Goal: Use online tool/utility: Utilize a website feature to perform a specific function

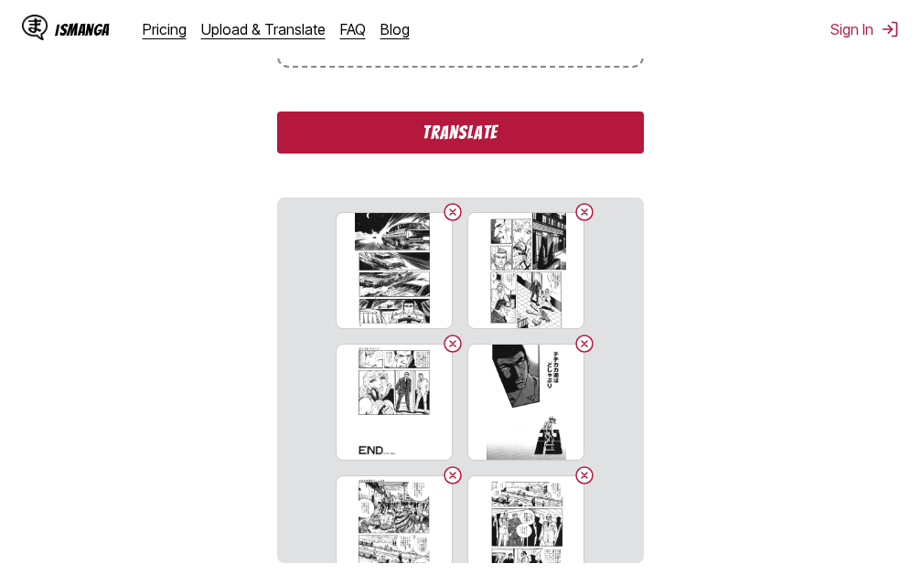
scroll to position [470, 0]
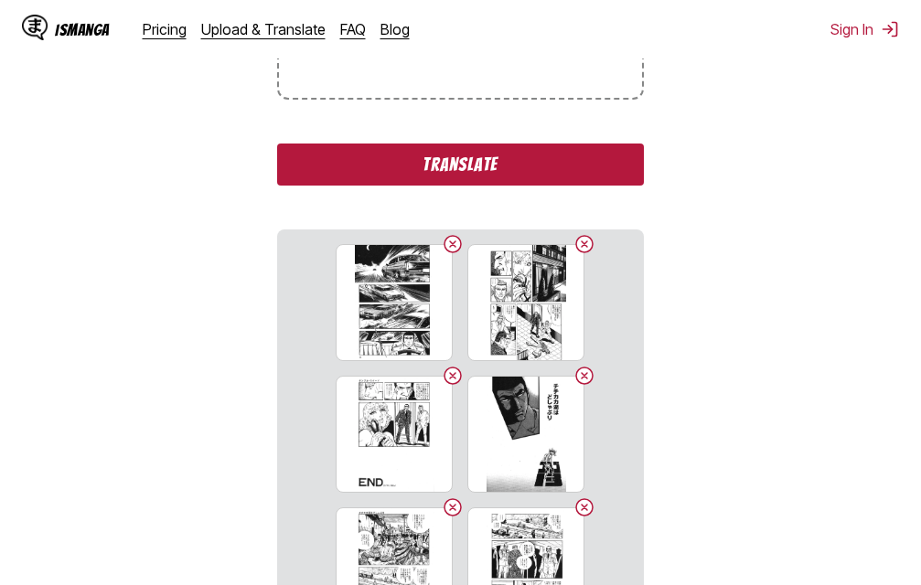
click at [443, 171] on button "Translate" at bounding box center [460, 165] width 366 height 42
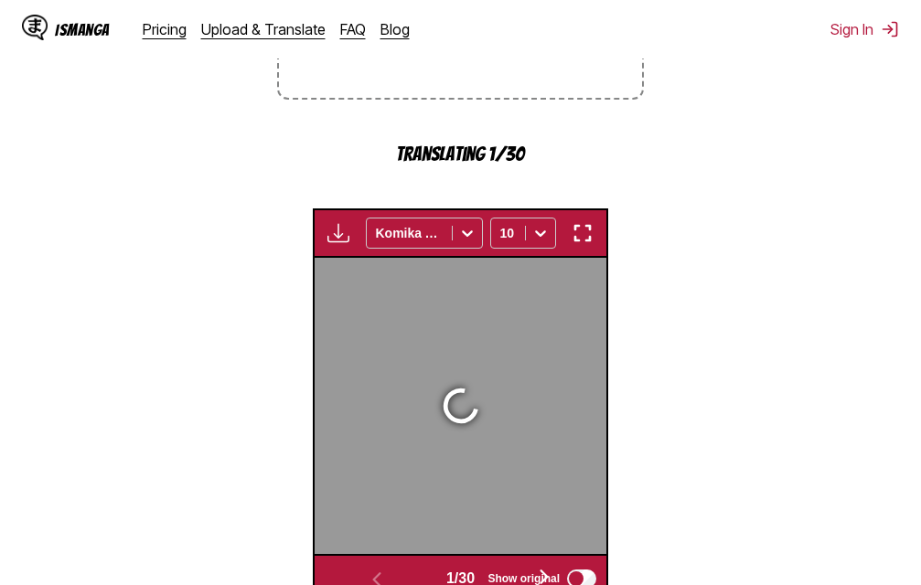
scroll to position [593, 0]
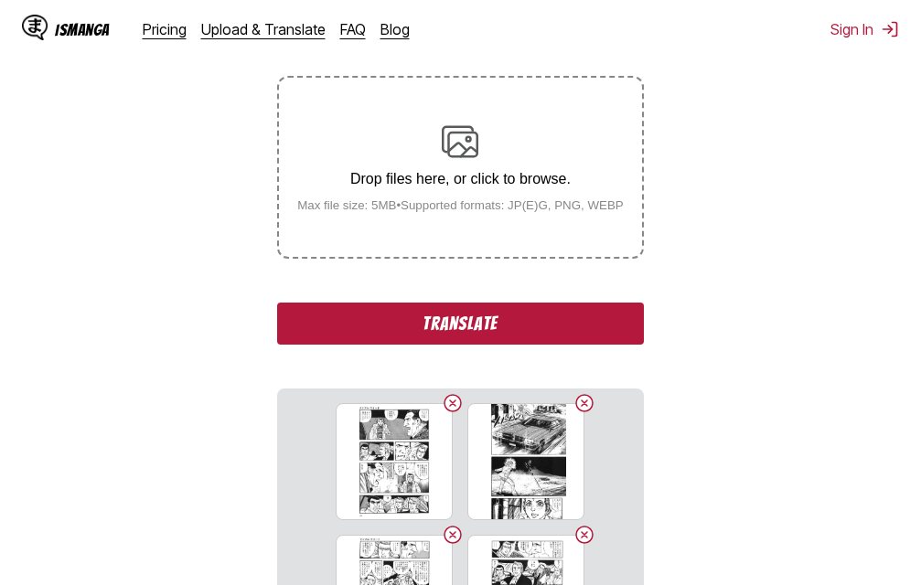
scroll to position [366, 0]
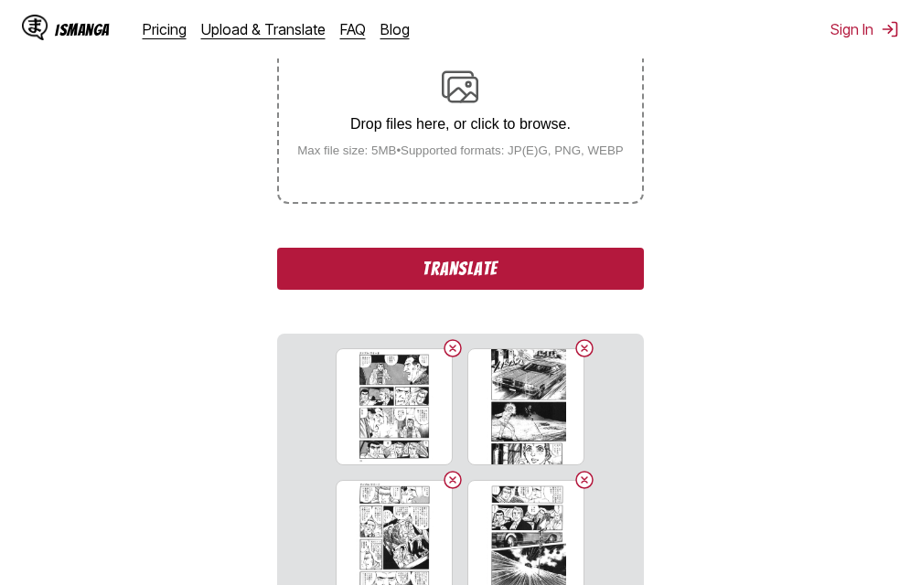
click at [496, 271] on button "Translate" at bounding box center [460, 269] width 366 height 42
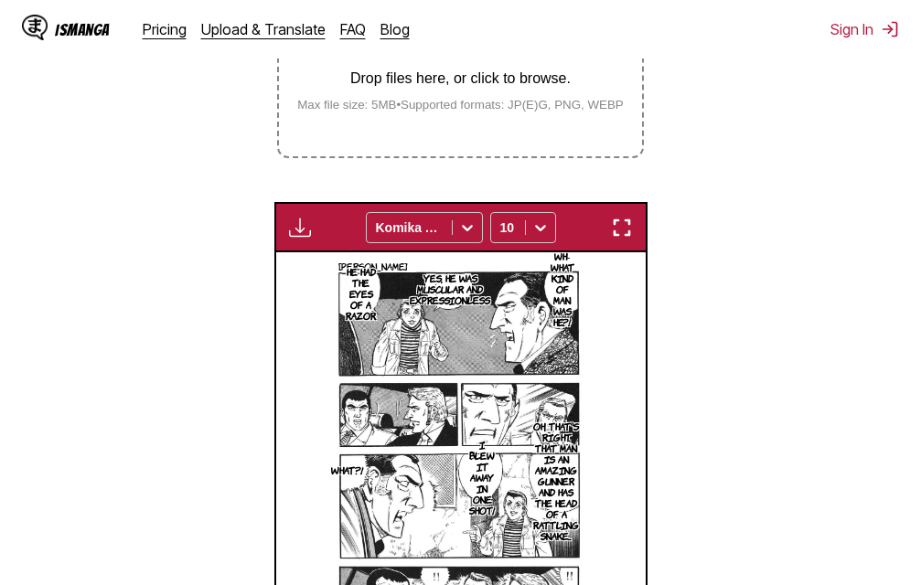
scroll to position [411, 0]
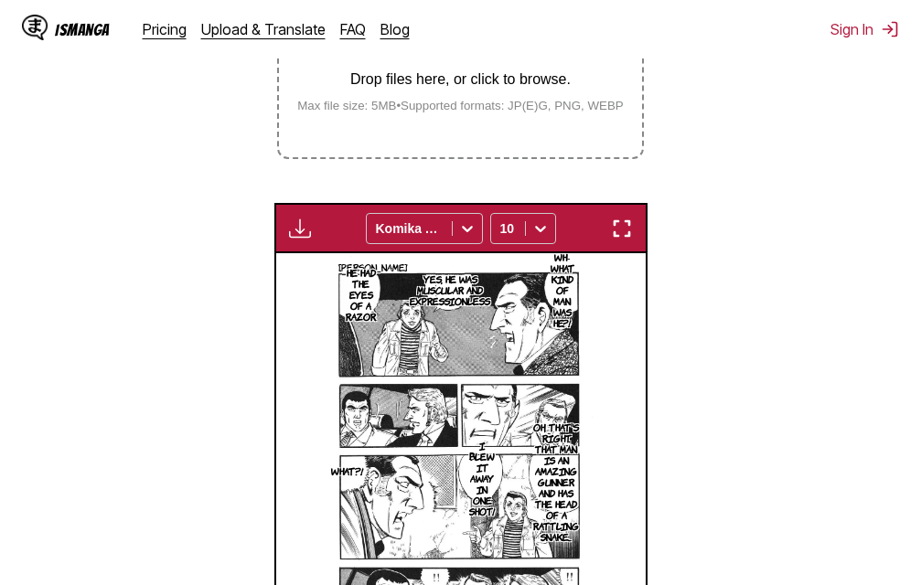
click at [622, 227] on img "button" at bounding box center [622, 229] width 22 height 22
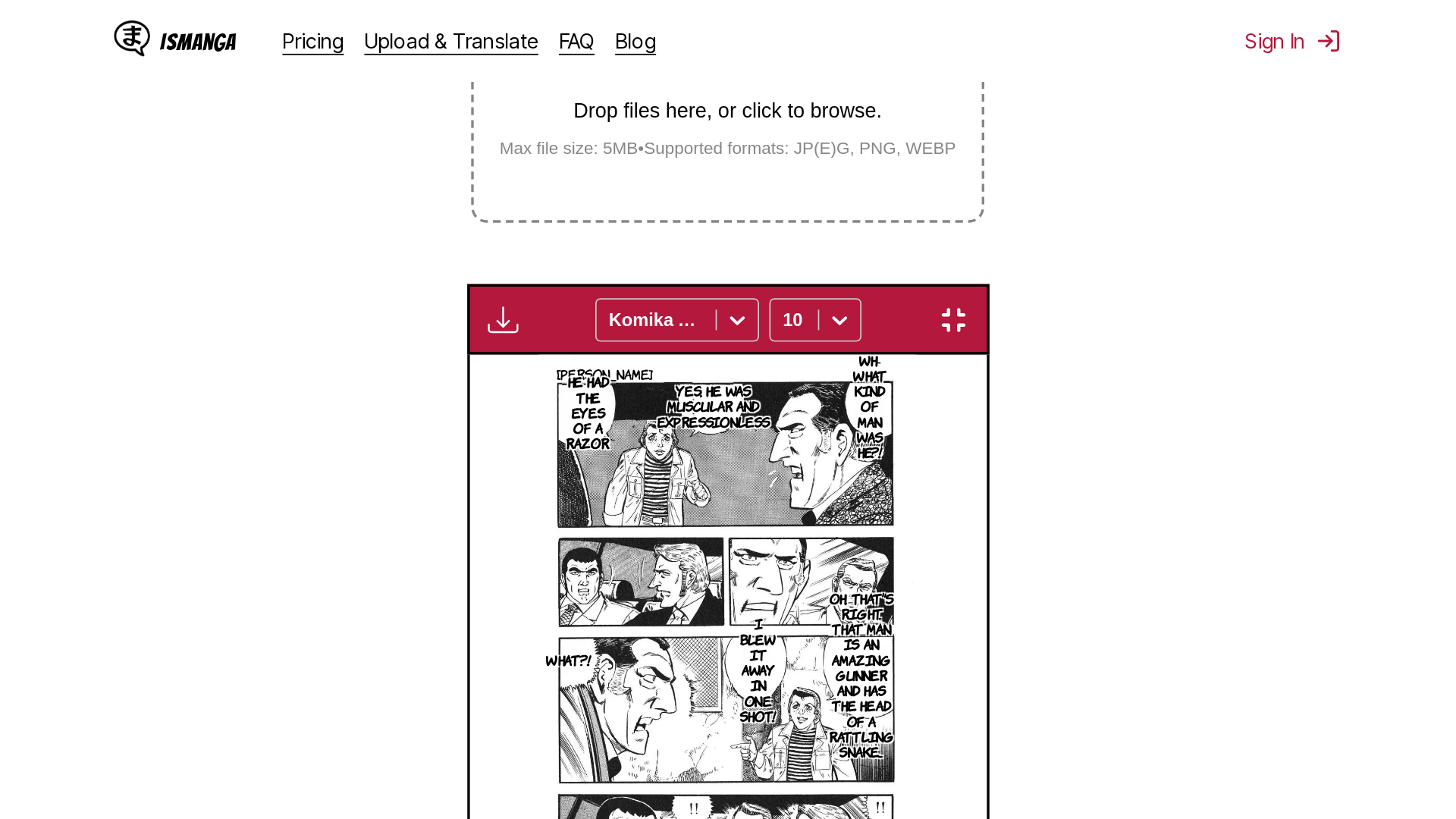
scroll to position [159, 0]
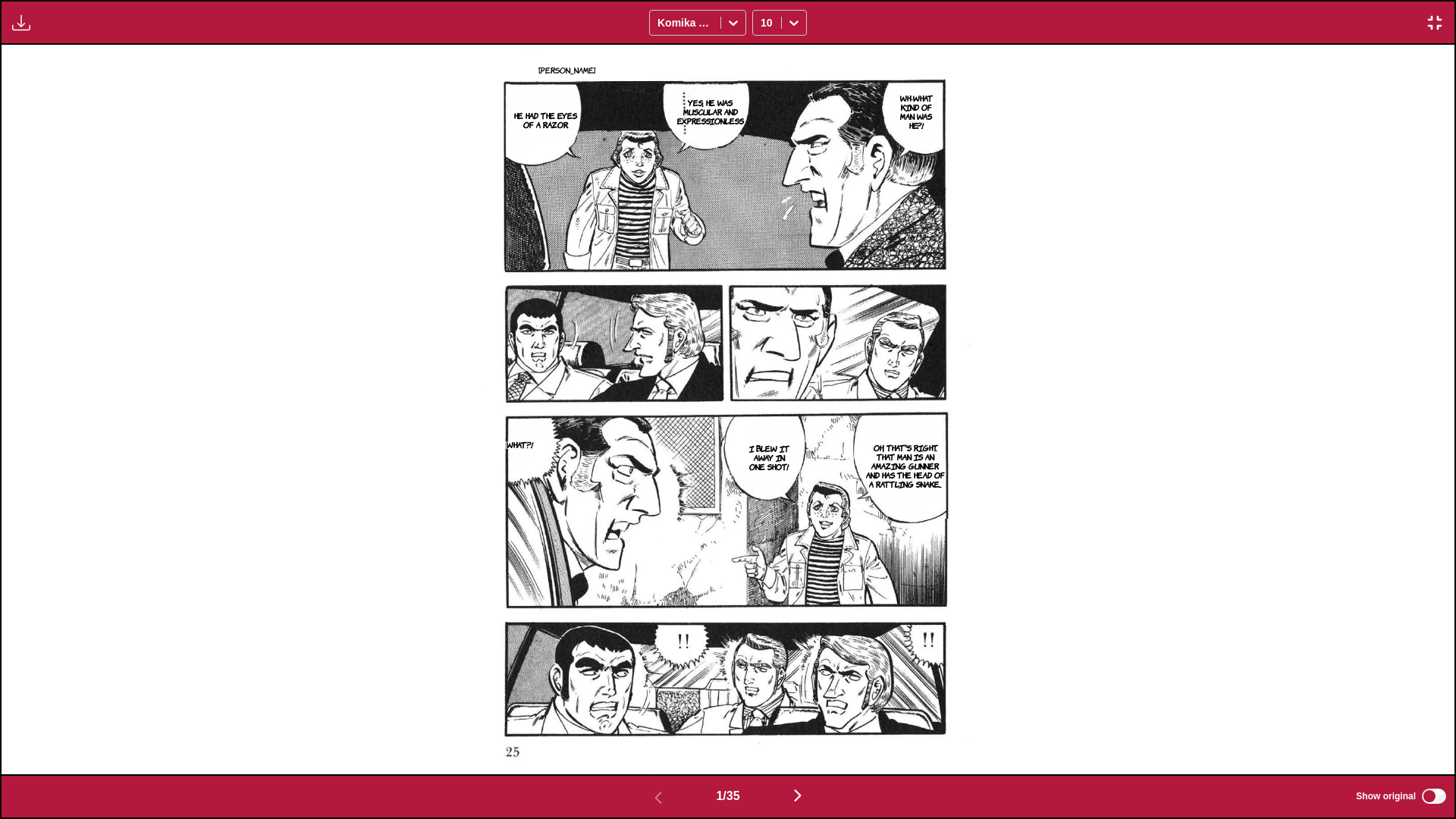
drag, startPoint x: 1120, startPoint y: 473, endPoint x: 1111, endPoint y: 473, distance: 9.0
click at [763, 473] on div "Tambull Wyde Wh-What kind of man was he?! Yes, he was muscular and expressionle…" at bounding box center [728, 410] width 1453 height 729
click at [763, 484] on img "button" at bounding box center [798, 795] width 18 height 18
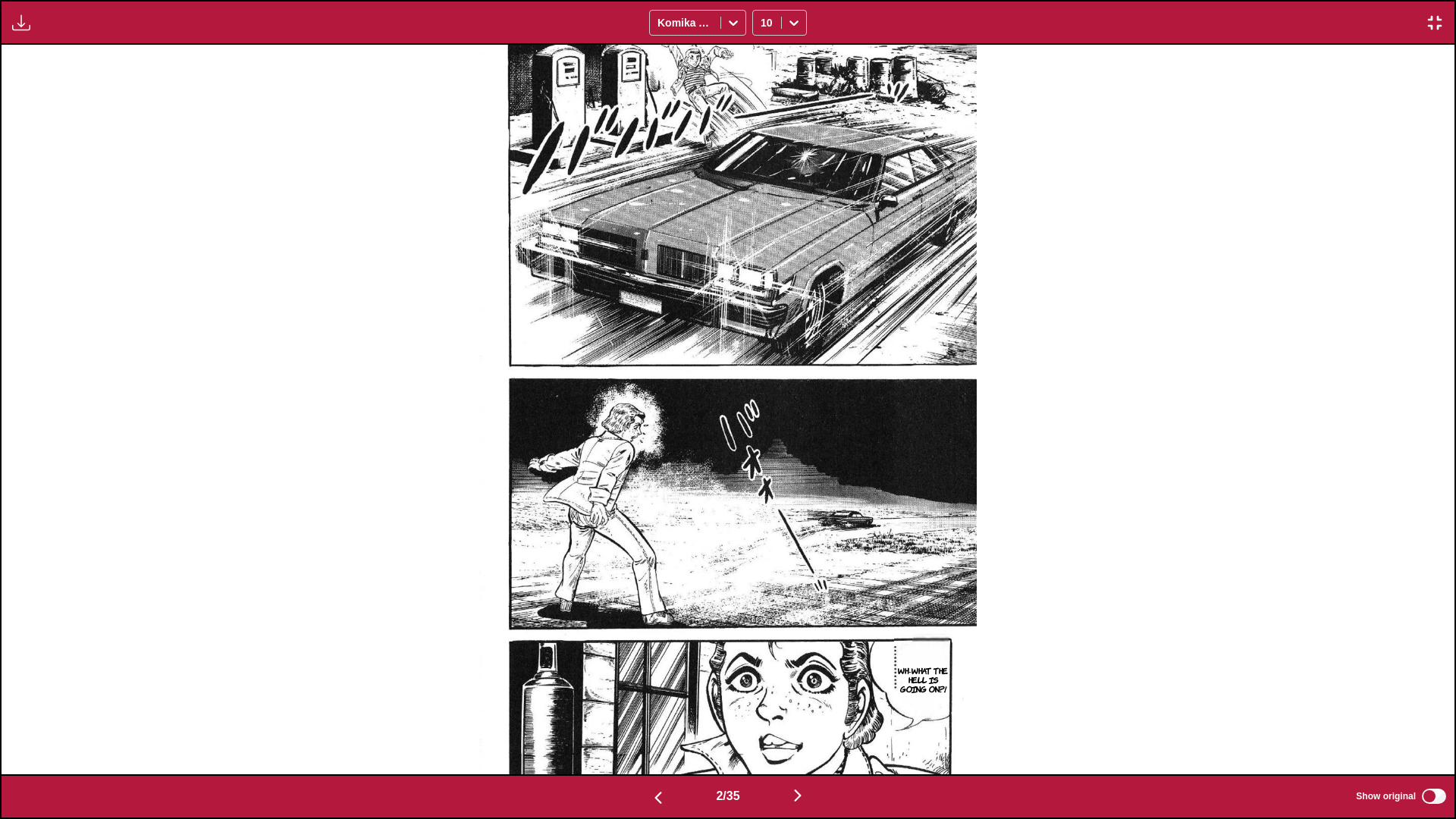
click at [763, 484] on img "button" at bounding box center [798, 795] width 18 height 18
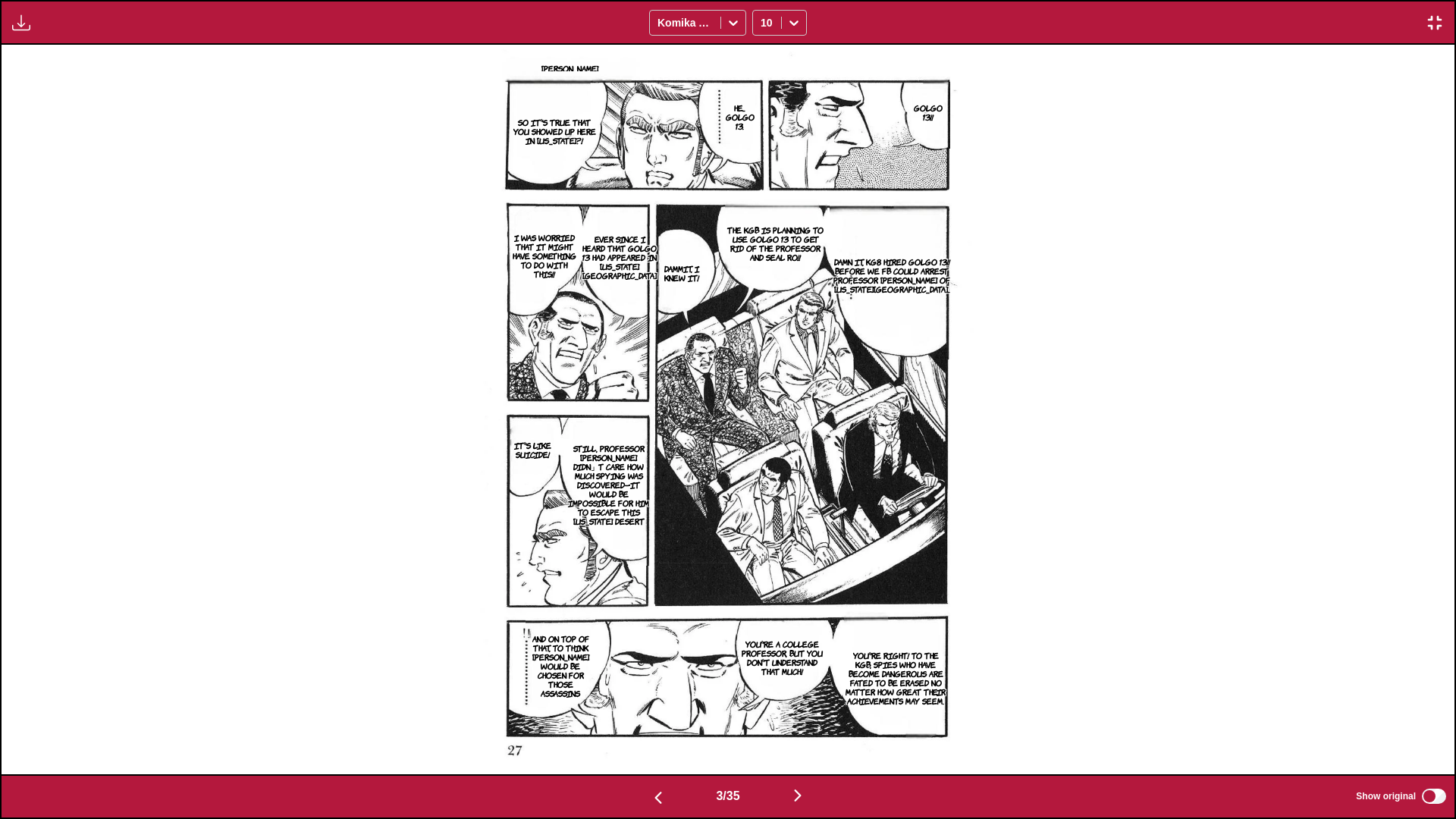
click at [763, 484] on img "button" at bounding box center [798, 795] width 18 height 18
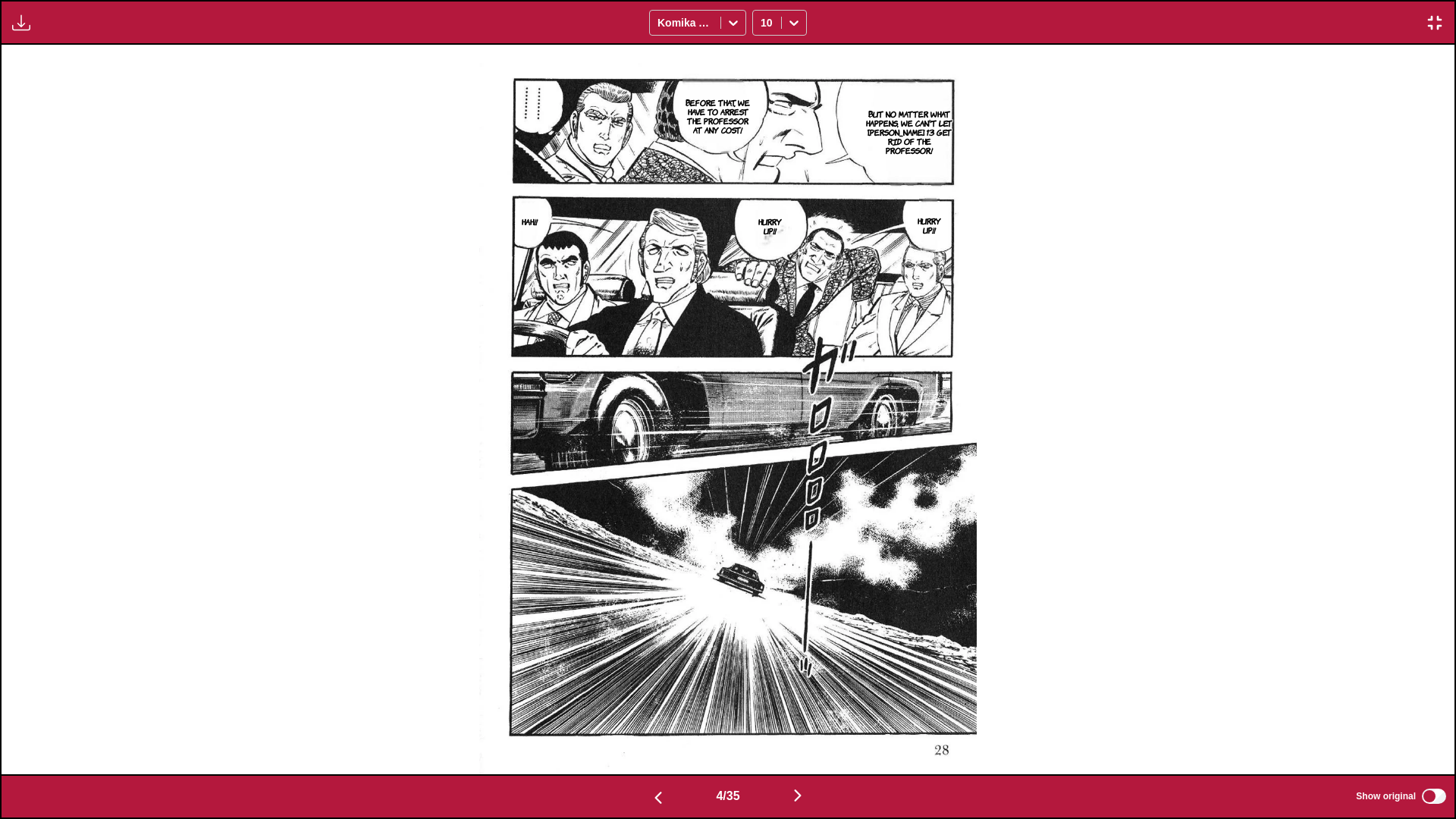
click at [763, 484] on img "button" at bounding box center [798, 795] width 18 height 18
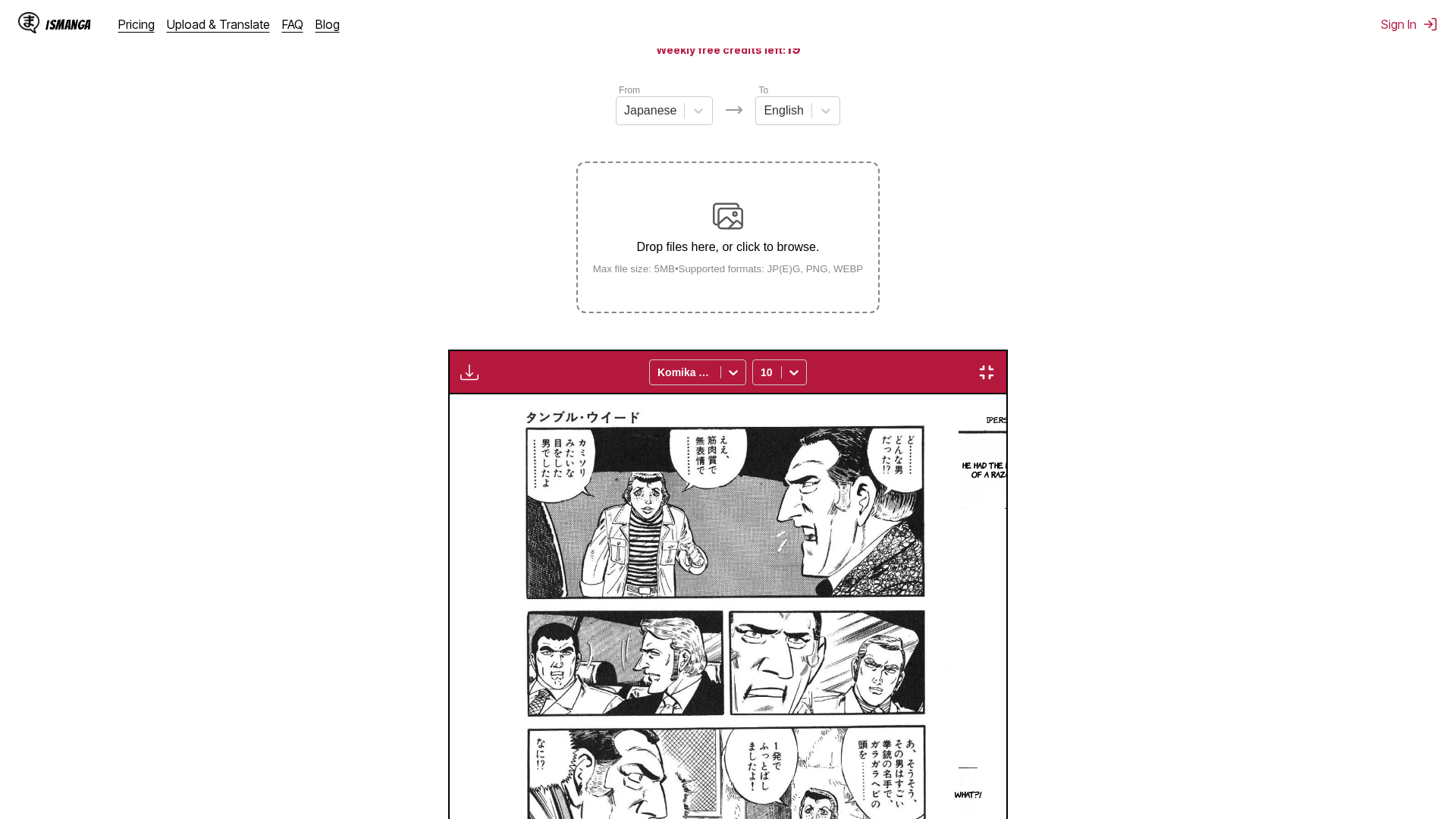
scroll to position [0, 5811]
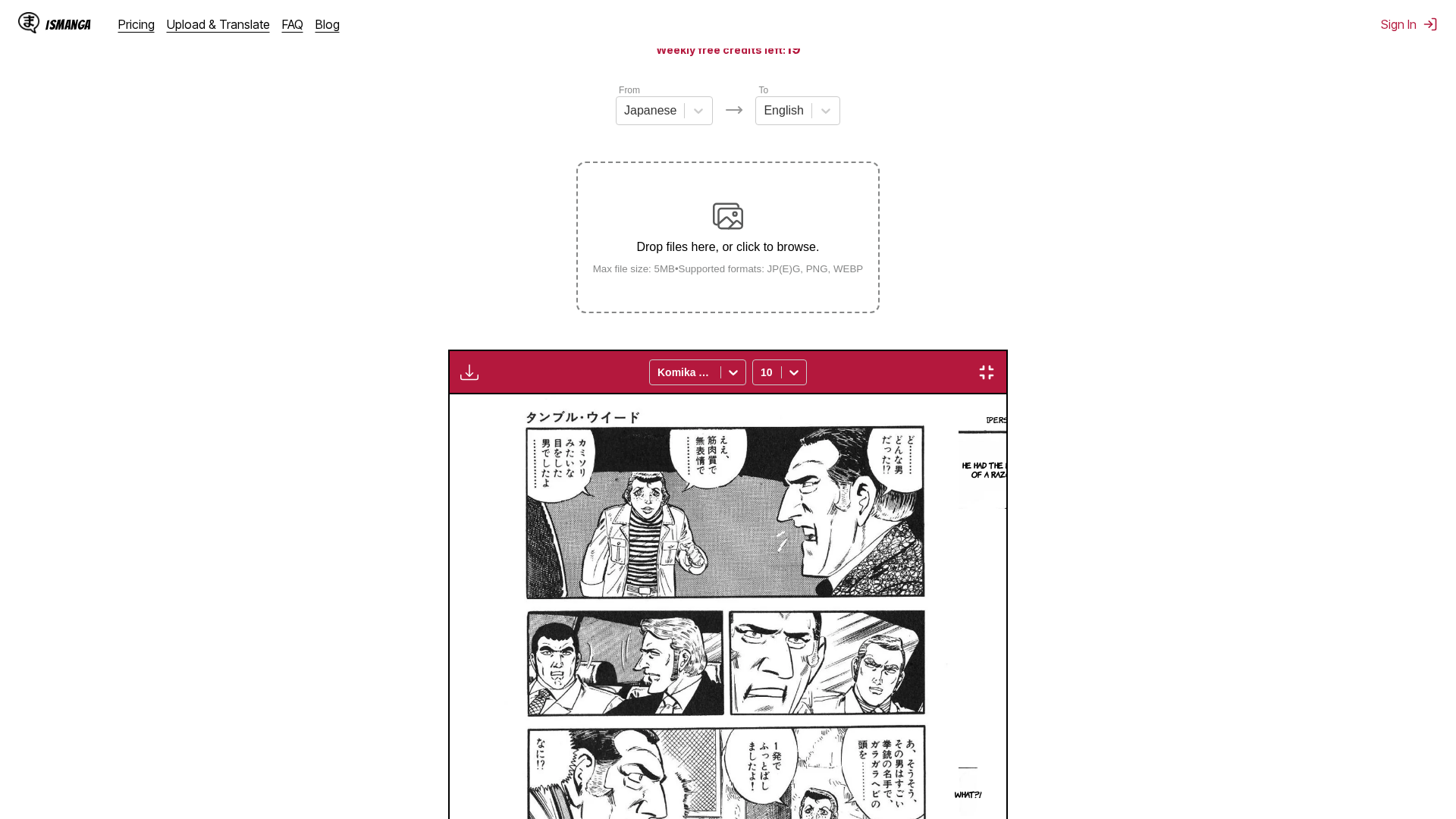
scroll to position [0, 18885]
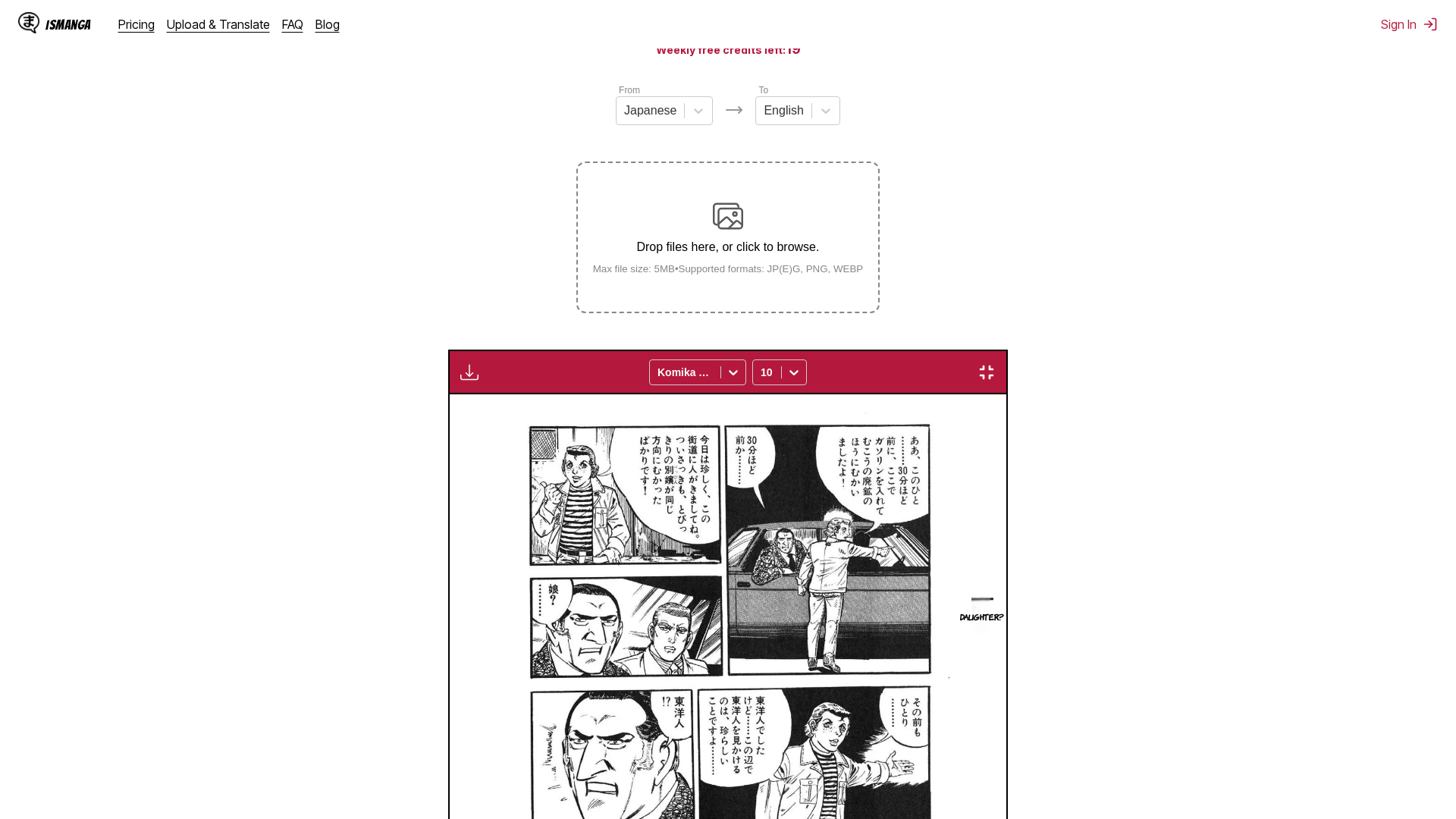
scroll to position [0, 24695]
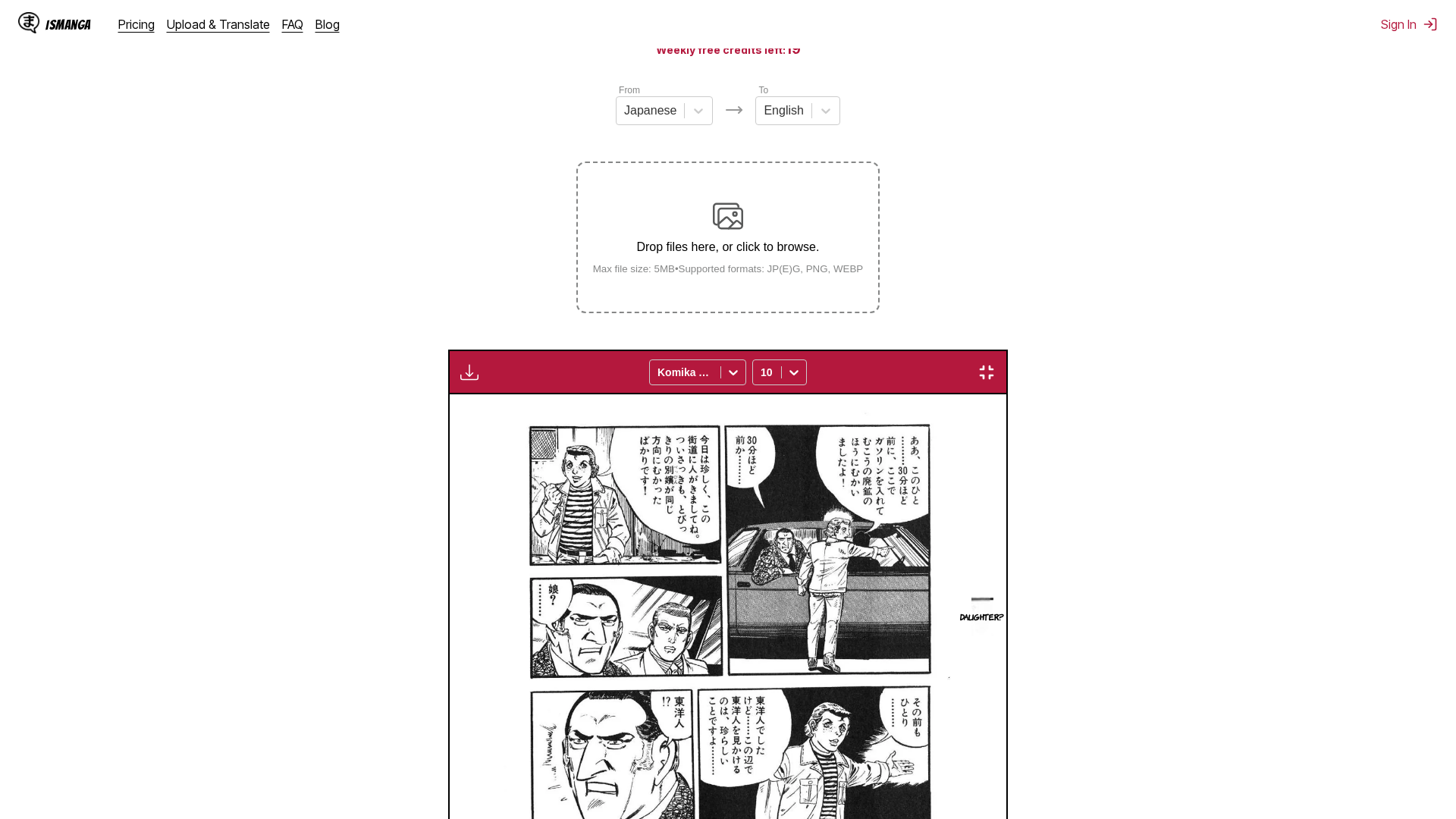
scroll to position [0, 31958]
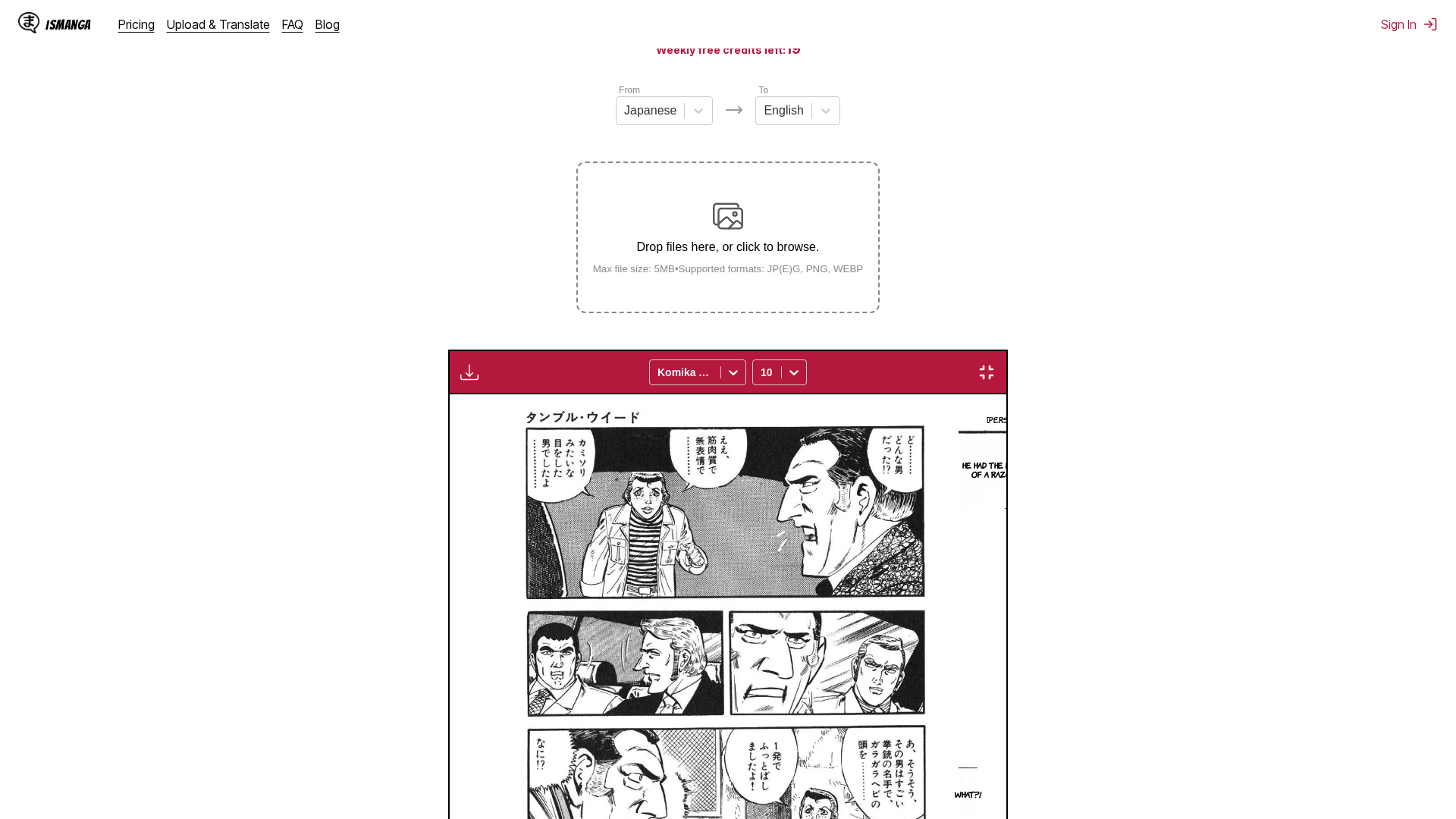
scroll to position [0, 37769]
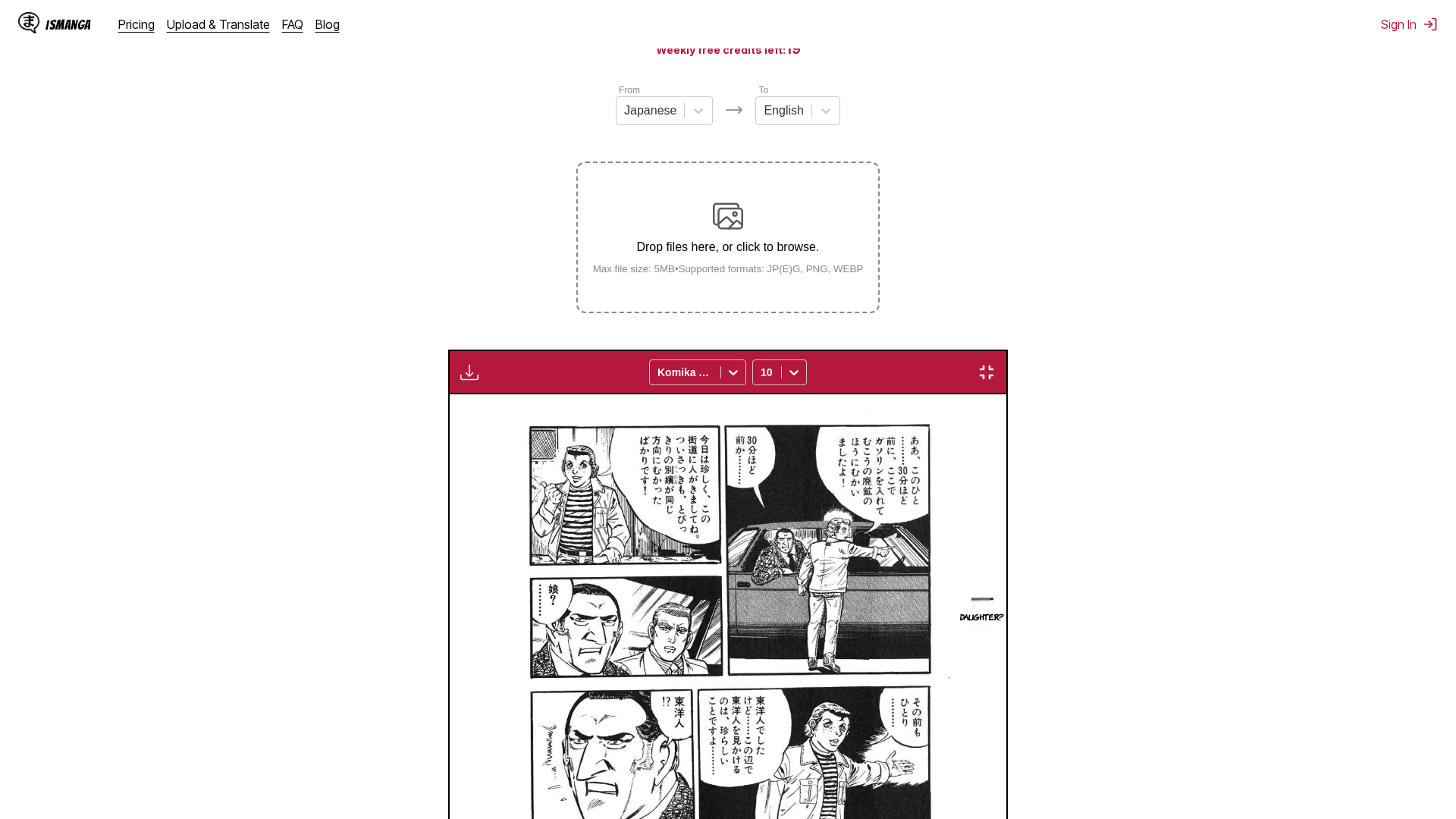
scroll to position [0, 42127]
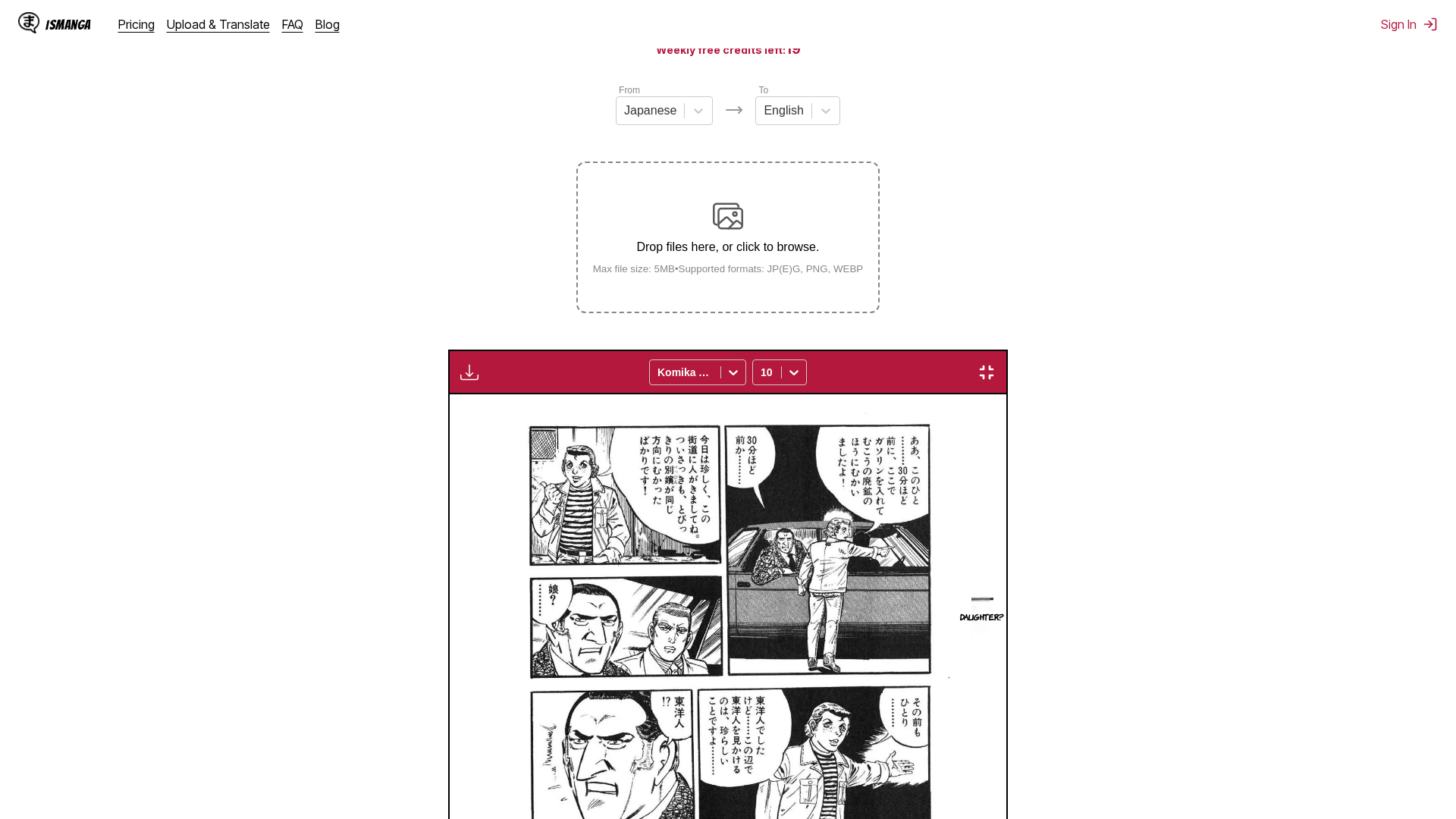
scroll to position [0, 49390]
click at [996, 363] on img "button" at bounding box center [987, 372] width 18 height 18
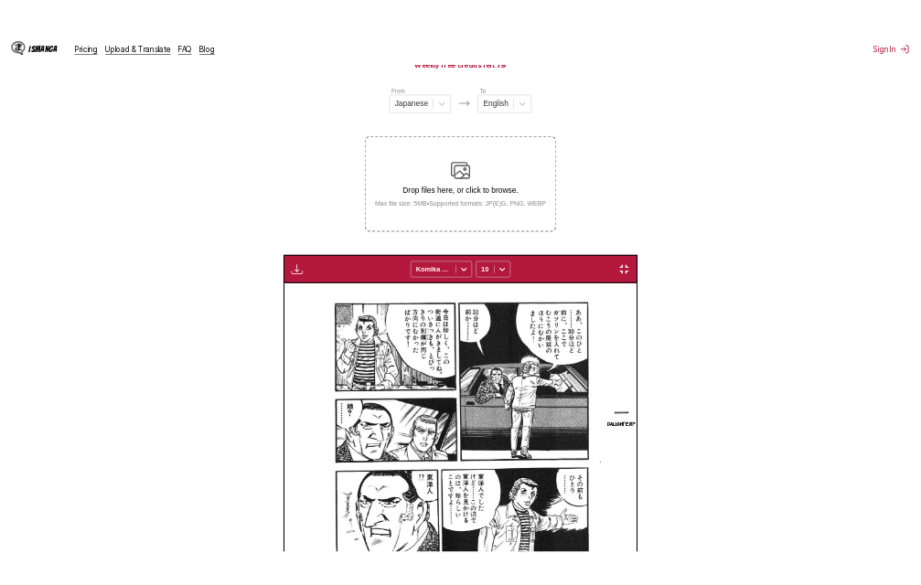
scroll to position [0, 12560]
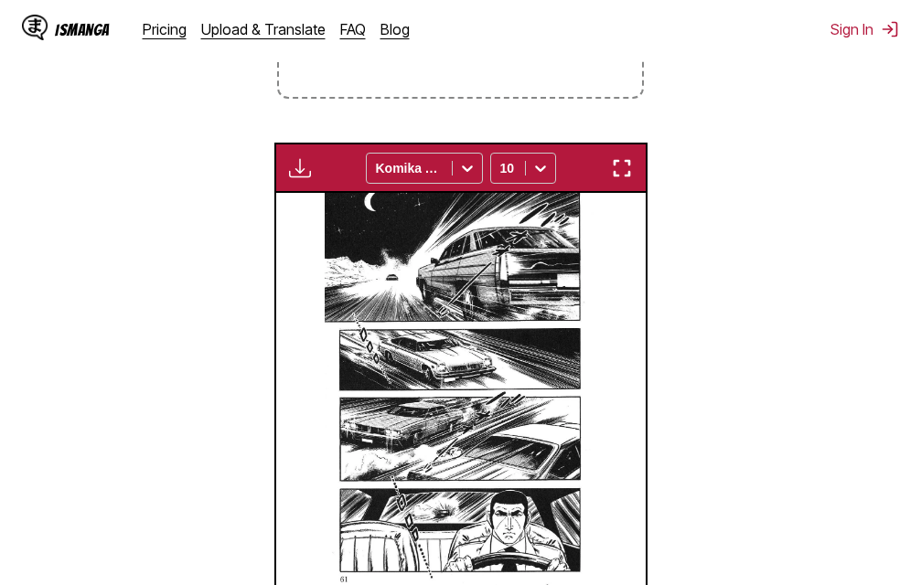
scroll to position [502, 0]
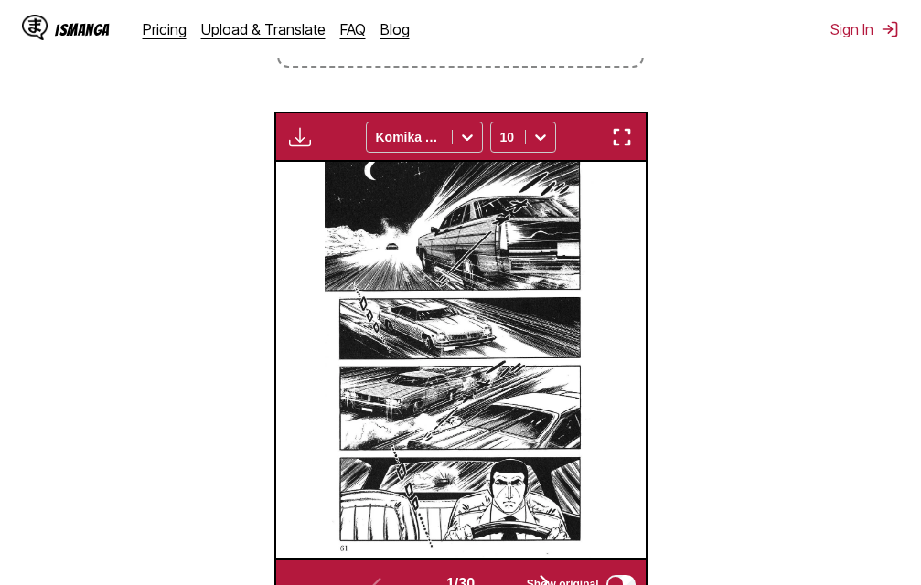
click at [624, 141] on img "button" at bounding box center [622, 137] width 22 height 22
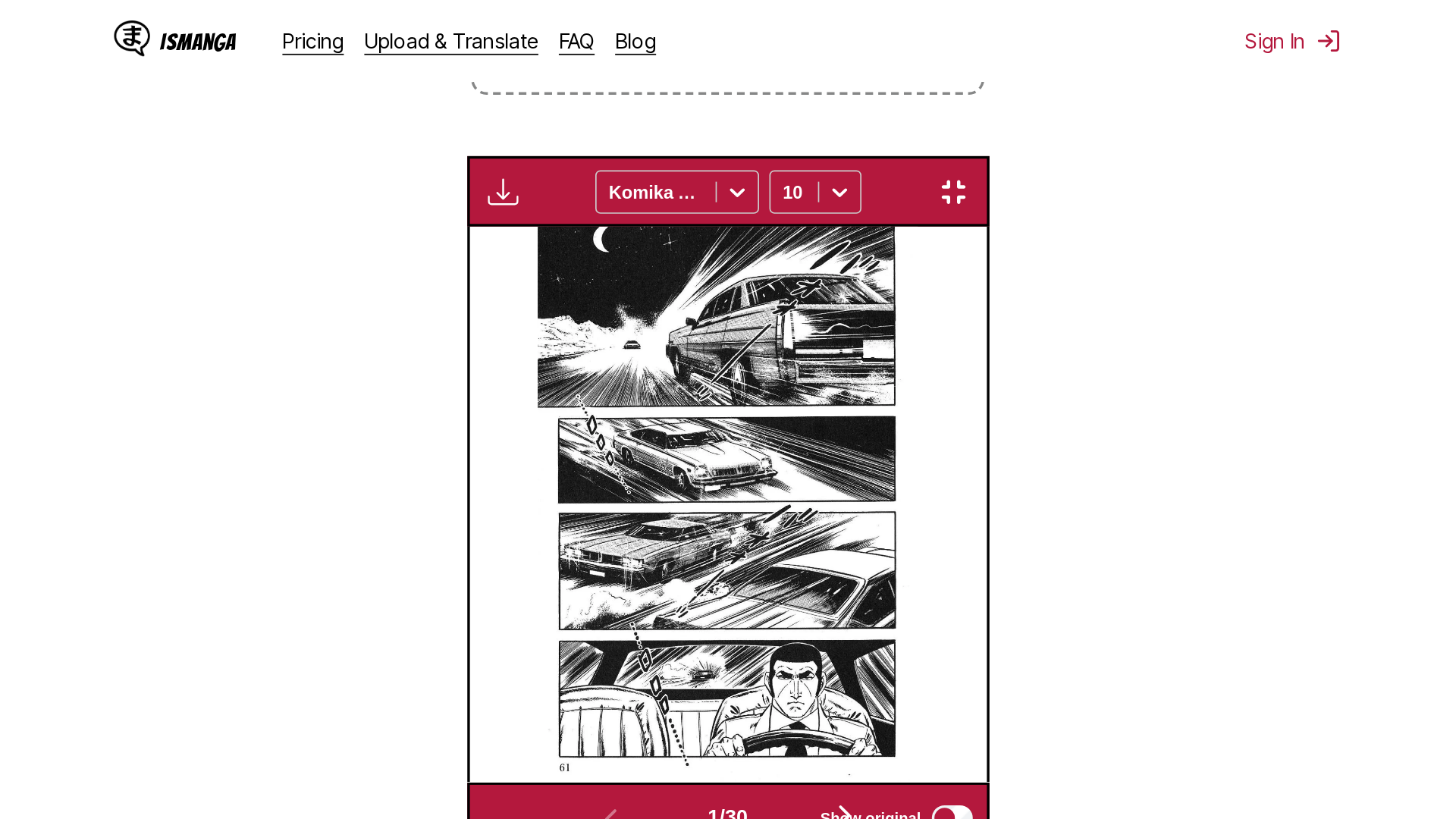
scroll to position [159, 0]
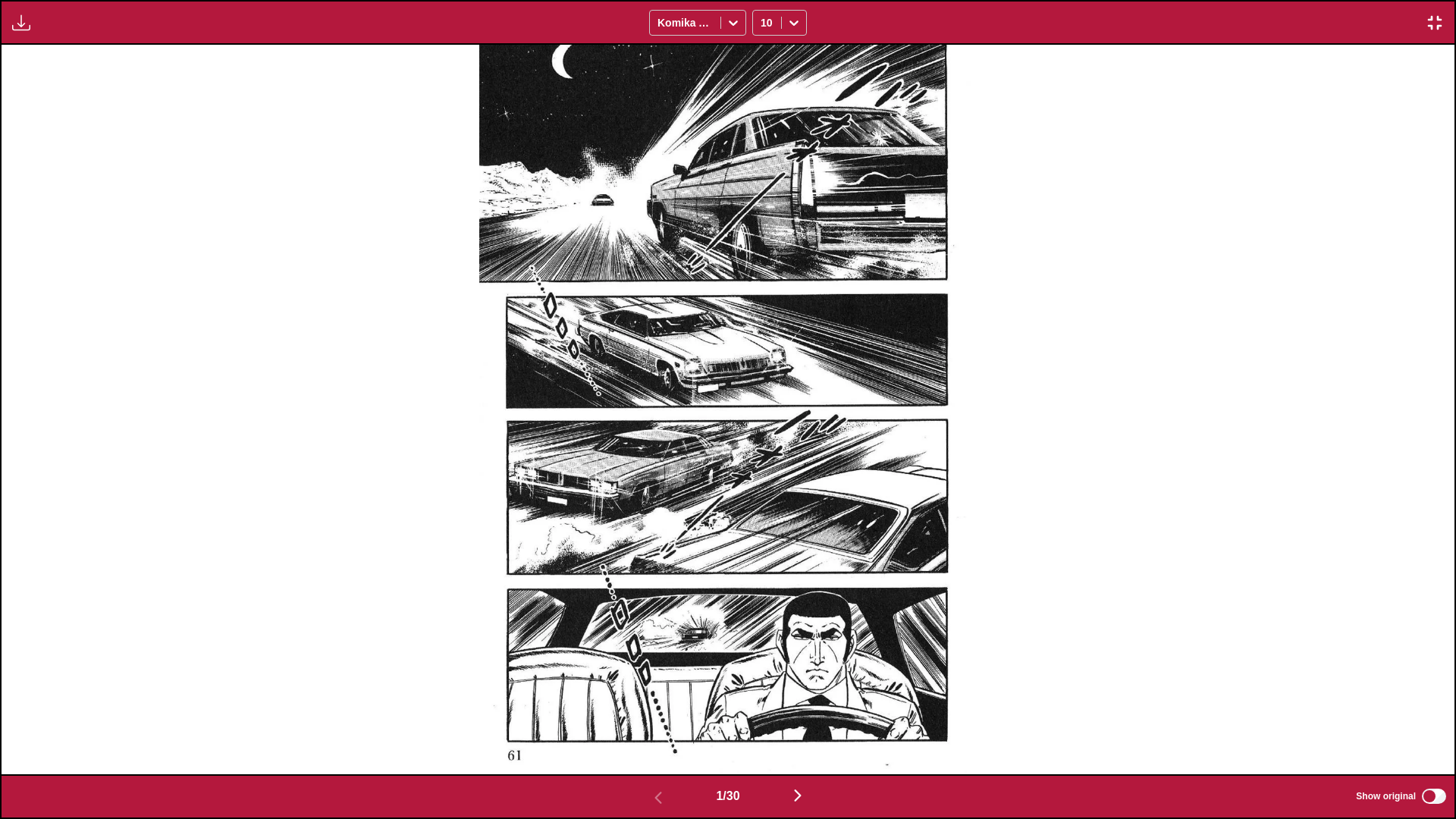
click at [763, 19] on img "button" at bounding box center [1434, 22] width 18 height 18
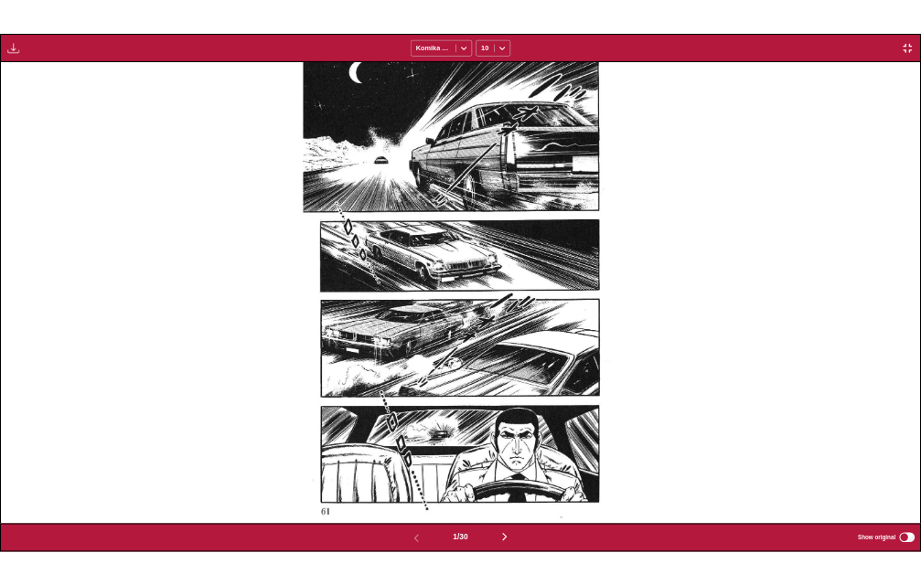
scroll to position [478, 0]
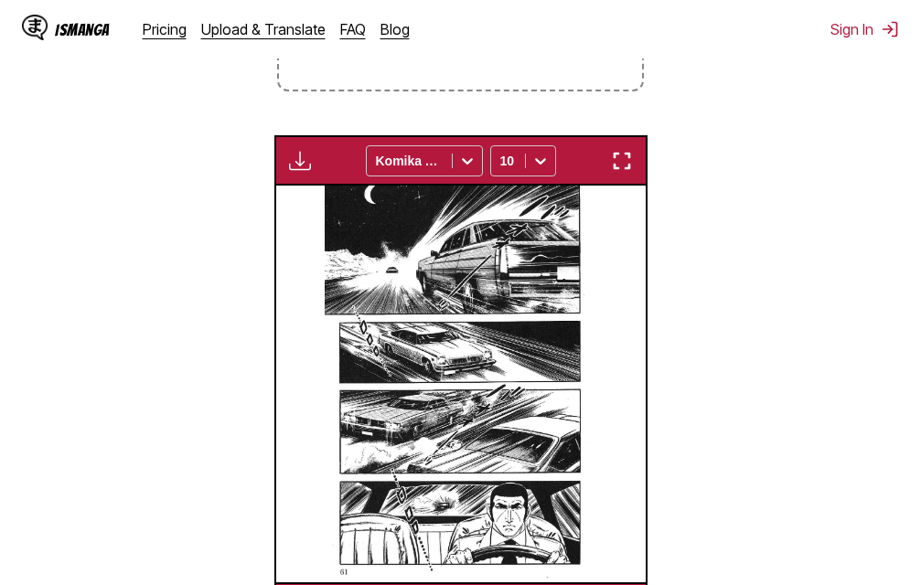
click at [613, 156] on img "button" at bounding box center [622, 161] width 22 height 22
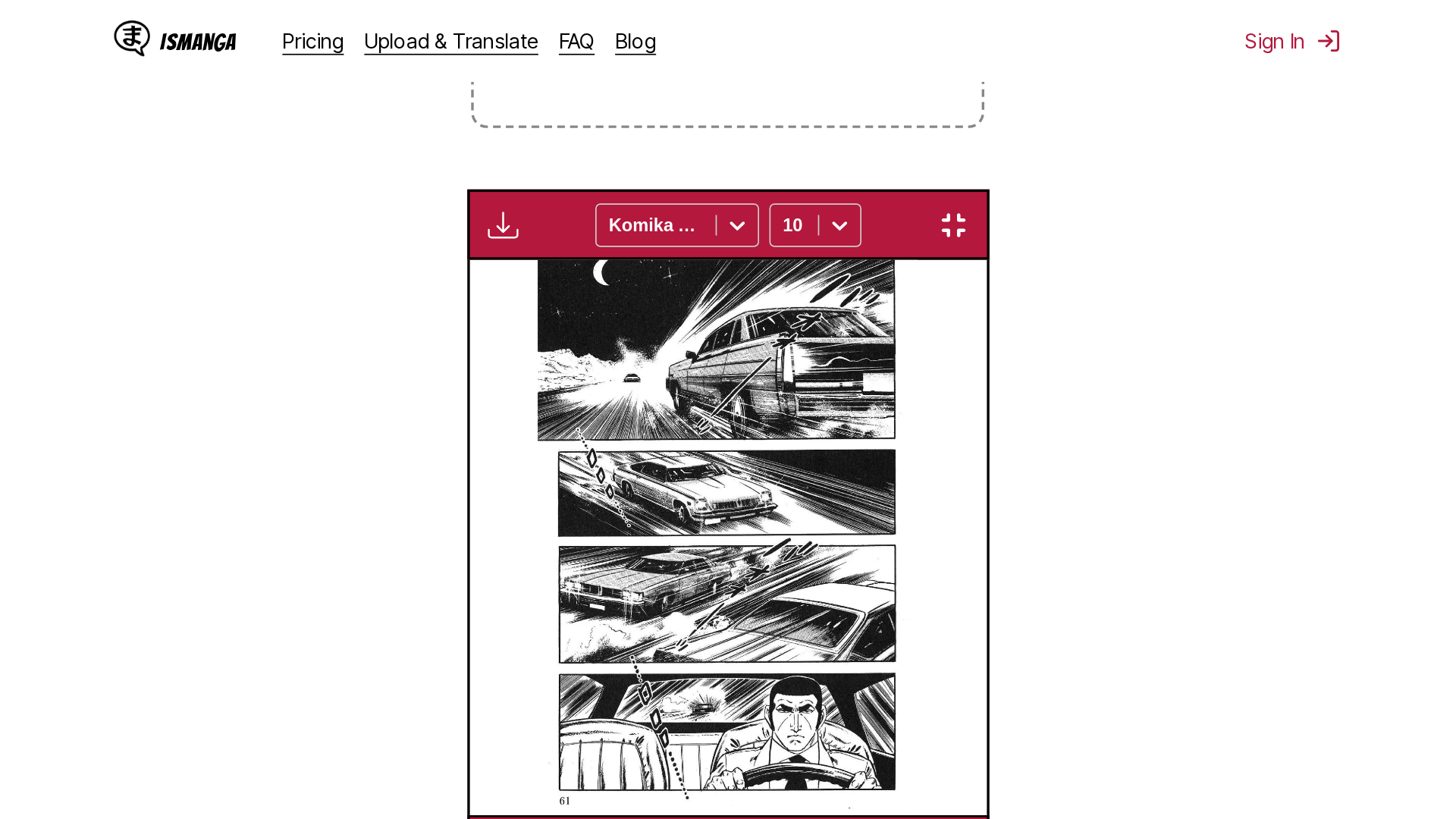
scroll to position [159, 0]
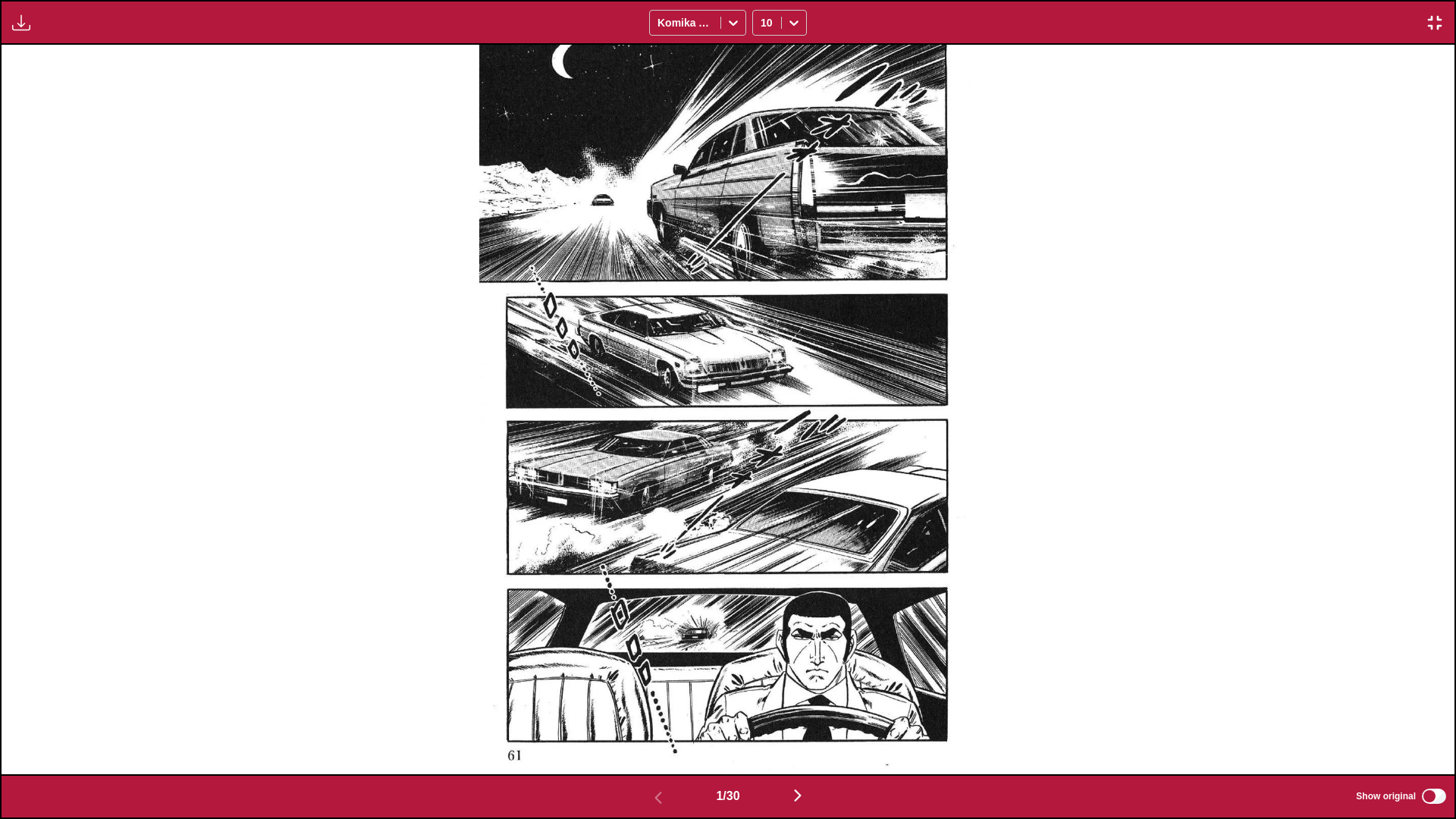
click at [763, 17] on img "button" at bounding box center [1434, 22] width 18 height 18
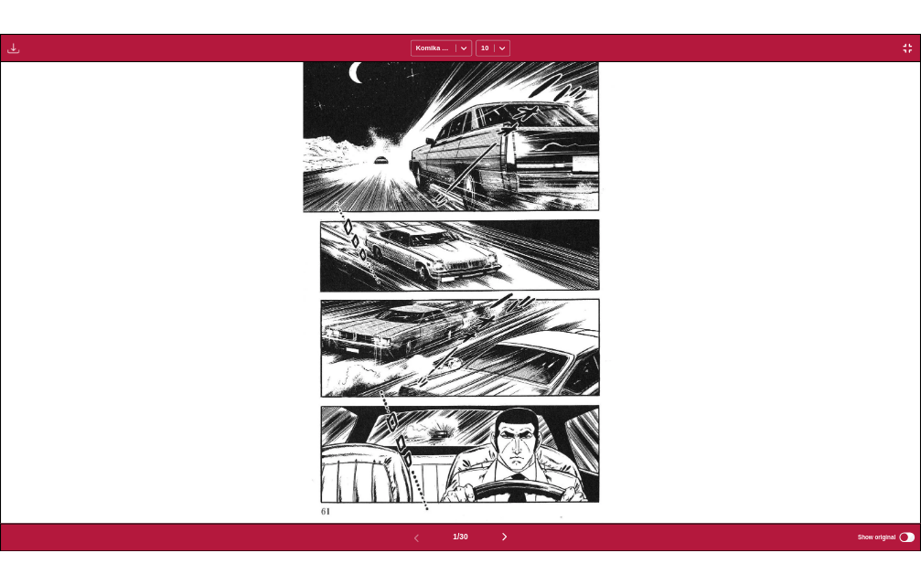
scroll to position [478, 0]
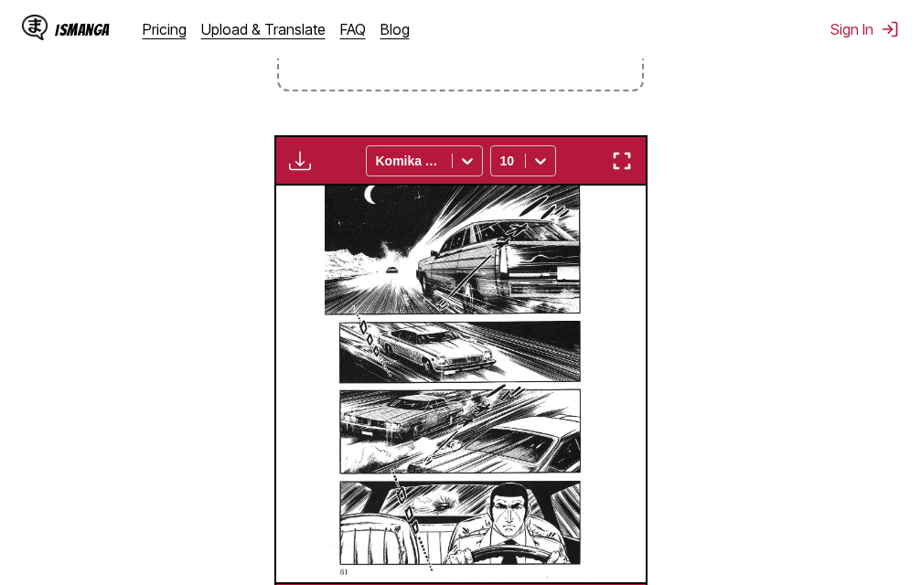
click at [621, 161] on img "button" at bounding box center [622, 161] width 22 height 22
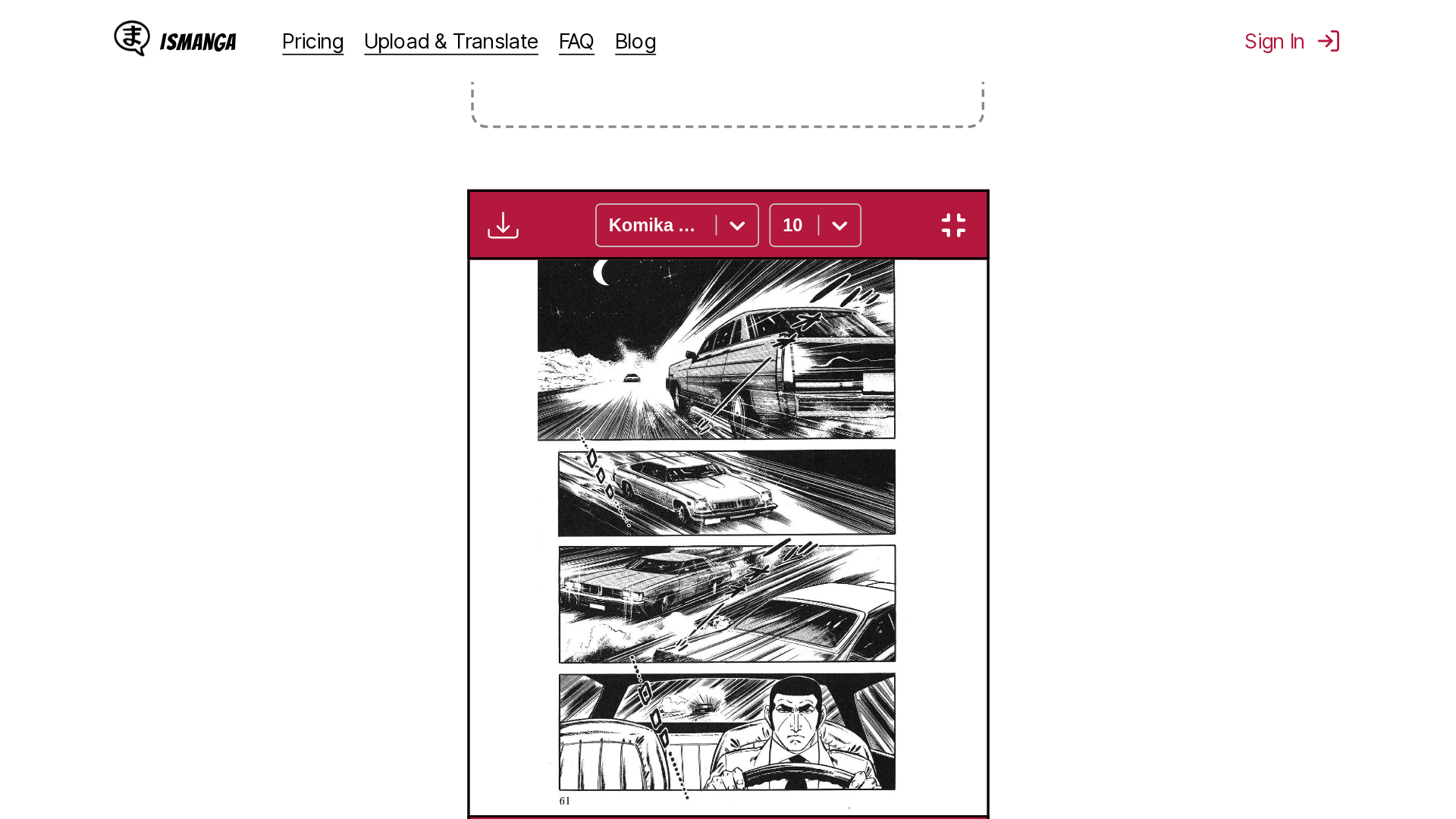
scroll to position [159, 0]
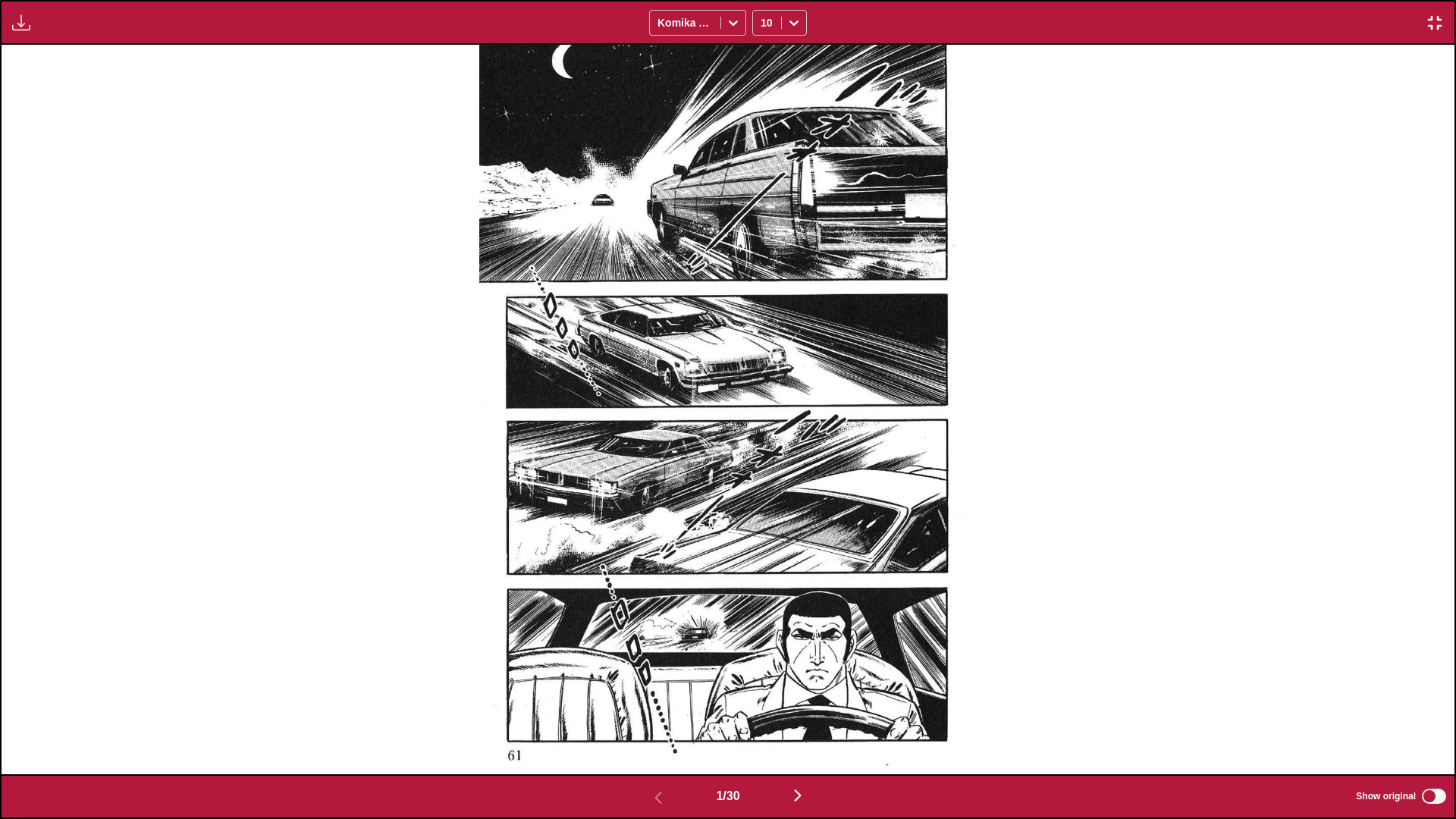
click at [763, 484] on img "button" at bounding box center [798, 795] width 18 height 18
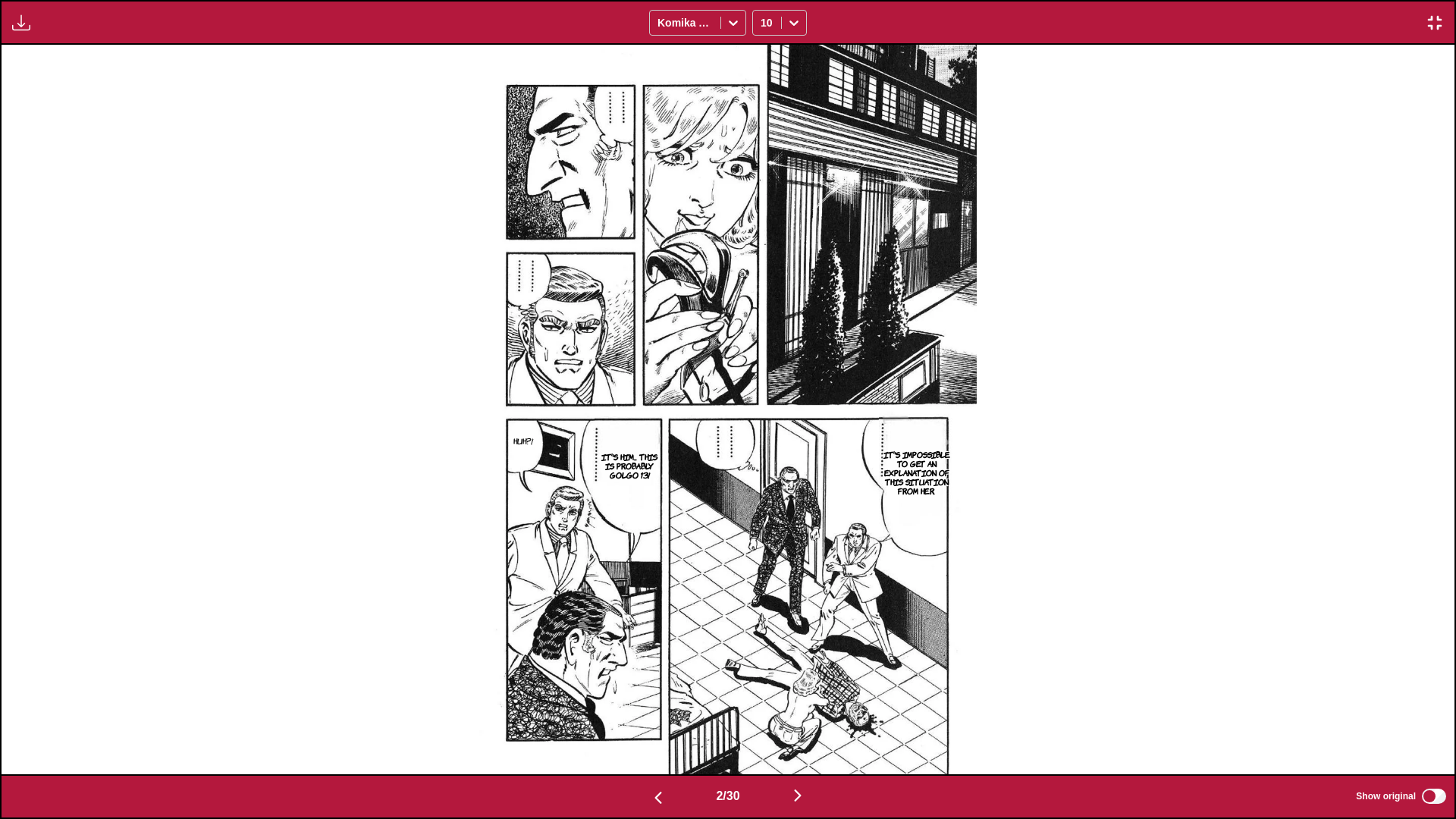
click at [763, 484] on img "button" at bounding box center [798, 795] width 18 height 18
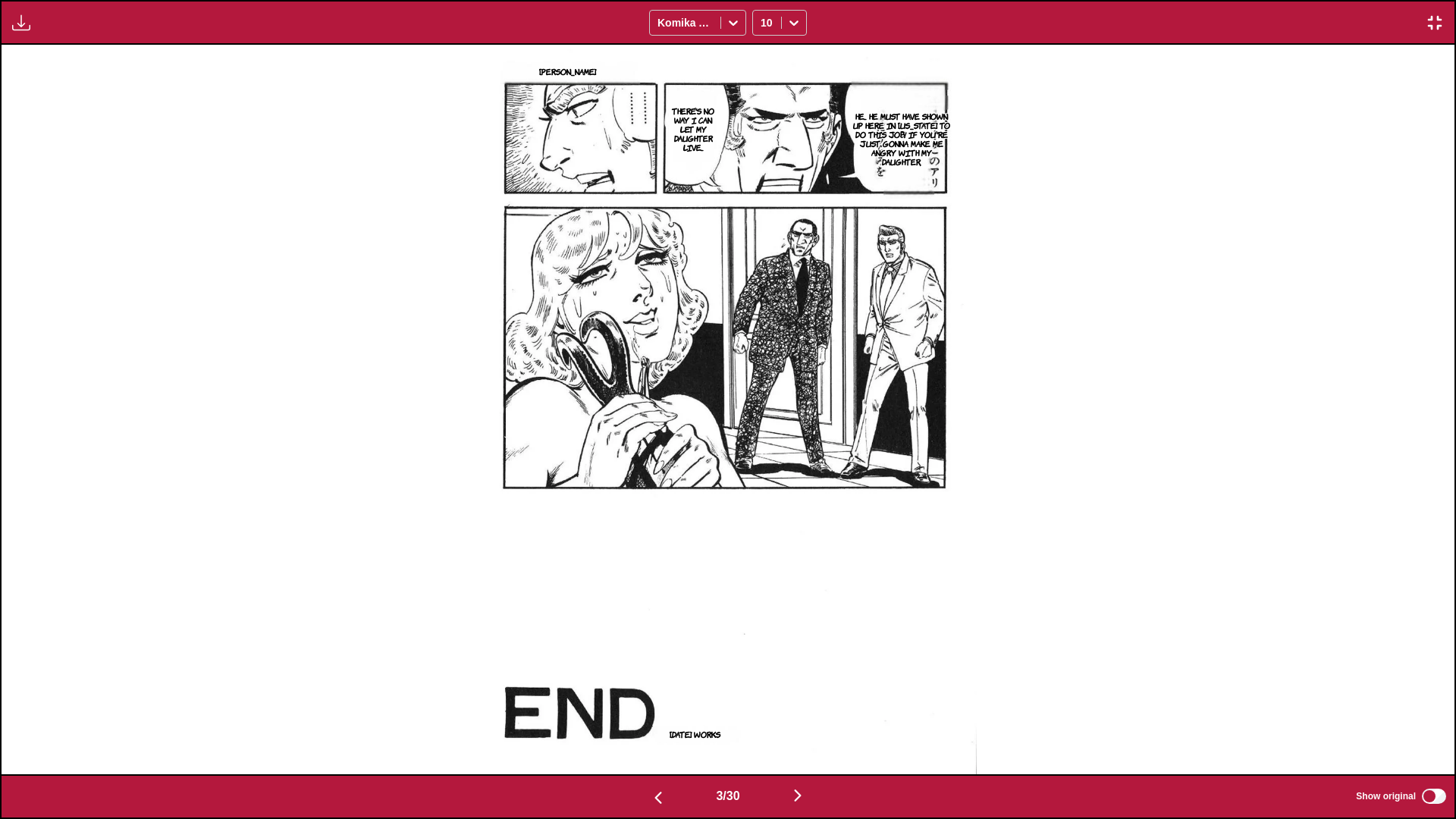
click at [763, 484] on img "button" at bounding box center [798, 795] width 18 height 18
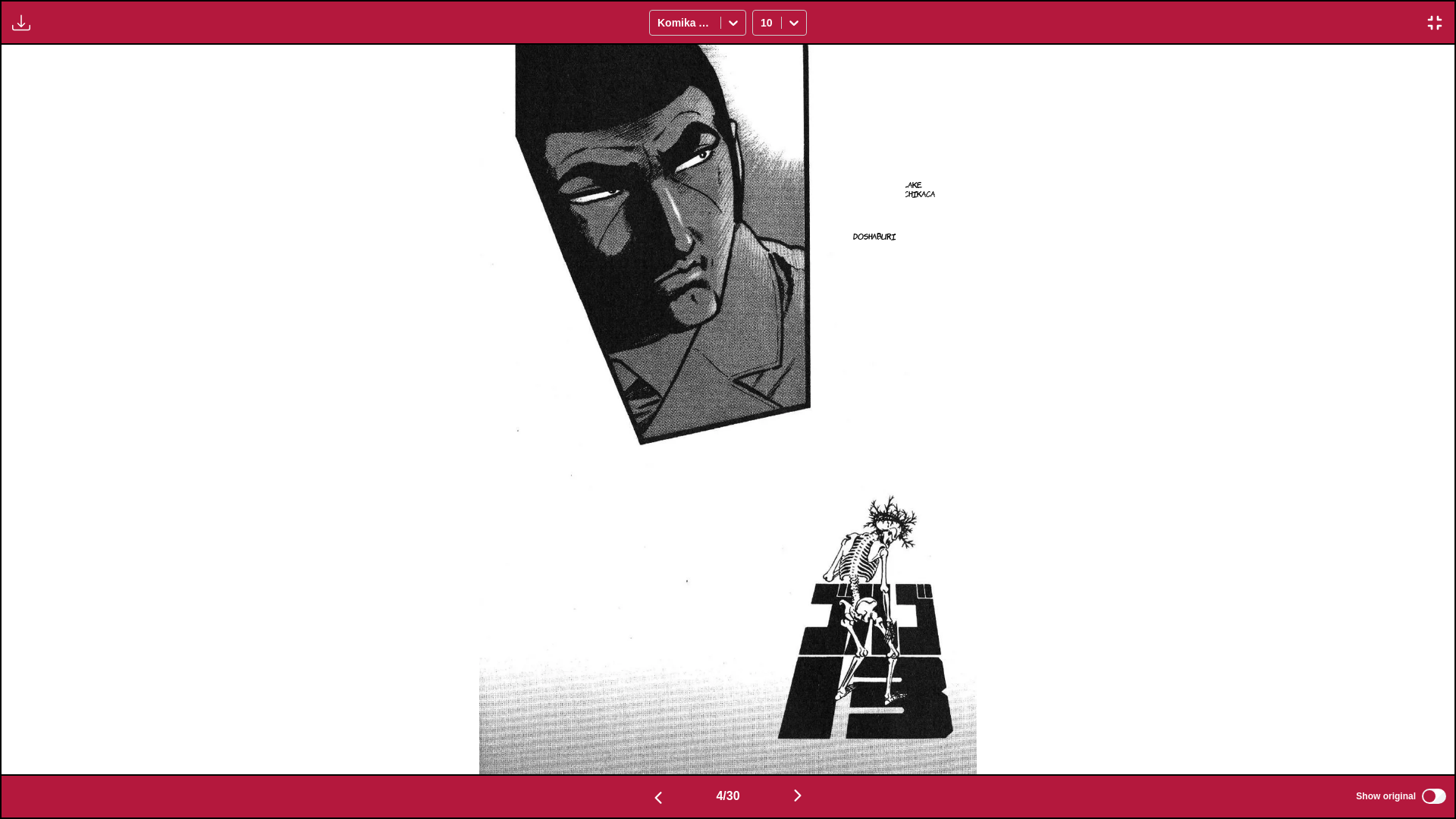
click at [763, 484] on img "button" at bounding box center [798, 795] width 18 height 18
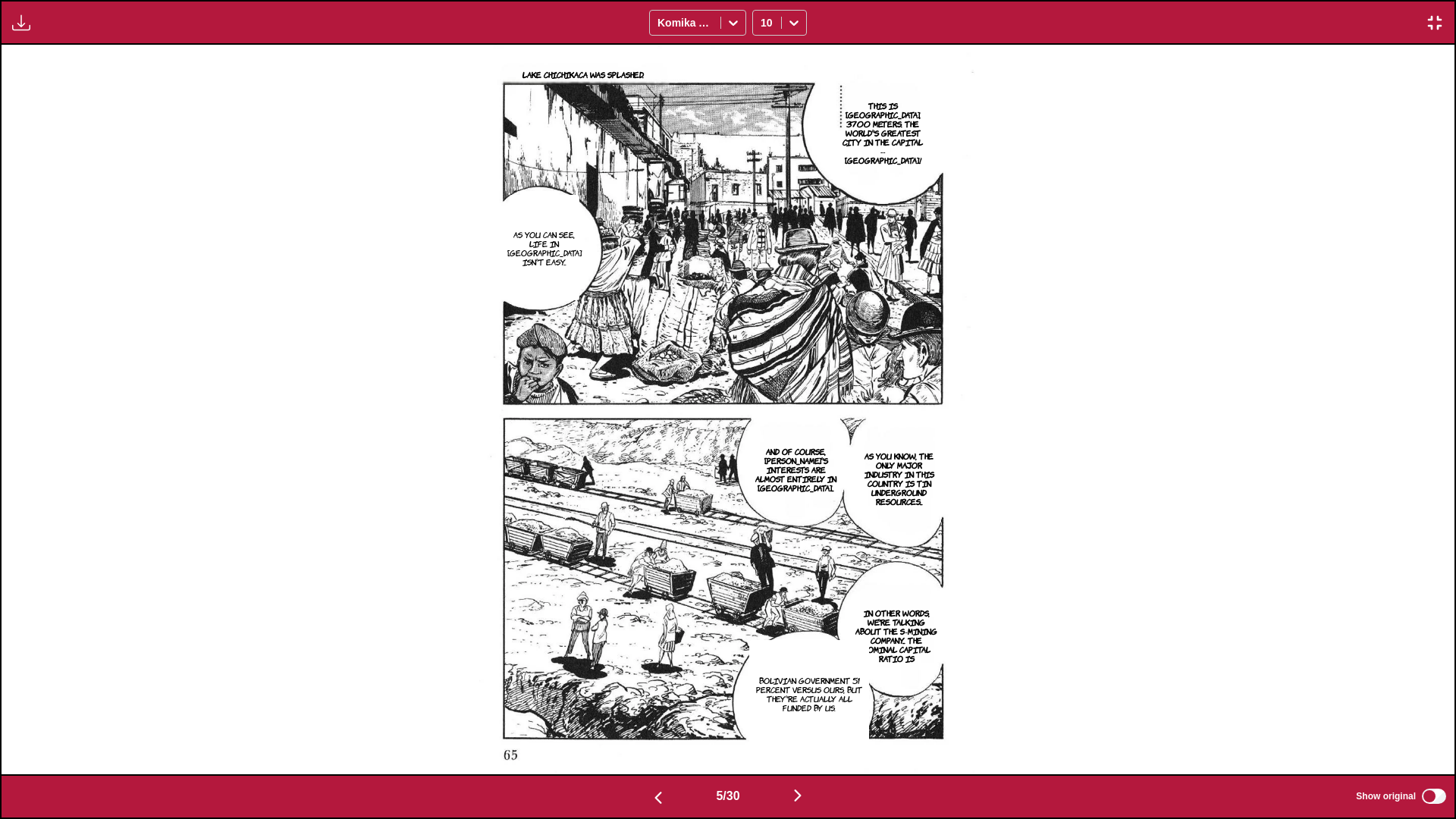
click at [763, 484] on img "button" at bounding box center [798, 795] width 18 height 18
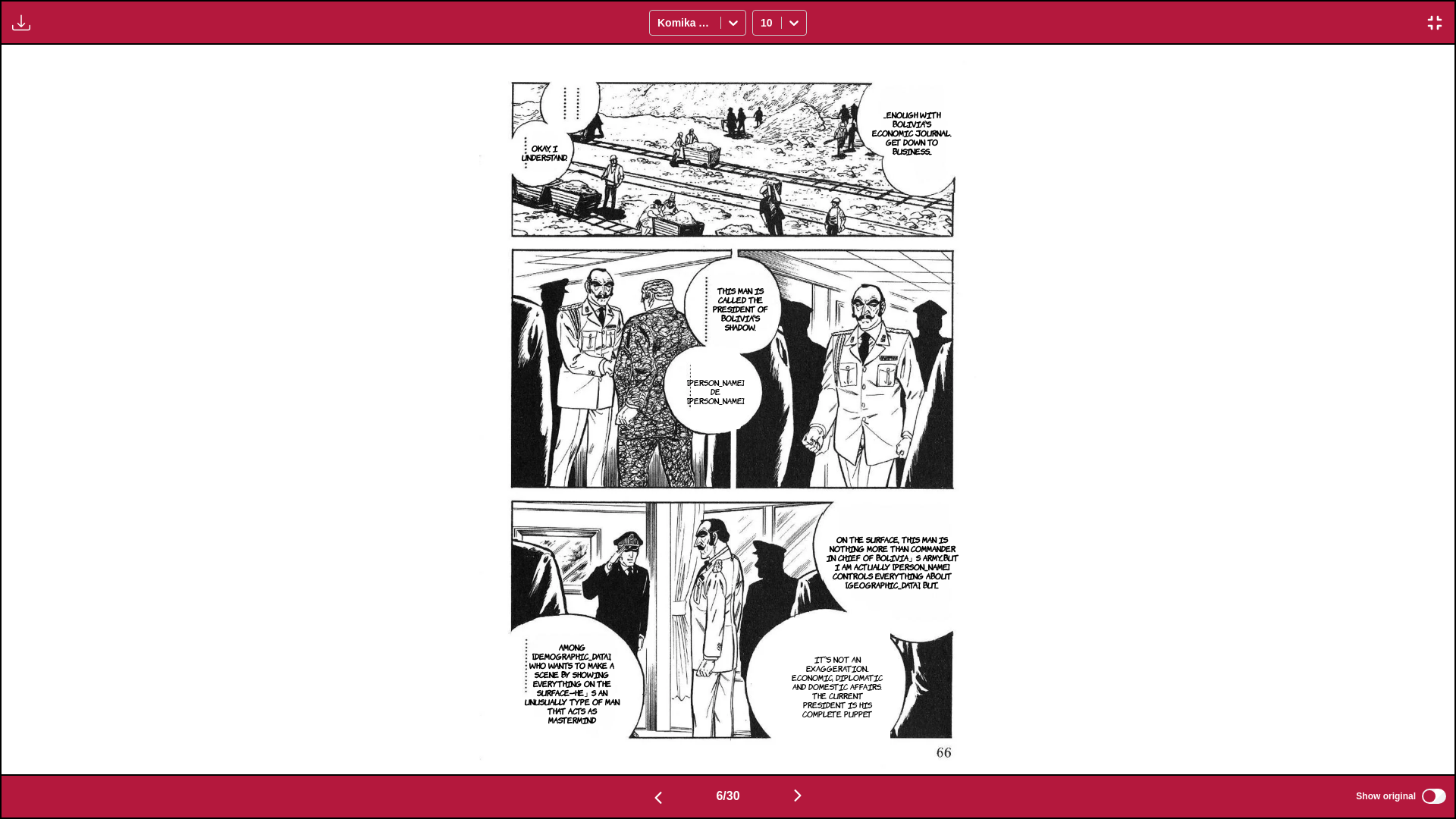
click at [763, 484] on img "button" at bounding box center [798, 795] width 18 height 18
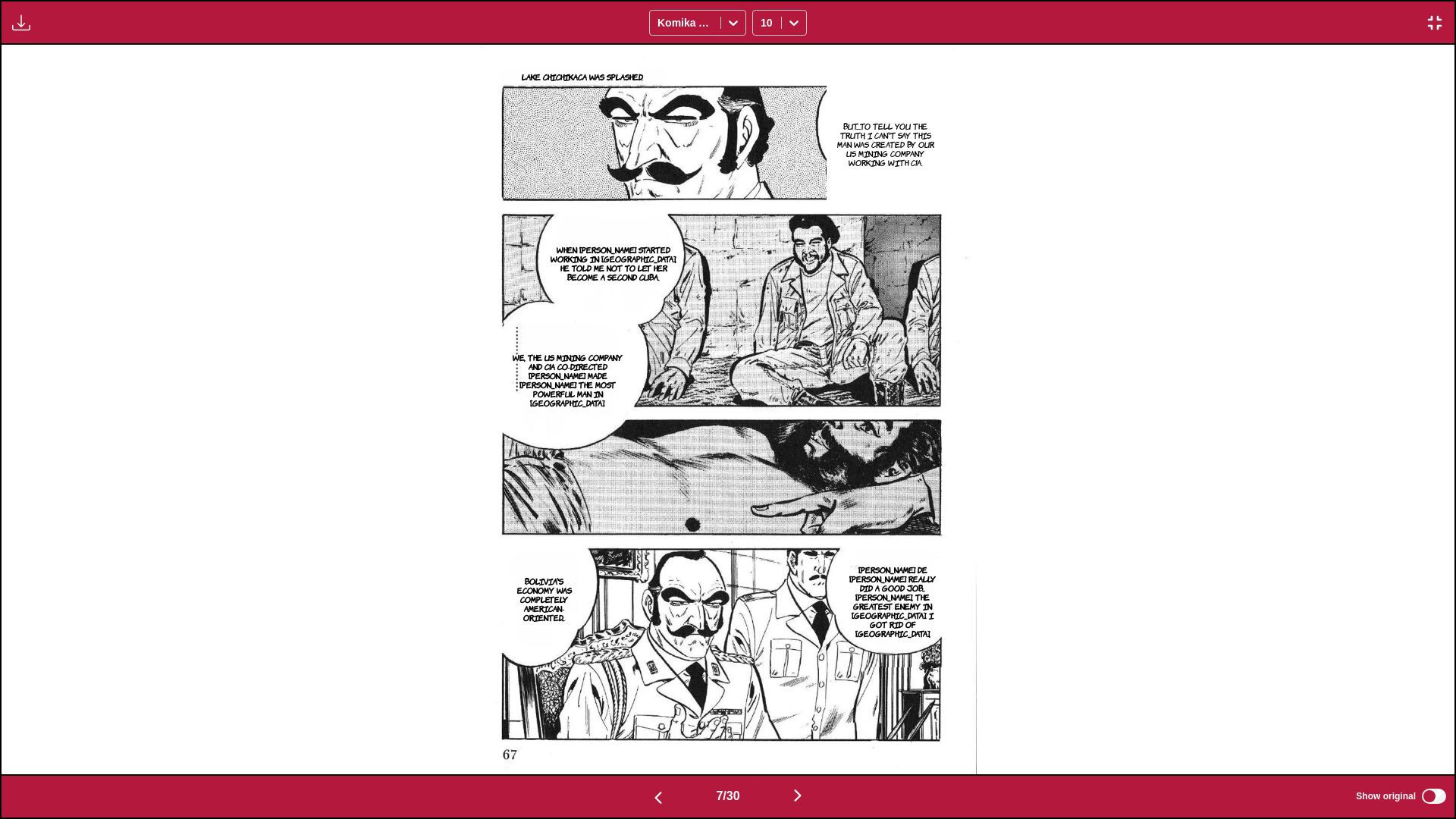
click at [763, 484] on img "button" at bounding box center [798, 795] width 18 height 18
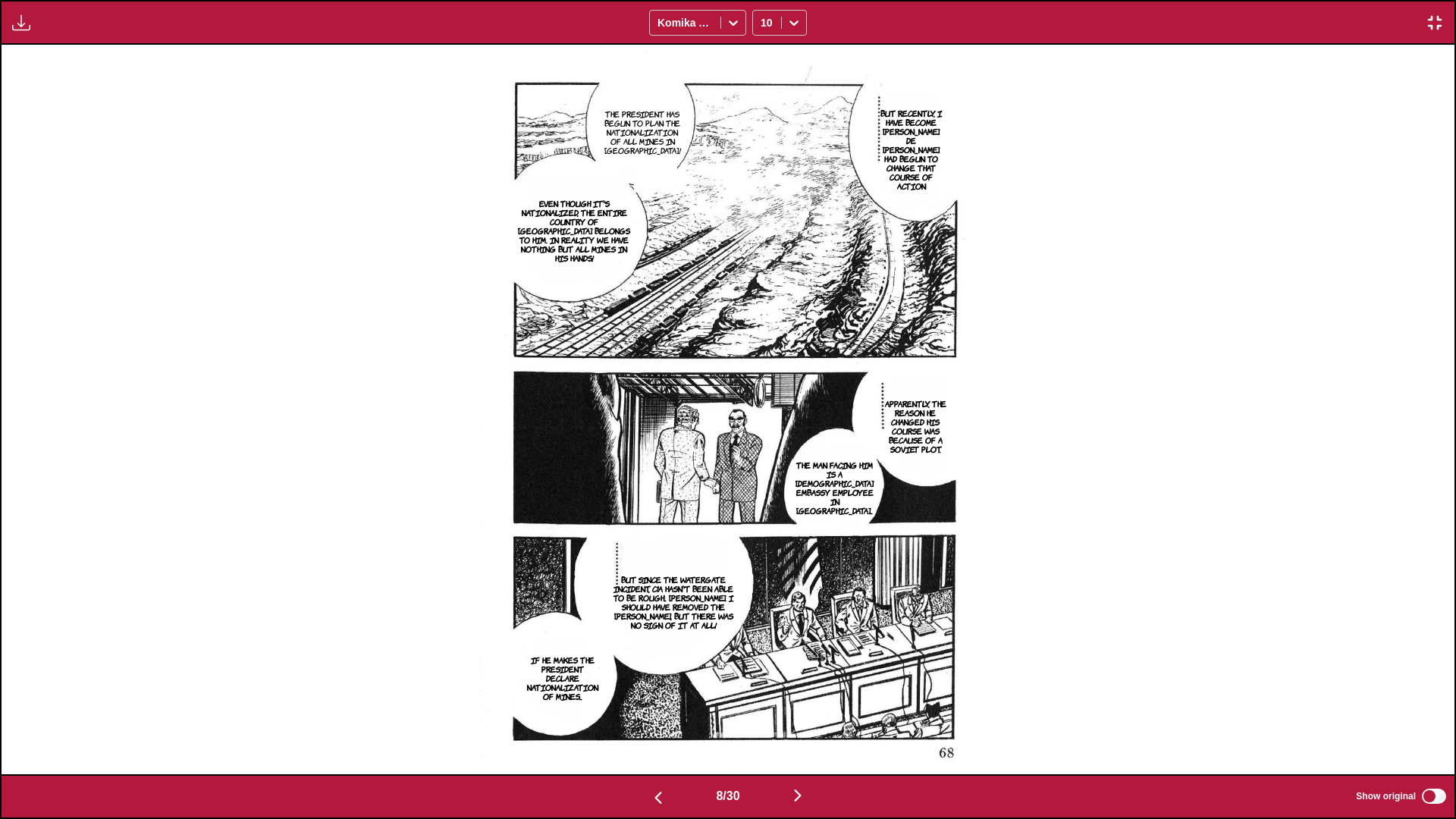
click at [763, 484] on img "button" at bounding box center [798, 795] width 18 height 18
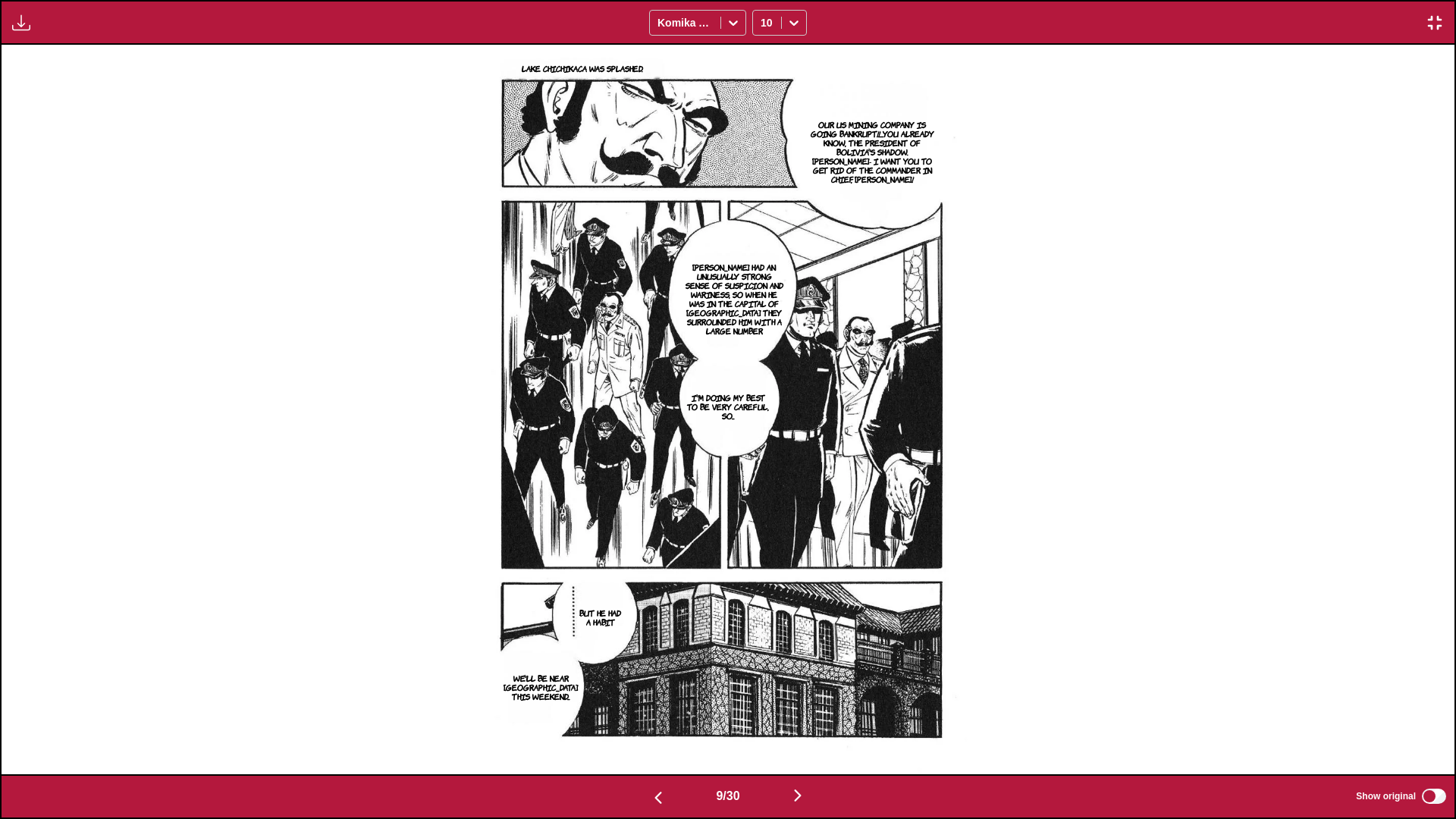
click at [763, 484] on img "button" at bounding box center [798, 795] width 18 height 18
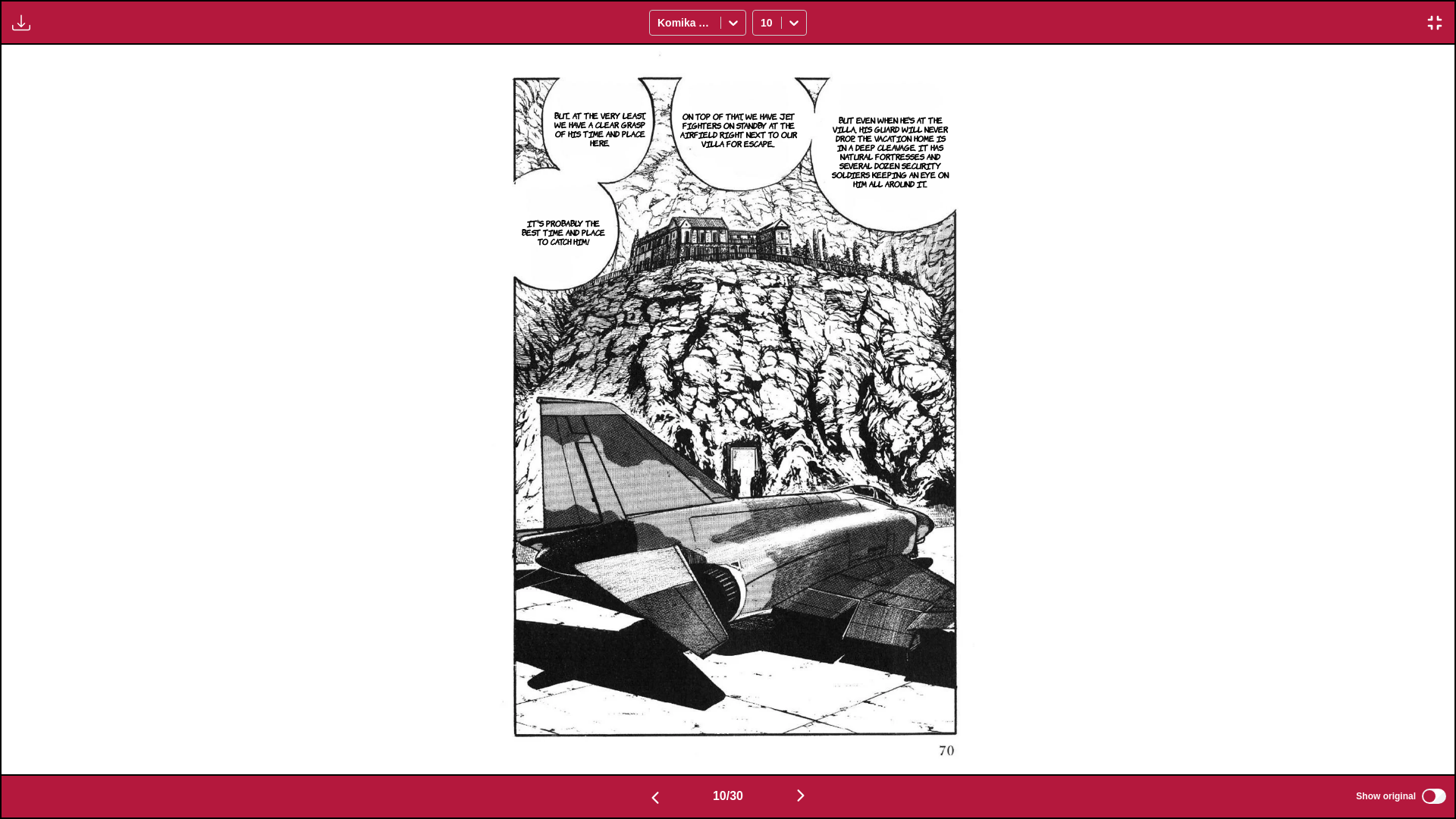
click at [763, 484] on img "button" at bounding box center [801, 795] width 18 height 18
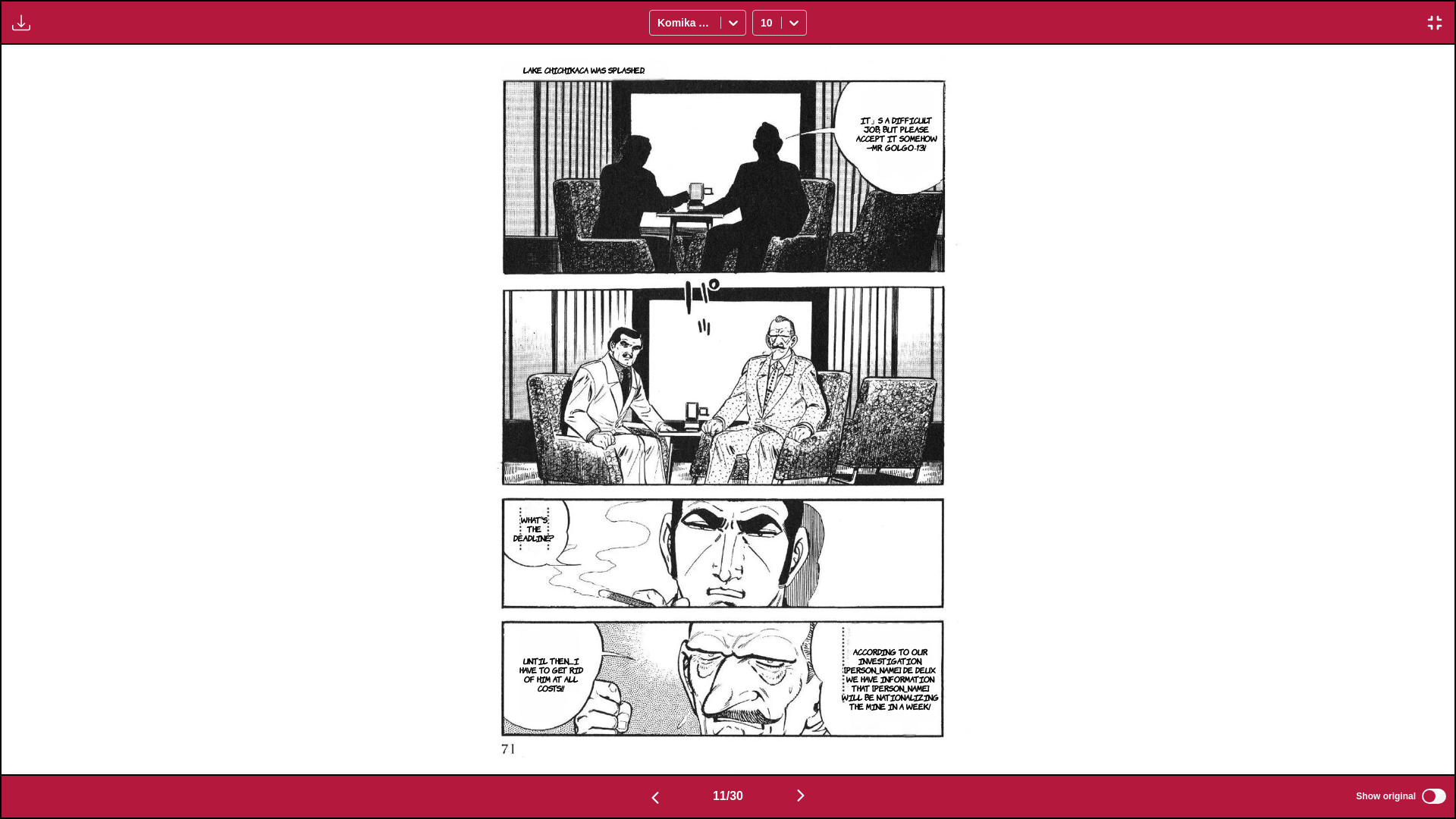
click at [763, 484] on img "button" at bounding box center [801, 795] width 18 height 18
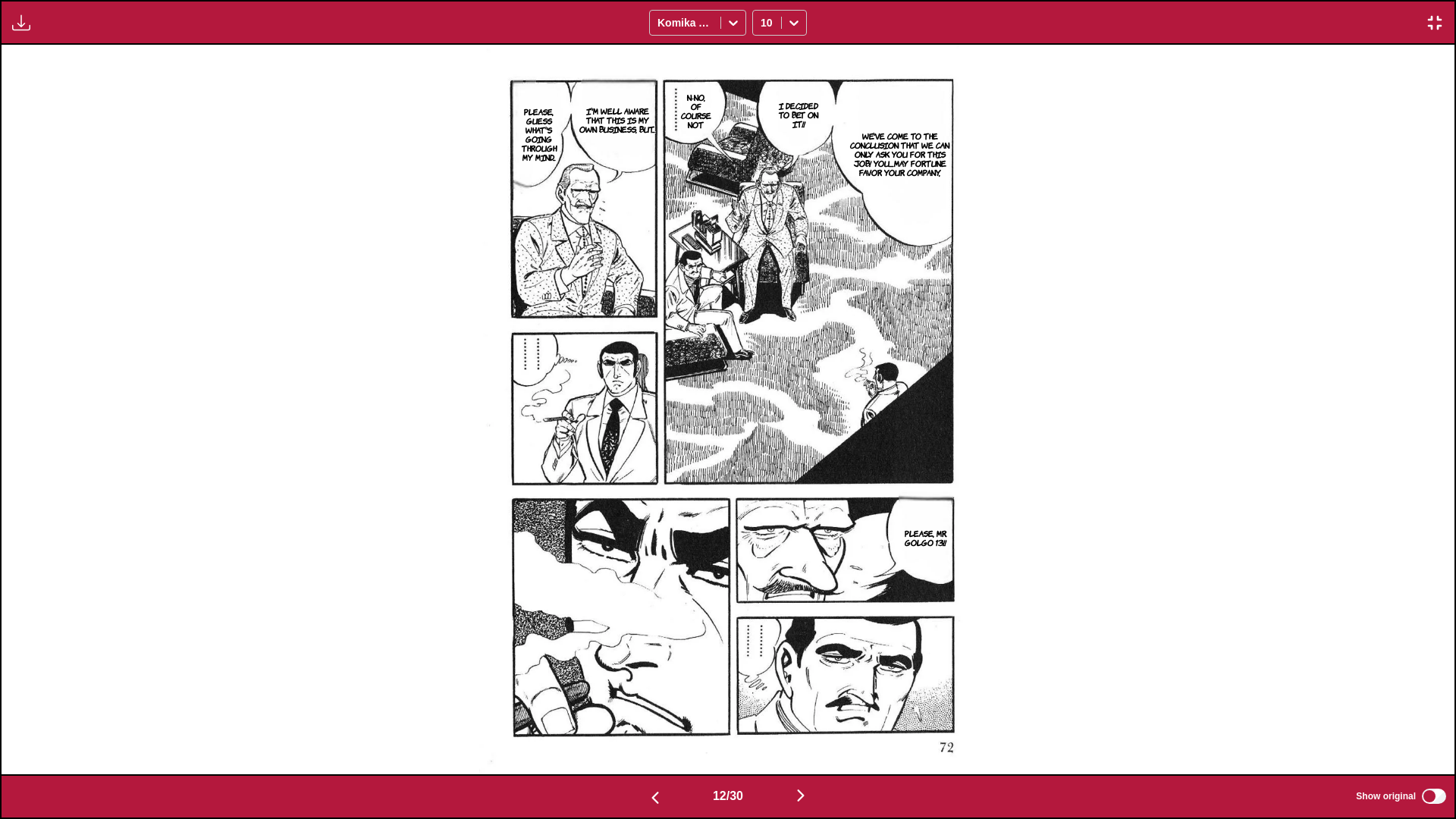
click at [763, 484] on img "button" at bounding box center [801, 795] width 18 height 18
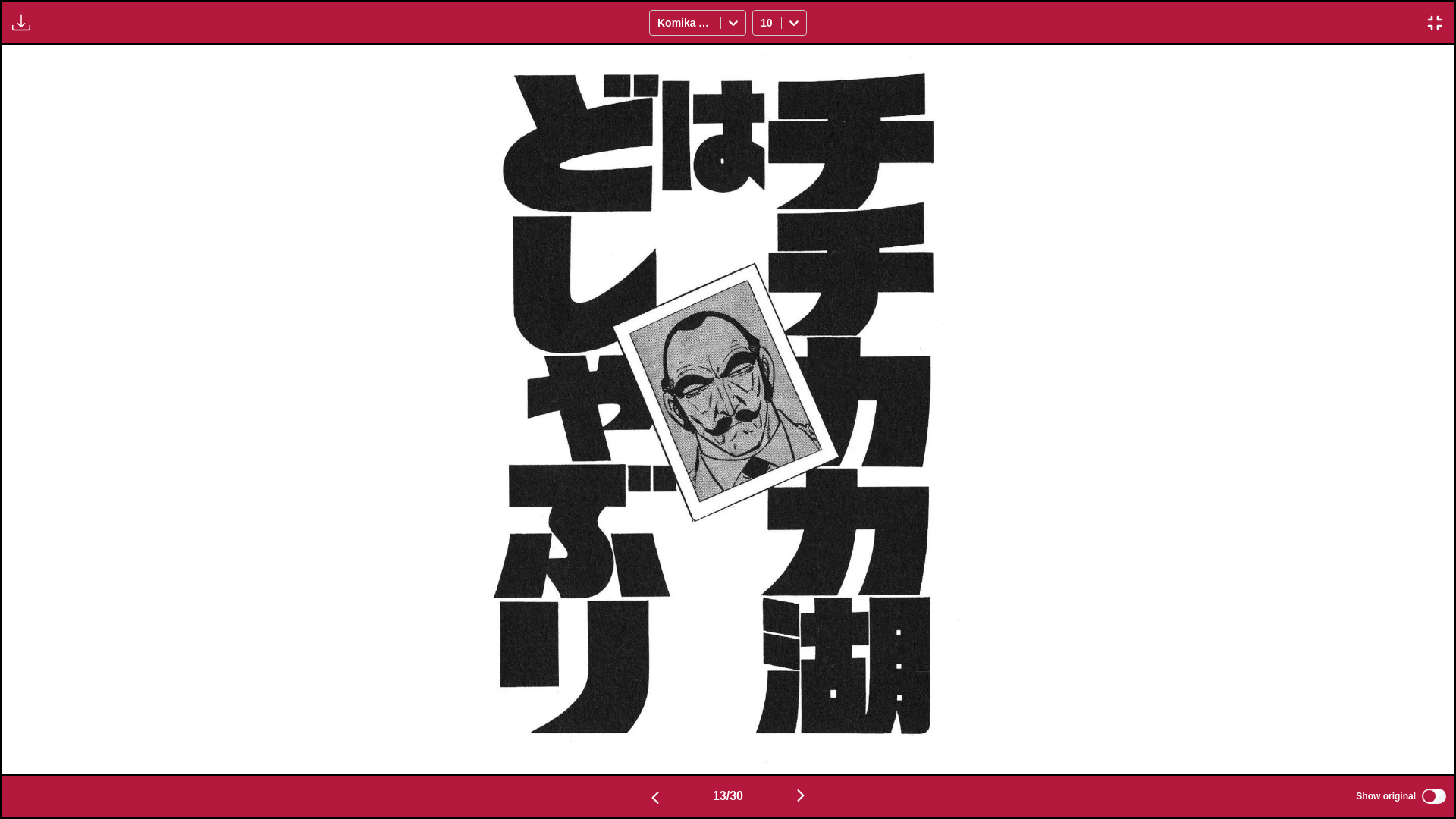
click at [763, 484] on img "button" at bounding box center [801, 795] width 18 height 18
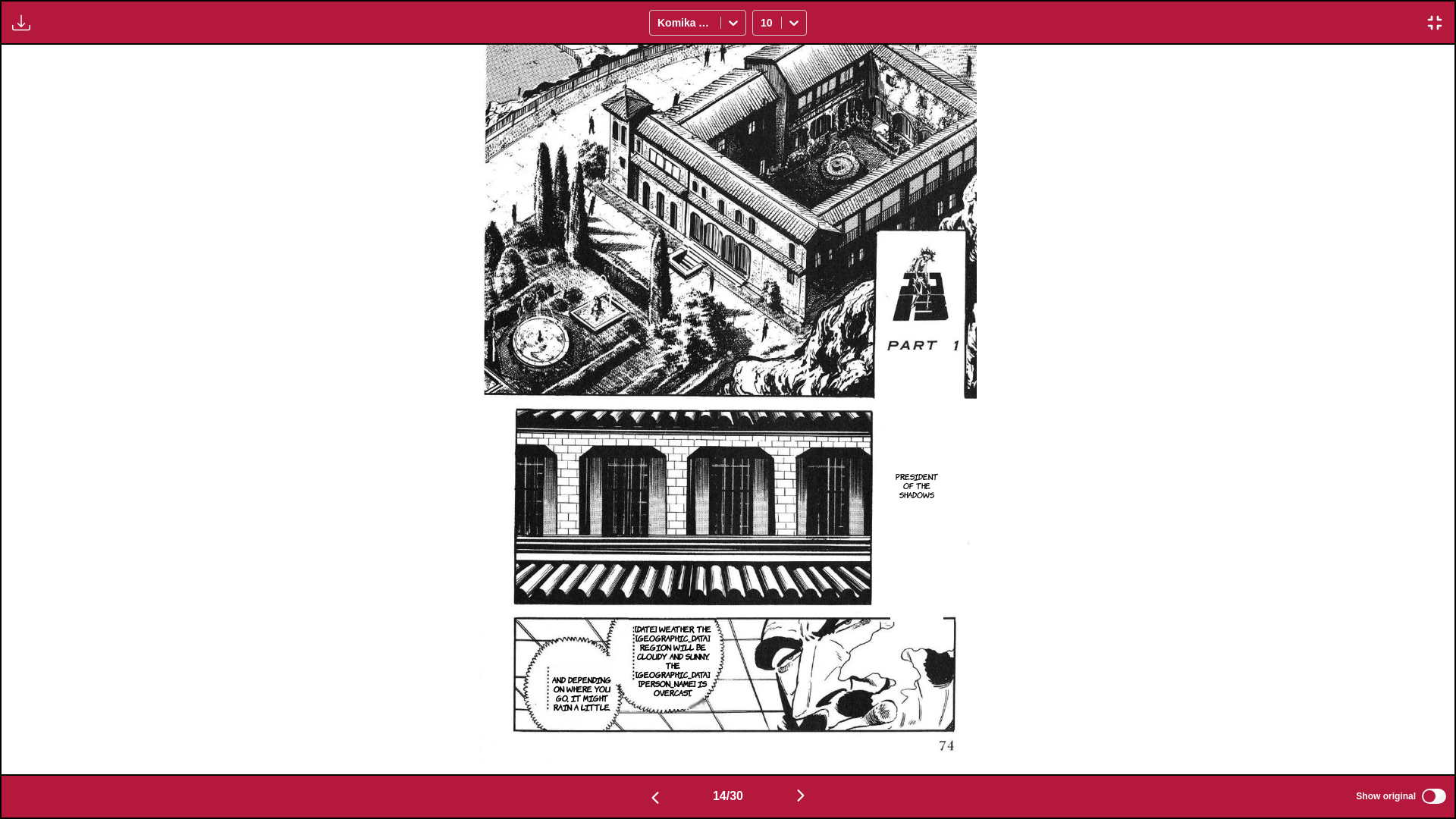
click at [763, 484] on img "button" at bounding box center [801, 795] width 18 height 18
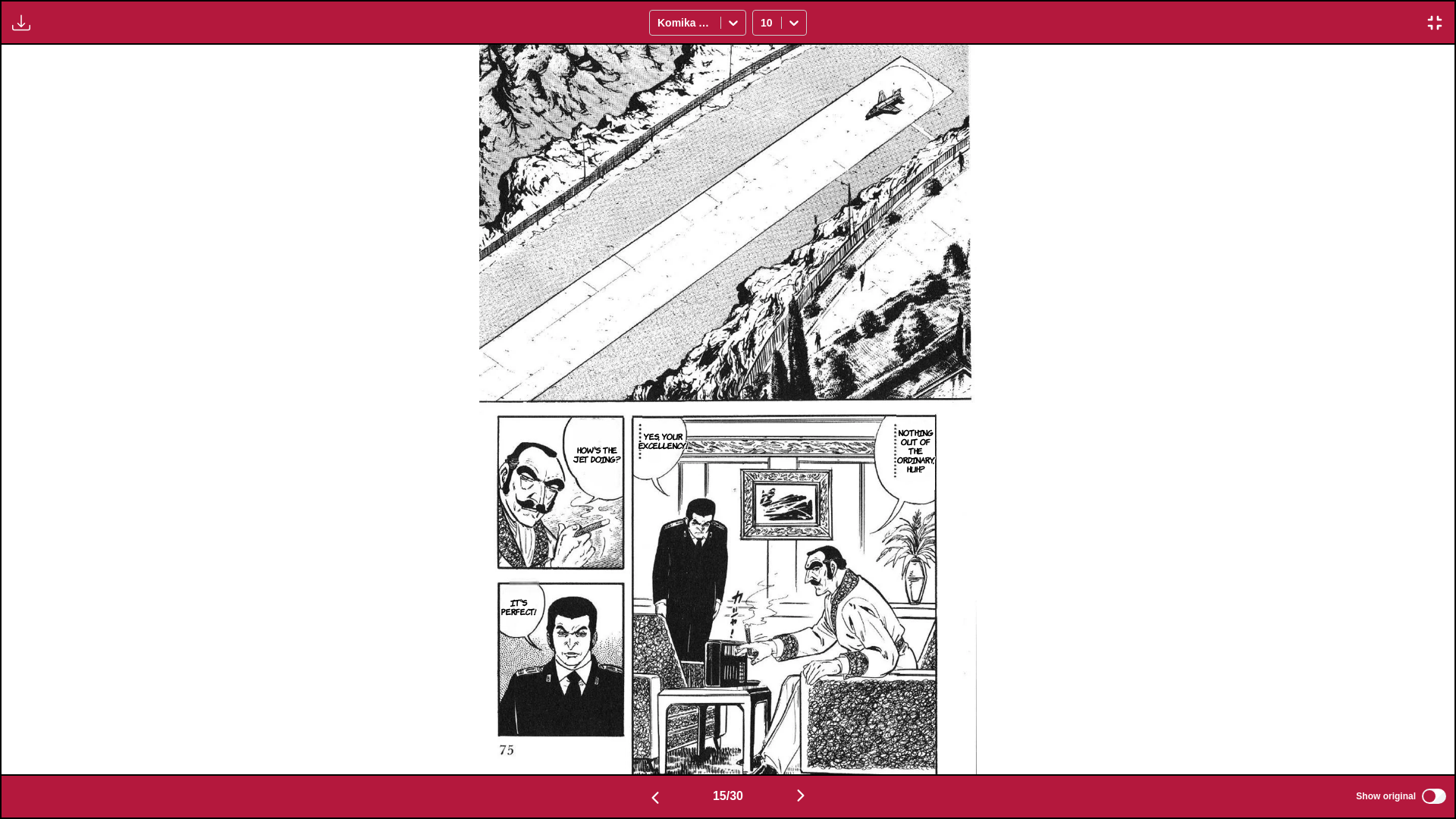
click at [763, 484] on img "button" at bounding box center [801, 795] width 18 height 18
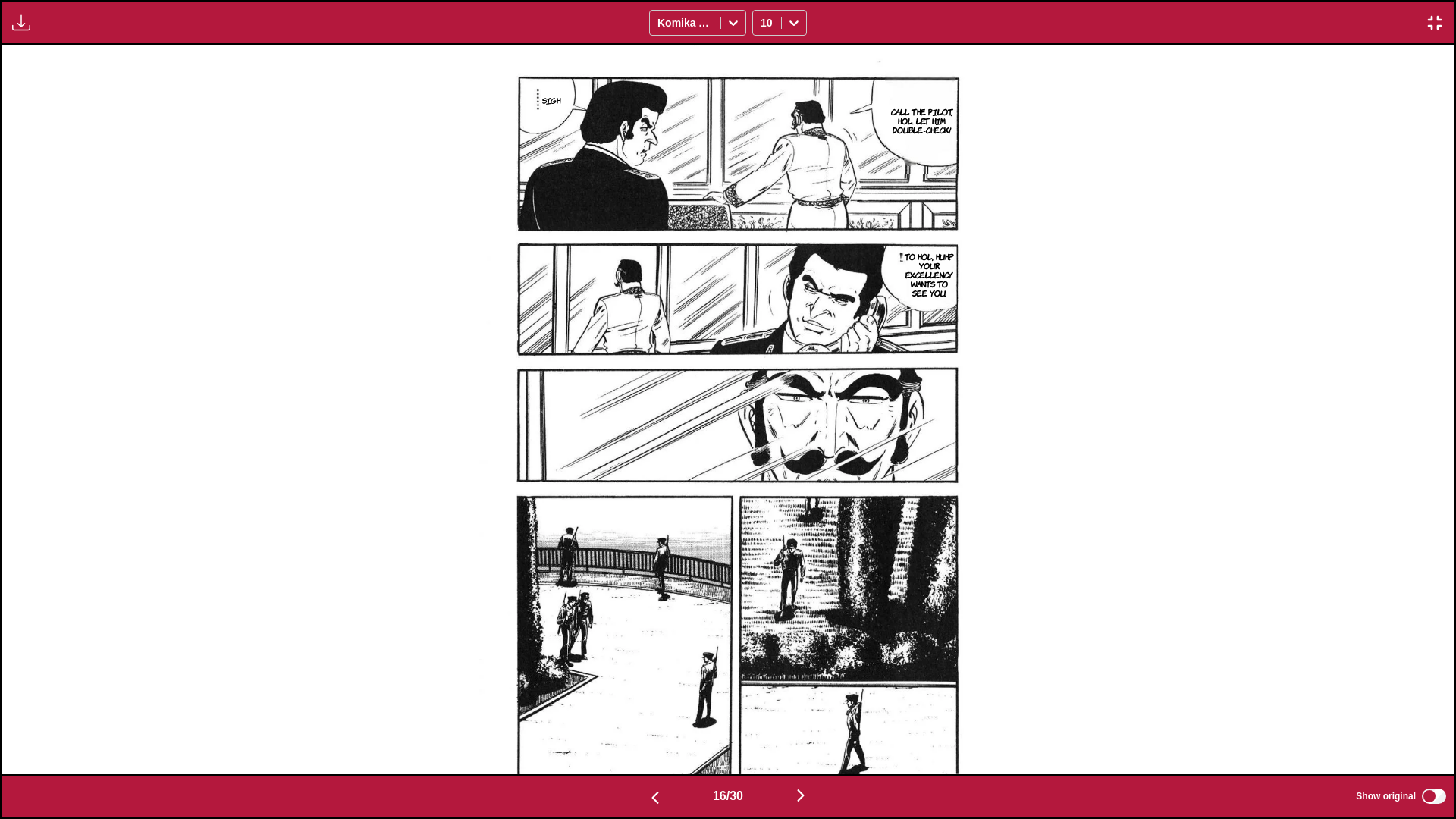
click at [763, 484] on img "button" at bounding box center [801, 795] width 18 height 18
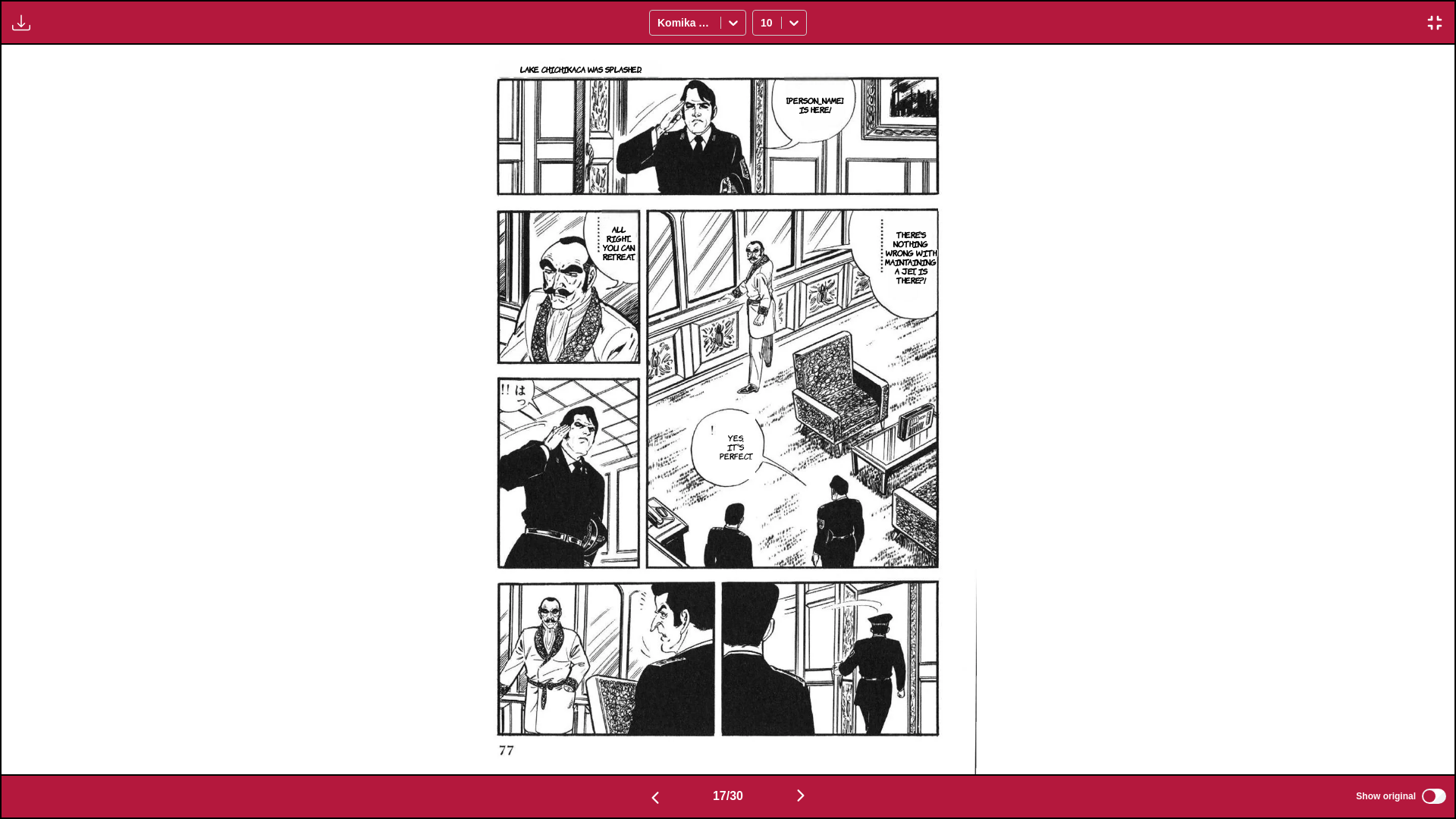
click at [763, 484] on img "button" at bounding box center [801, 795] width 18 height 18
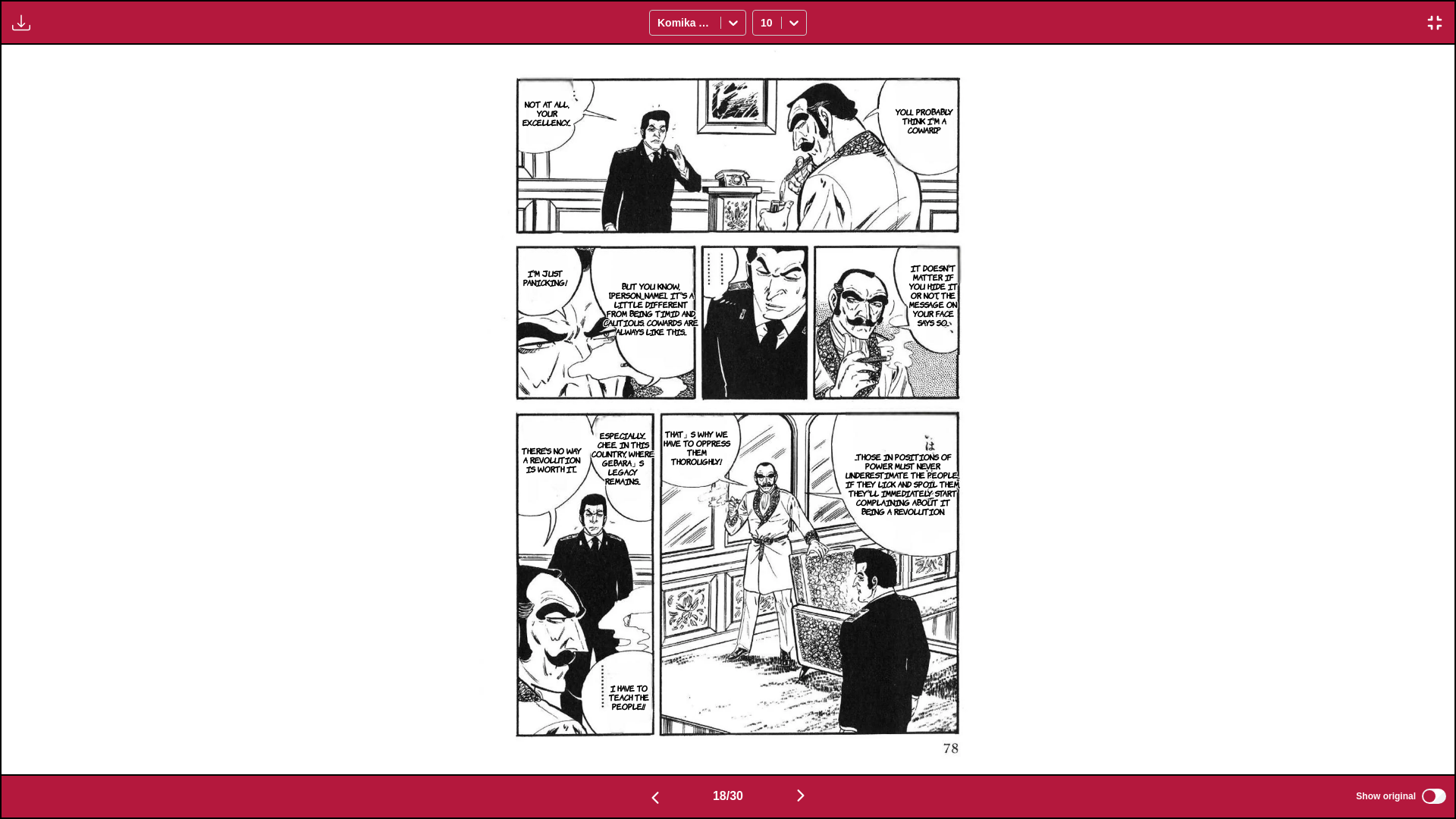
click at [763, 484] on img "button" at bounding box center [801, 795] width 18 height 18
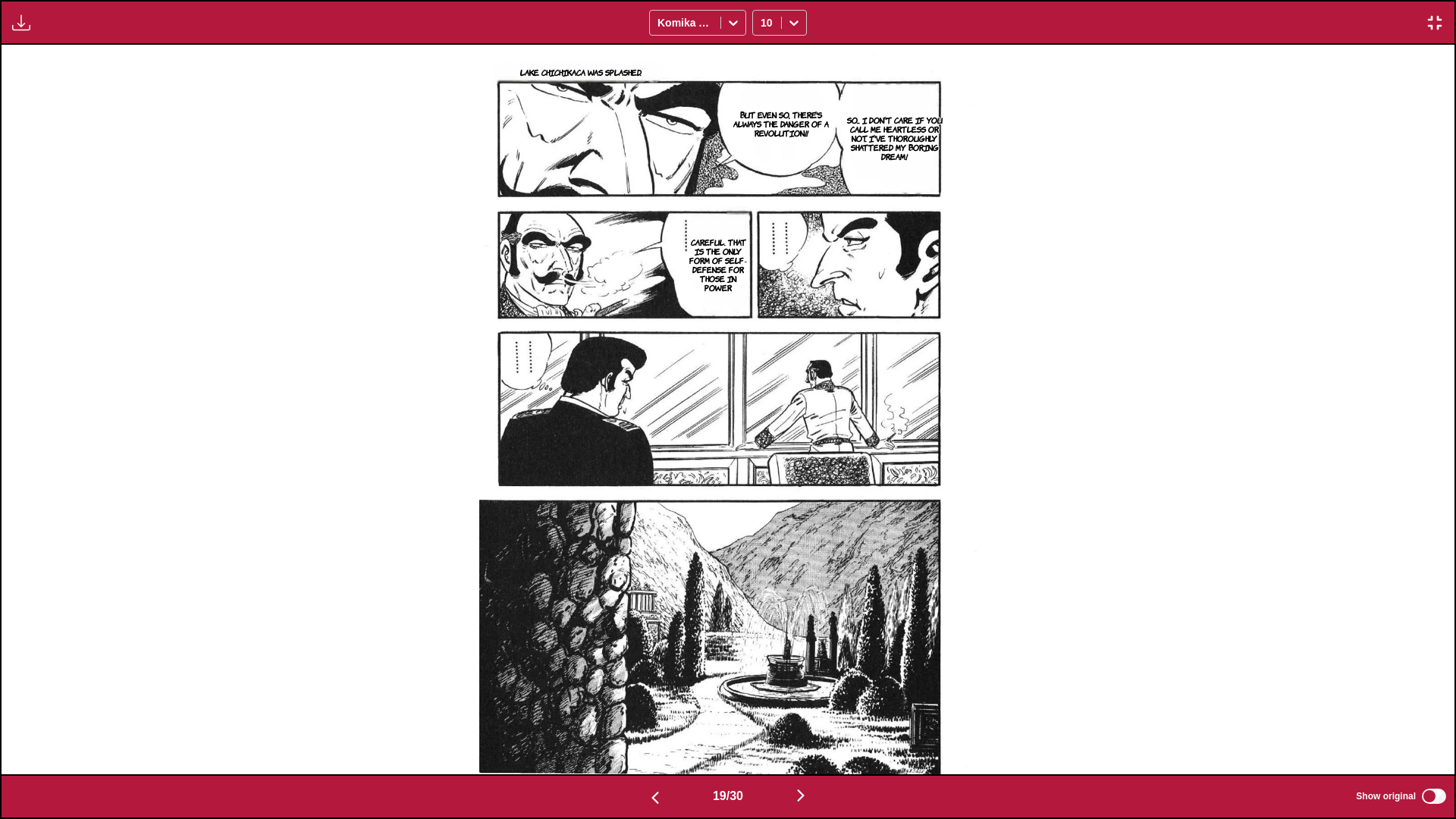
click at [763, 484] on img "button" at bounding box center [801, 795] width 18 height 18
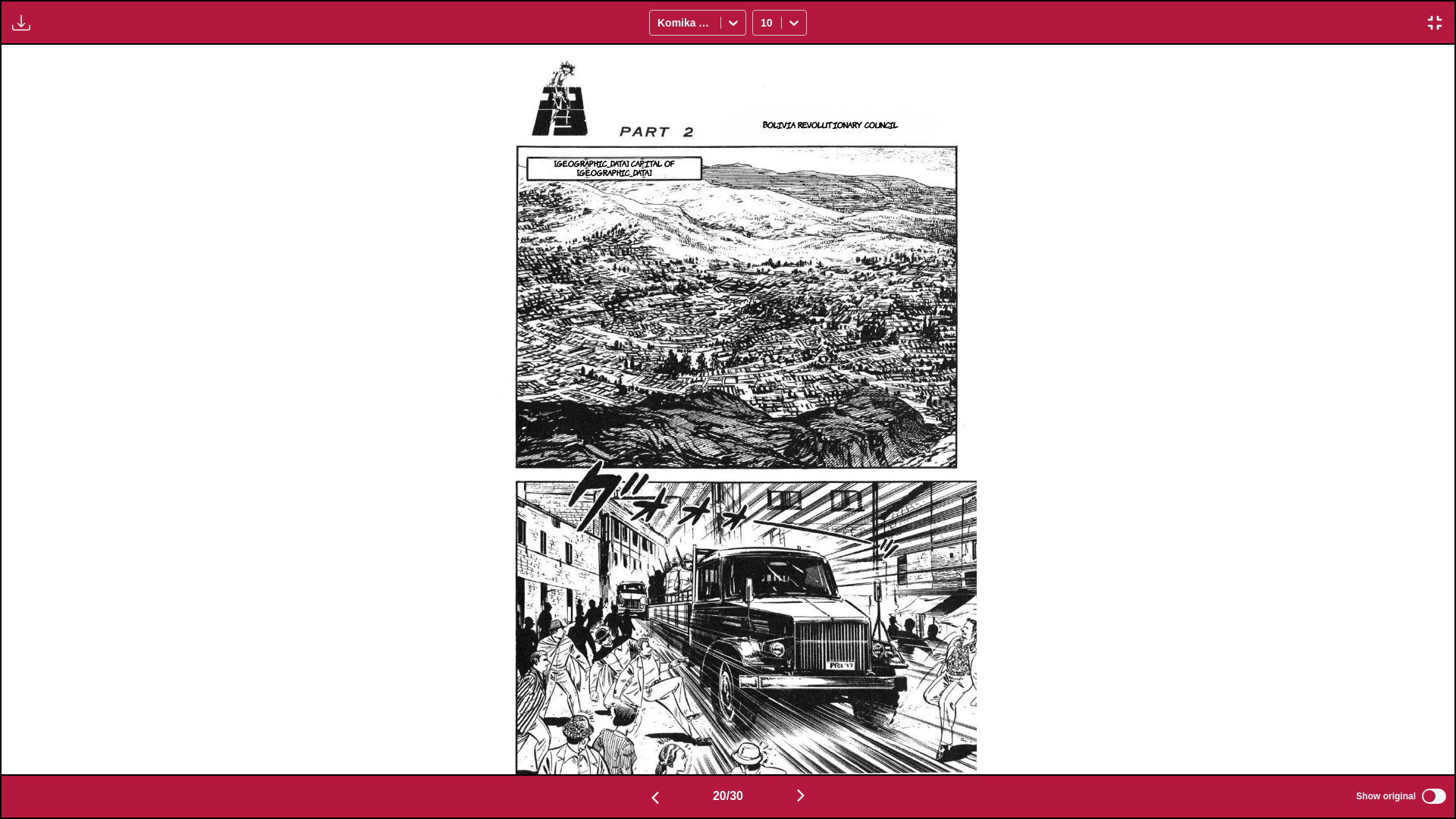
click at [763, 484] on img "button" at bounding box center [801, 795] width 18 height 18
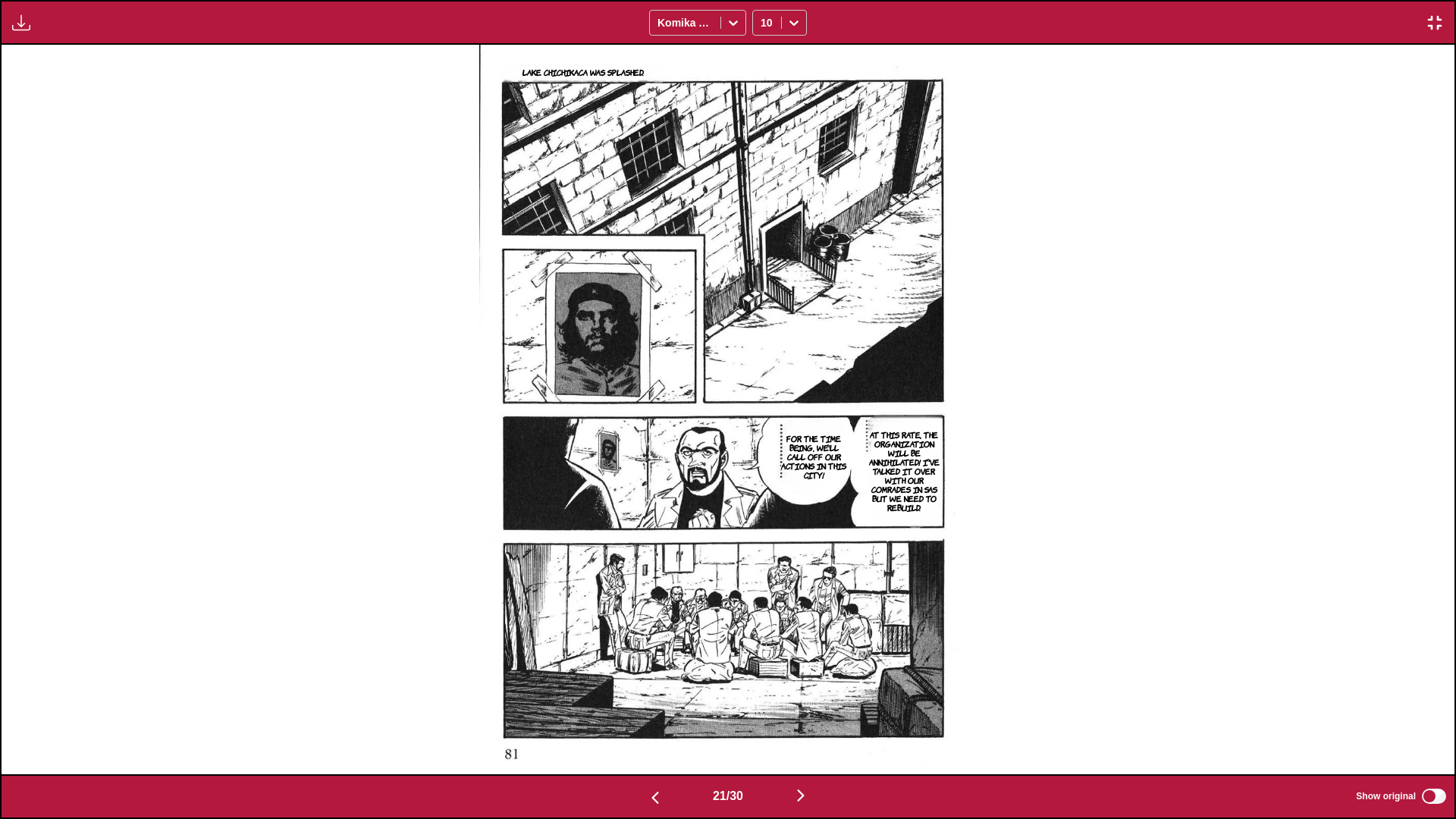
click at [763, 484] on img "button" at bounding box center [801, 795] width 18 height 18
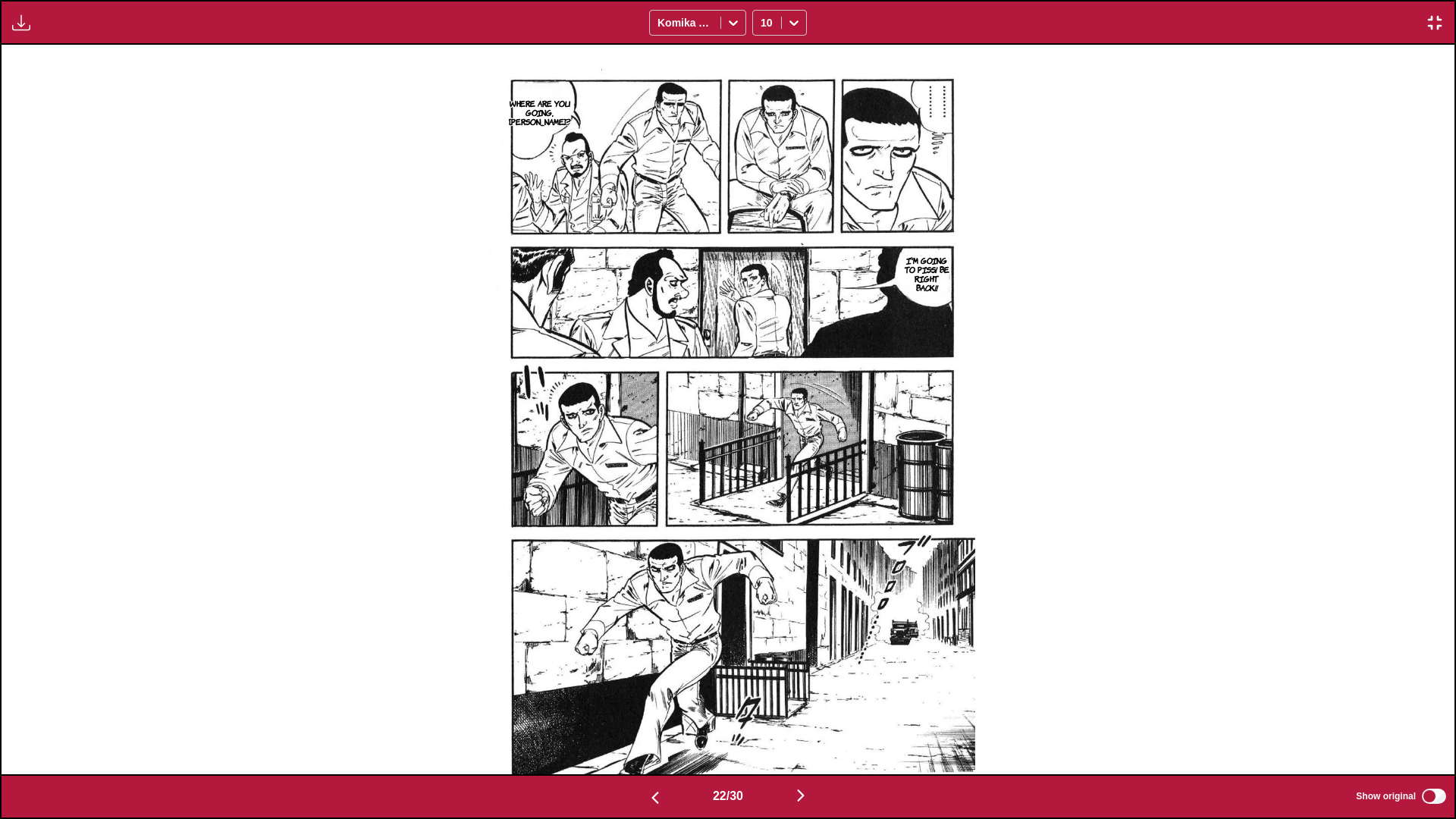
click at [763, 484] on img "button" at bounding box center [801, 795] width 18 height 18
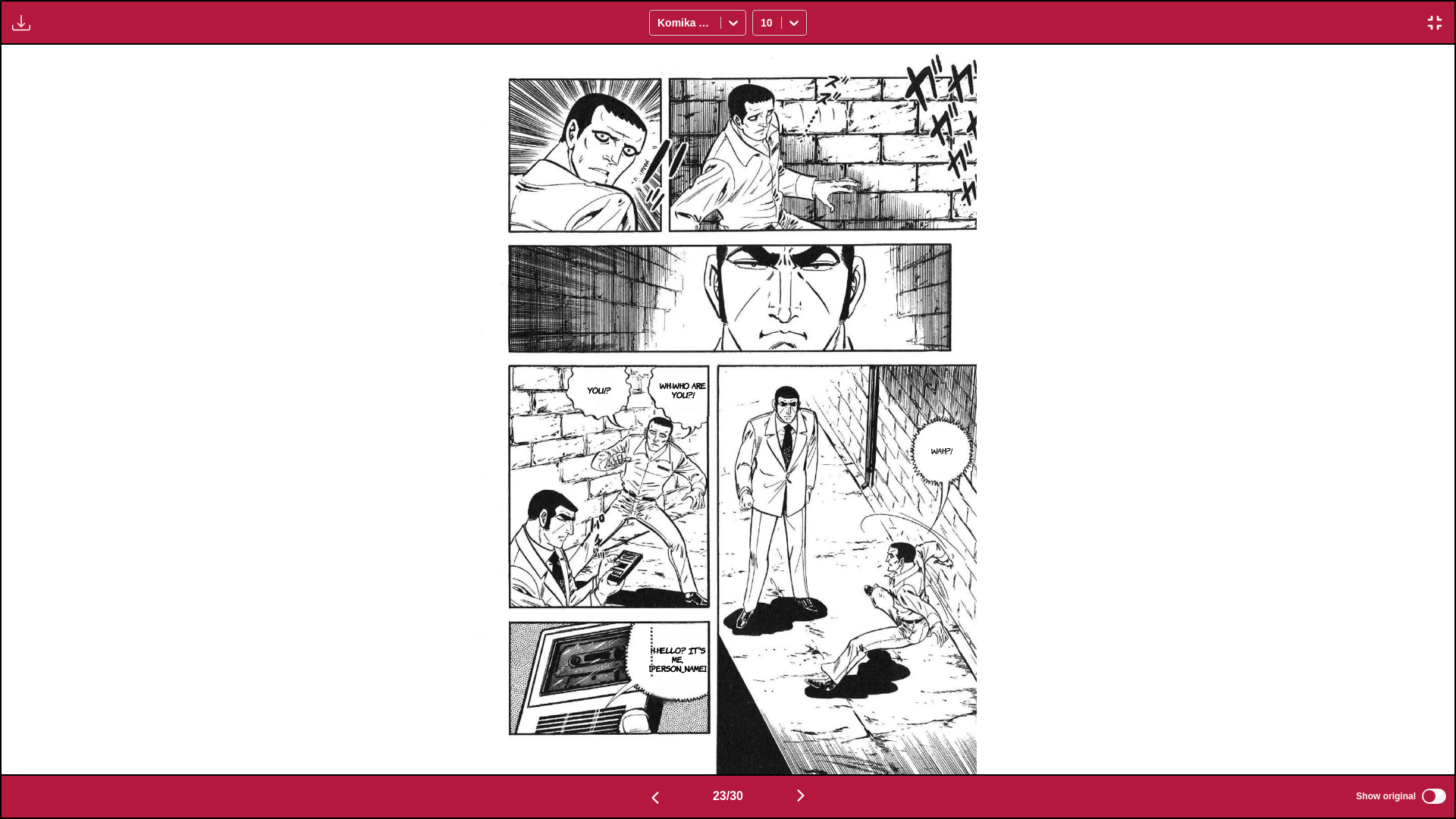
click at [763, 484] on img "button" at bounding box center [801, 795] width 18 height 18
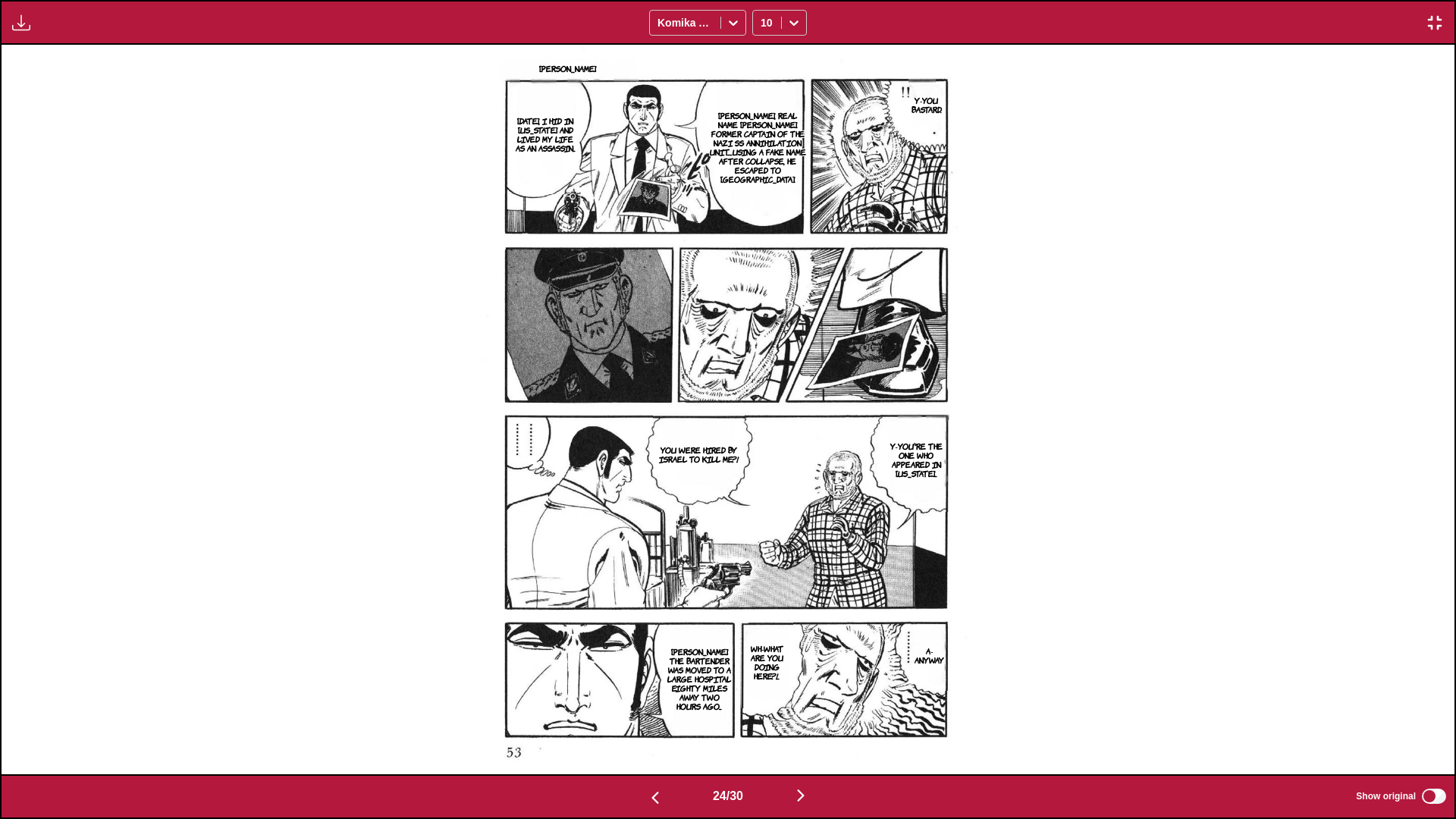
click at [763, 484] on img "button" at bounding box center [801, 795] width 18 height 18
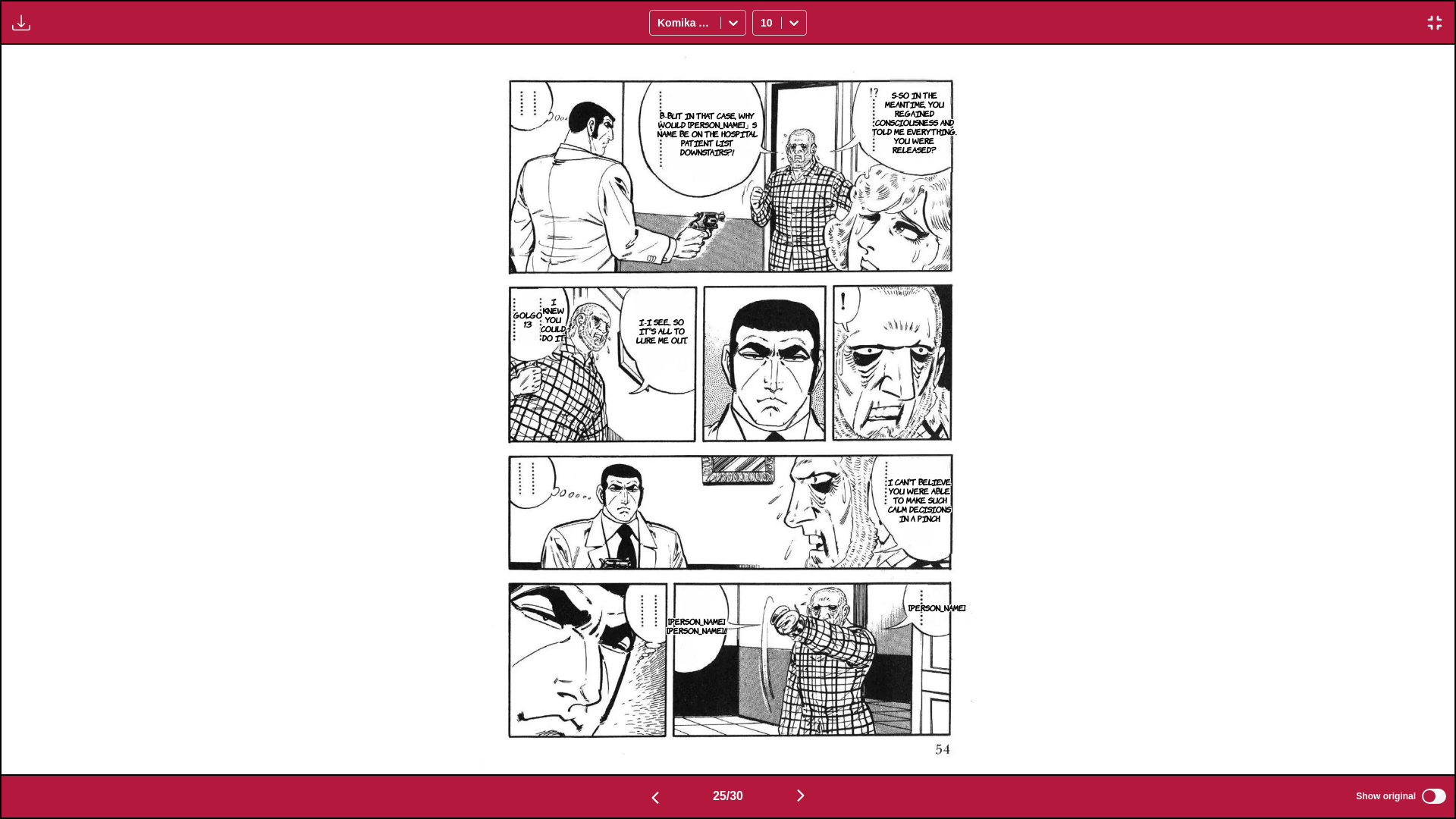
click at [763, 484] on img "button" at bounding box center [801, 795] width 18 height 18
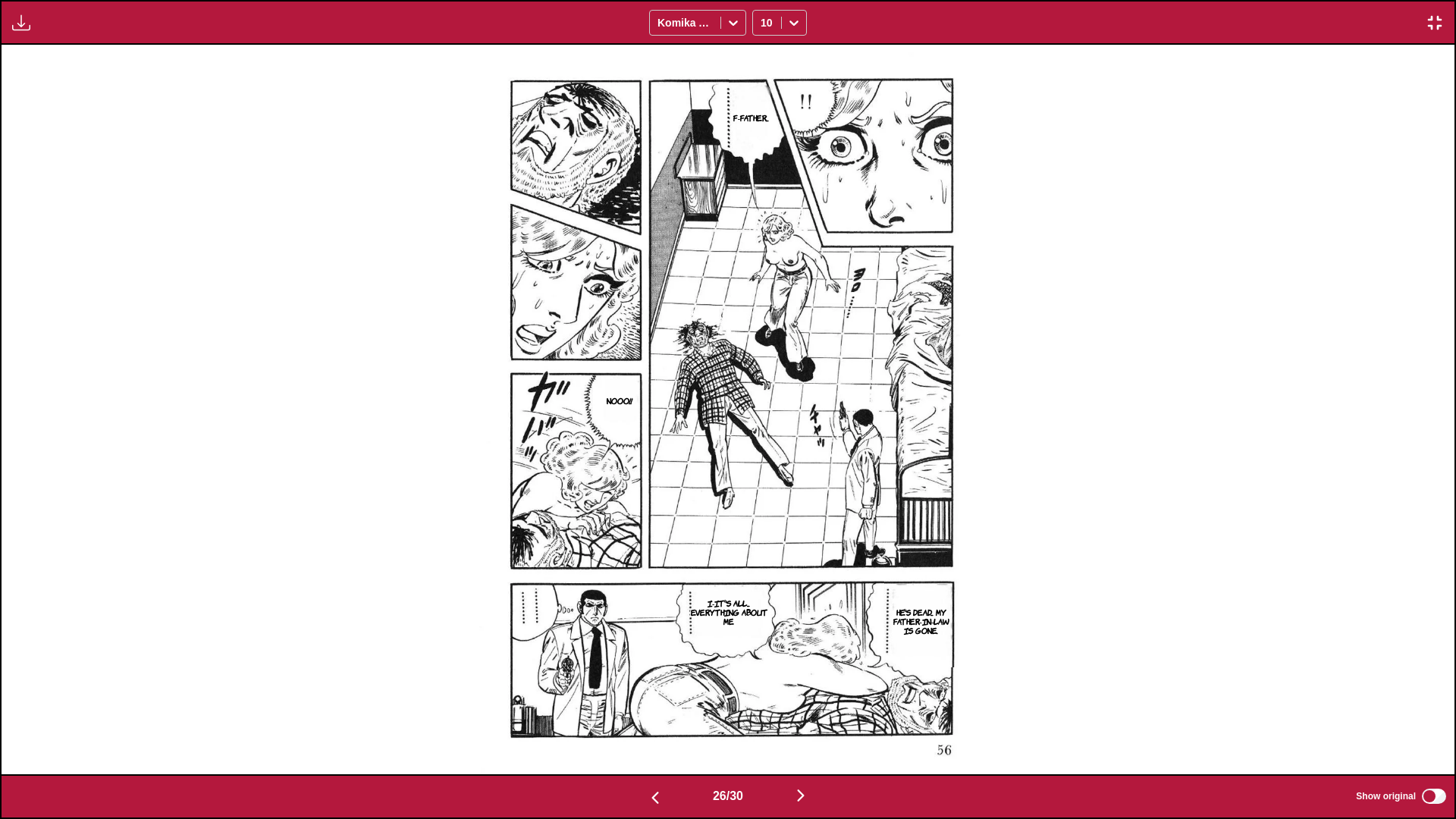
drag, startPoint x: 695, startPoint y: 482, endPoint x: 690, endPoint y: 504, distance: 22.6
drag, startPoint x: 690, startPoint y: 504, endPoint x: 899, endPoint y: 791, distance: 355.0
click at [763, 484] on div "26 / 30 Show original" at bounding box center [728, 797] width 1456 height 45
click at [763, 484] on img "button" at bounding box center [801, 795] width 18 height 18
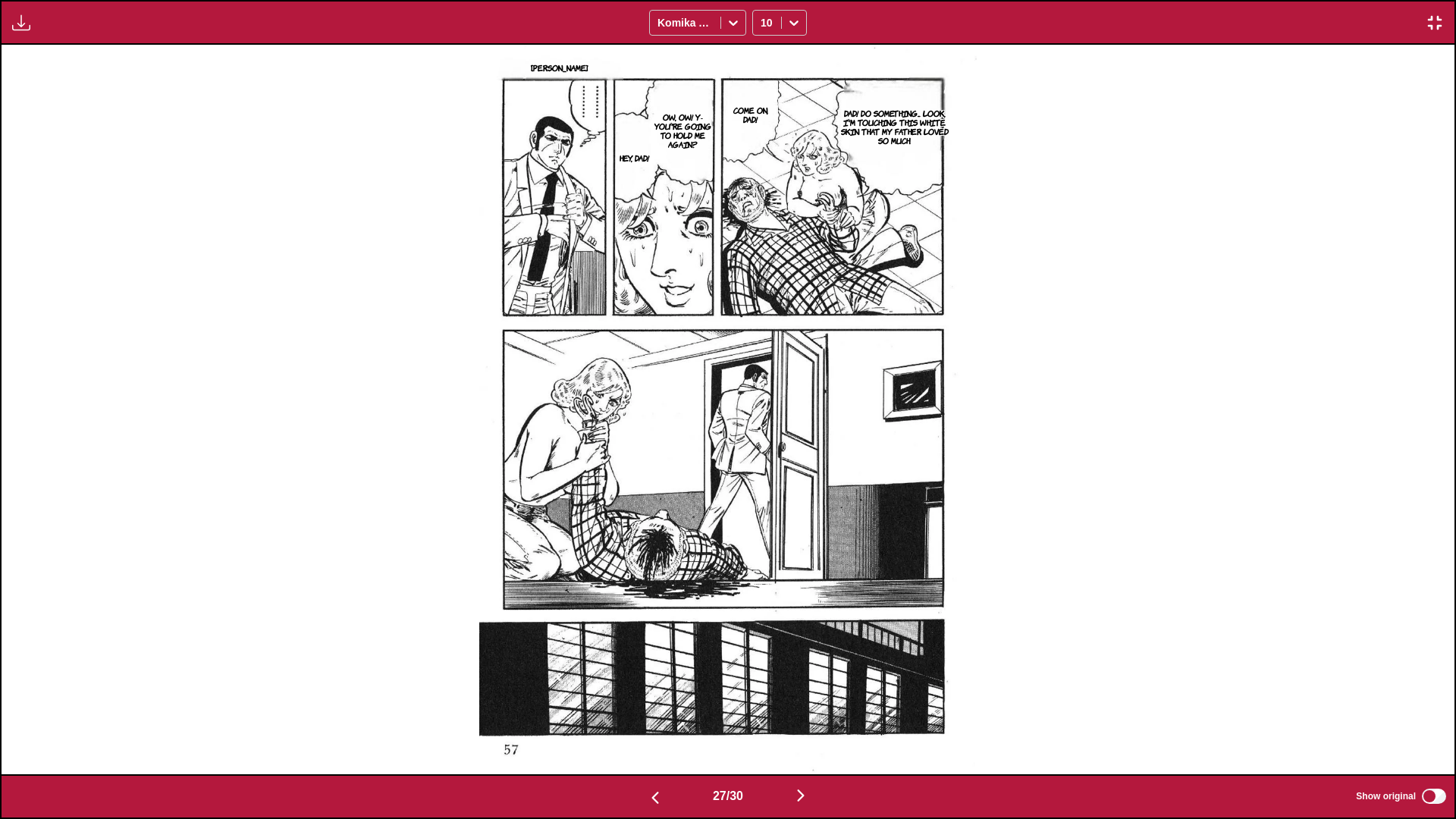
click at [763, 484] on img "button" at bounding box center [801, 795] width 18 height 18
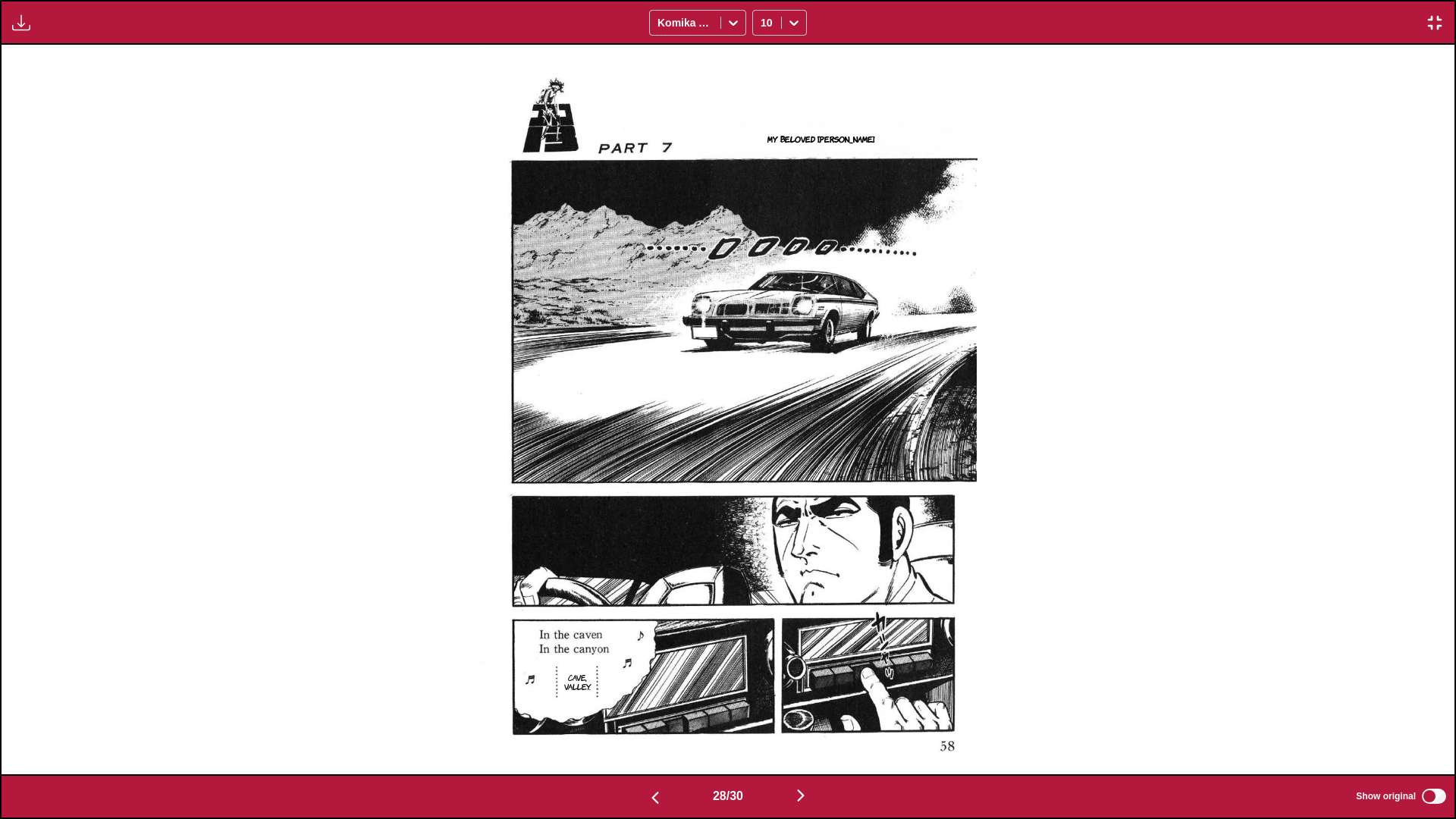
drag, startPoint x: 812, startPoint y: 791, endPoint x: 605, endPoint y: 698, distance: 226.9
drag, startPoint x: 605, startPoint y: 698, endPoint x: 412, endPoint y: 385, distance: 367.7
click at [412, 385] on div "My beloved Clementine Cave, valley." at bounding box center [728, 410] width 1453 height 729
click at [763, 484] on button "button" at bounding box center [801, 796] width 91 height 22
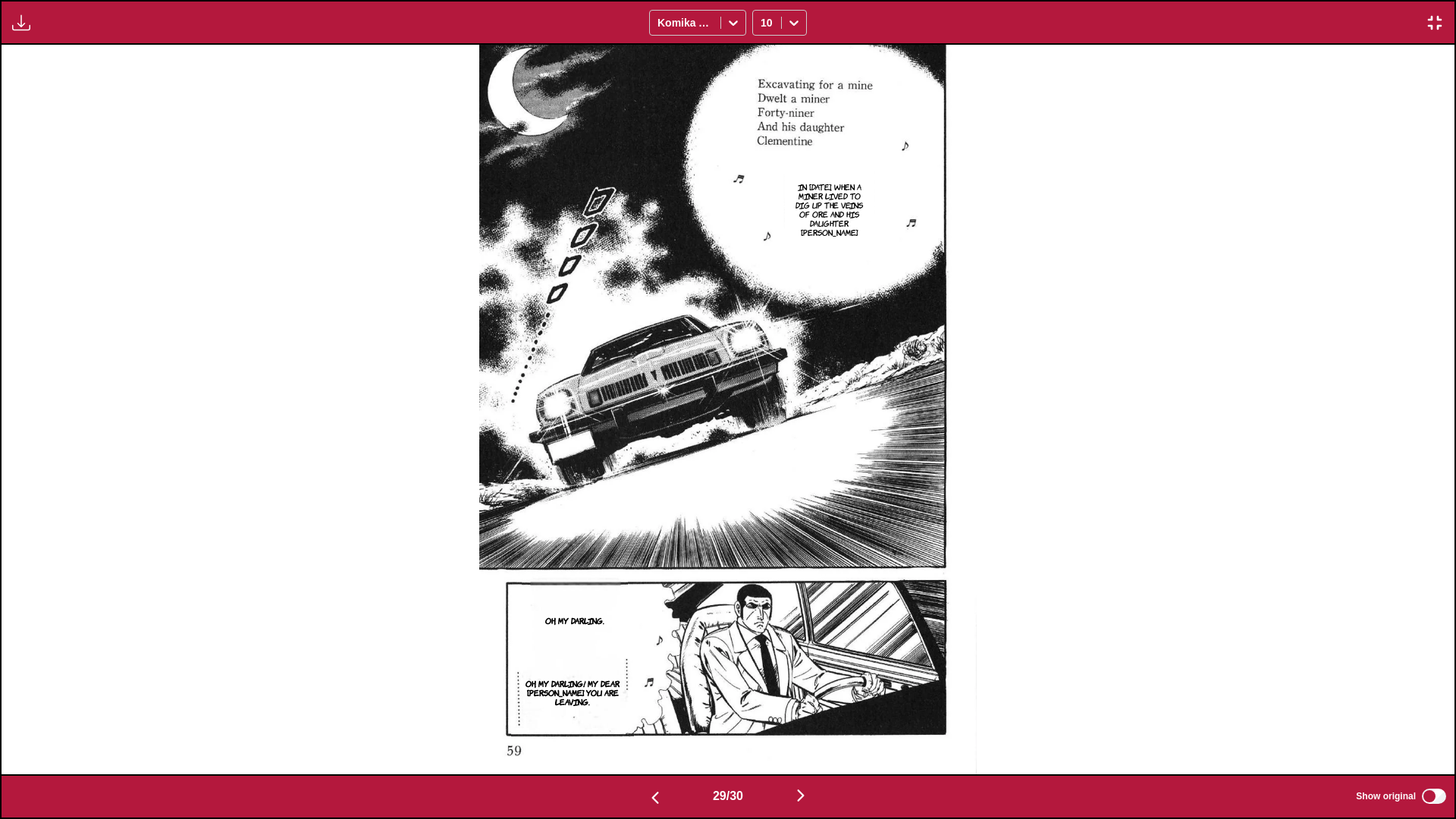
click at [763, 484] on img "button" at bounding box center [801, 795] width 18 height 18
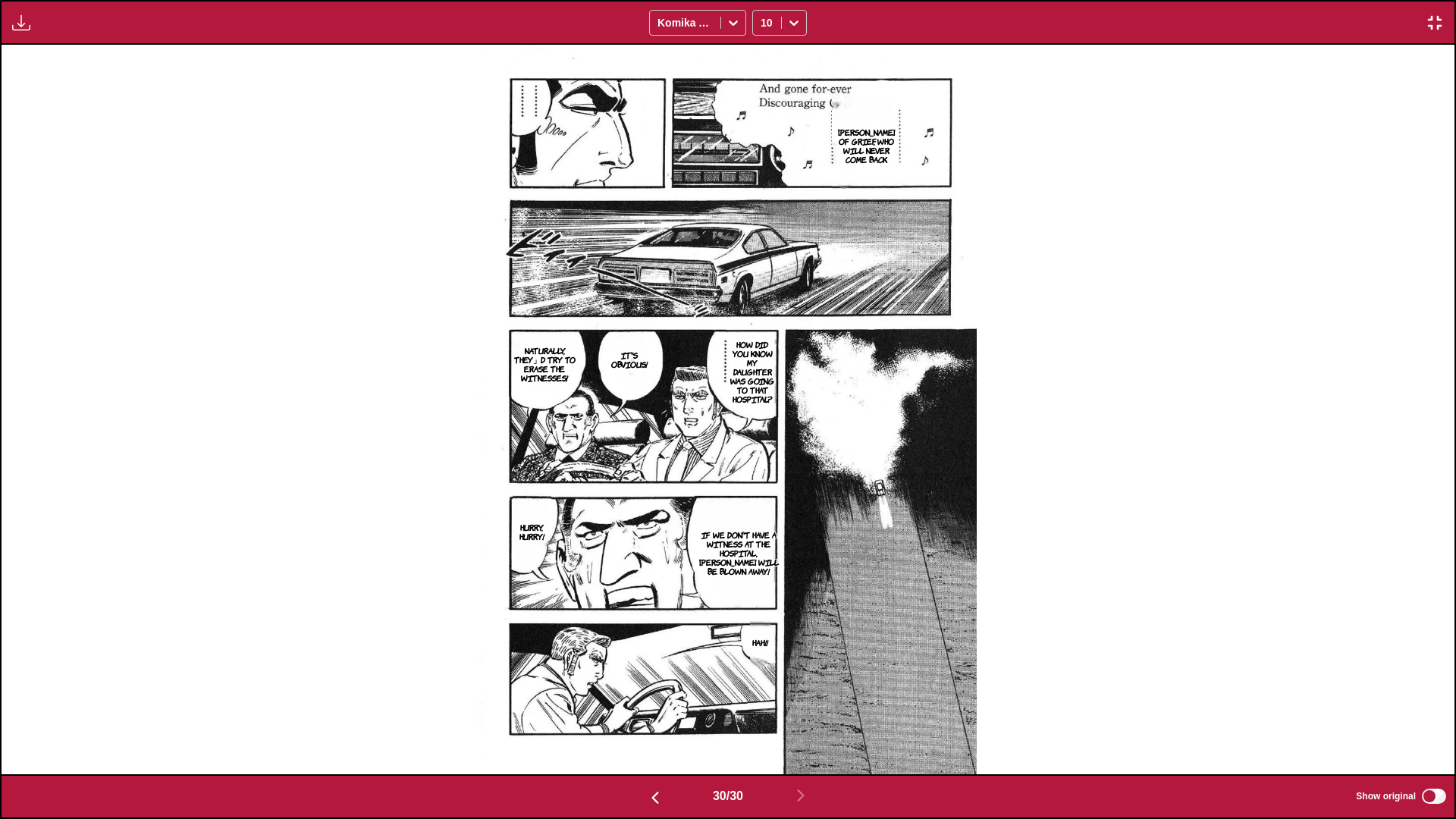
click at [763, 20] on img "button" at bounding box center [1434, 22] width 18 height 18
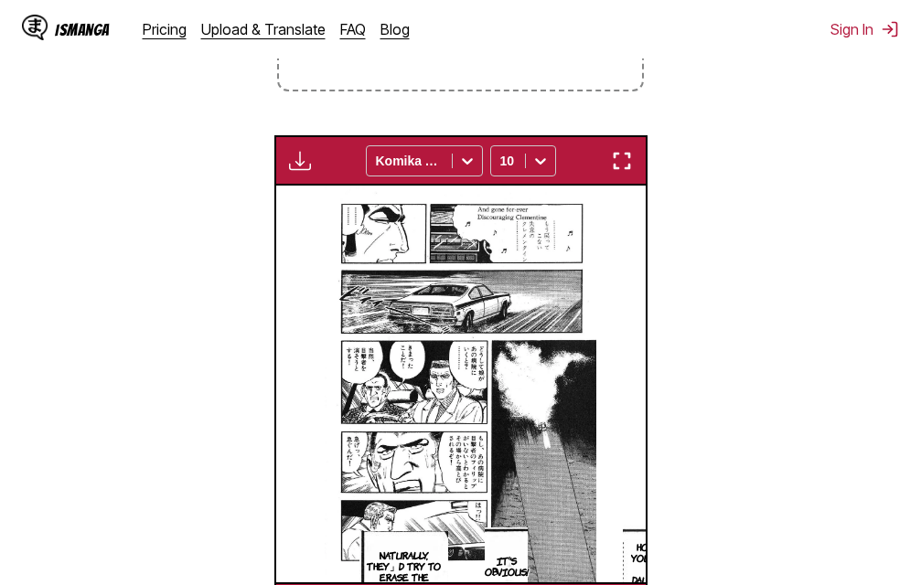
scroll to position [0, 10713]
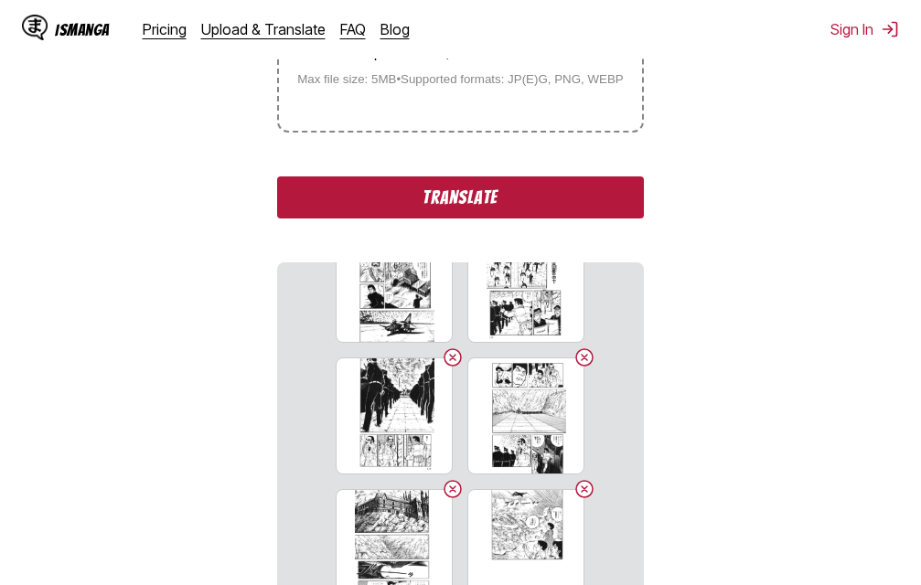
scroll to position [457, 0]
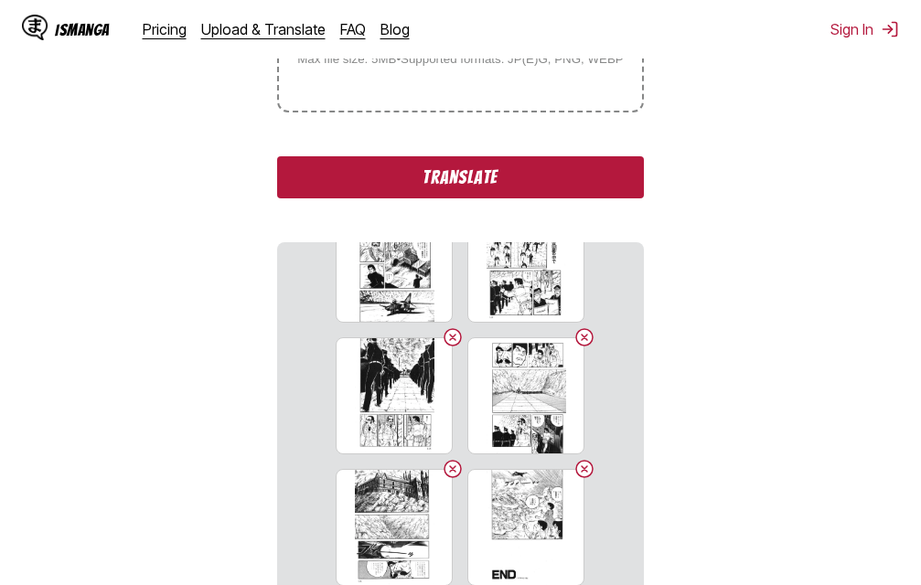
click at [515, 177] on button "Translate" at bounding box center [460, 177] width 366 height 42
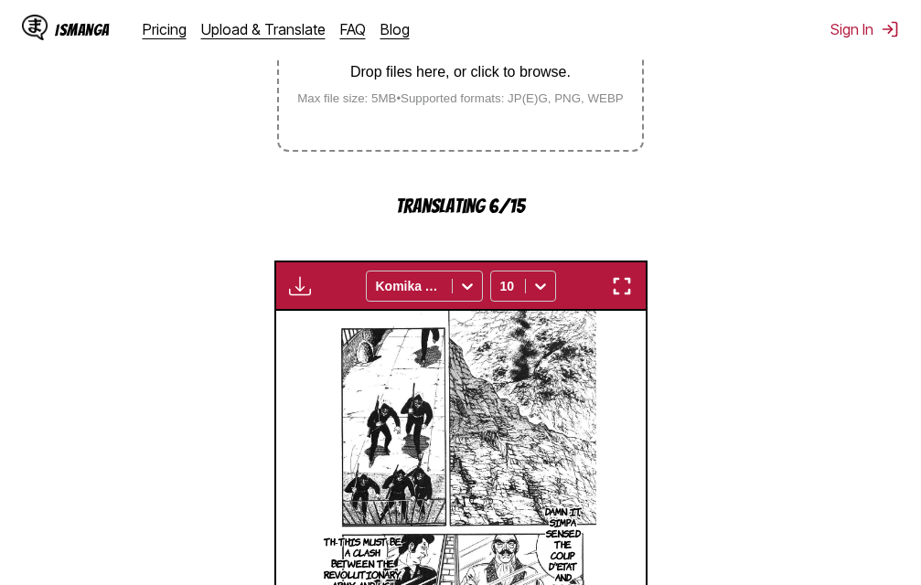
scroll to position [489, 0]
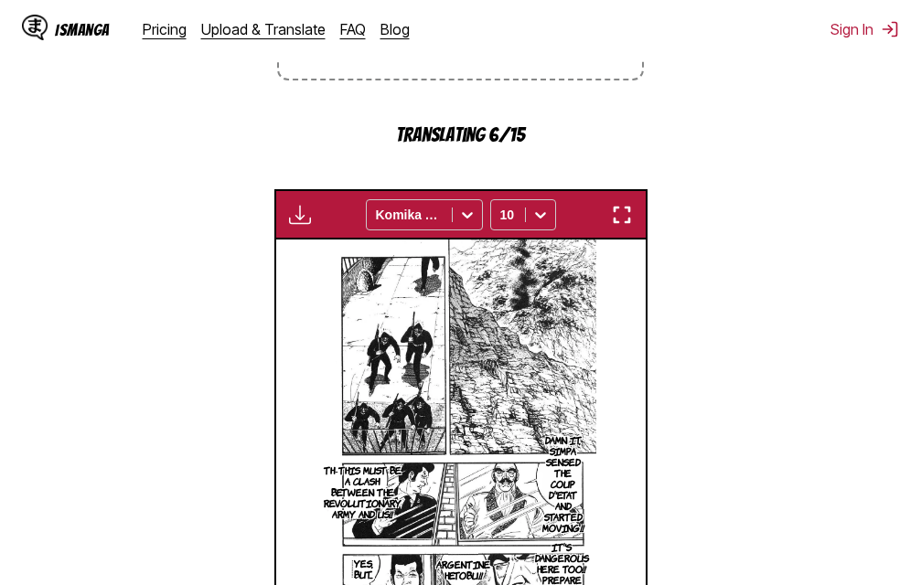
click at [625, 212] on img "button" at bounding box center [622, 215] width 22 height 22
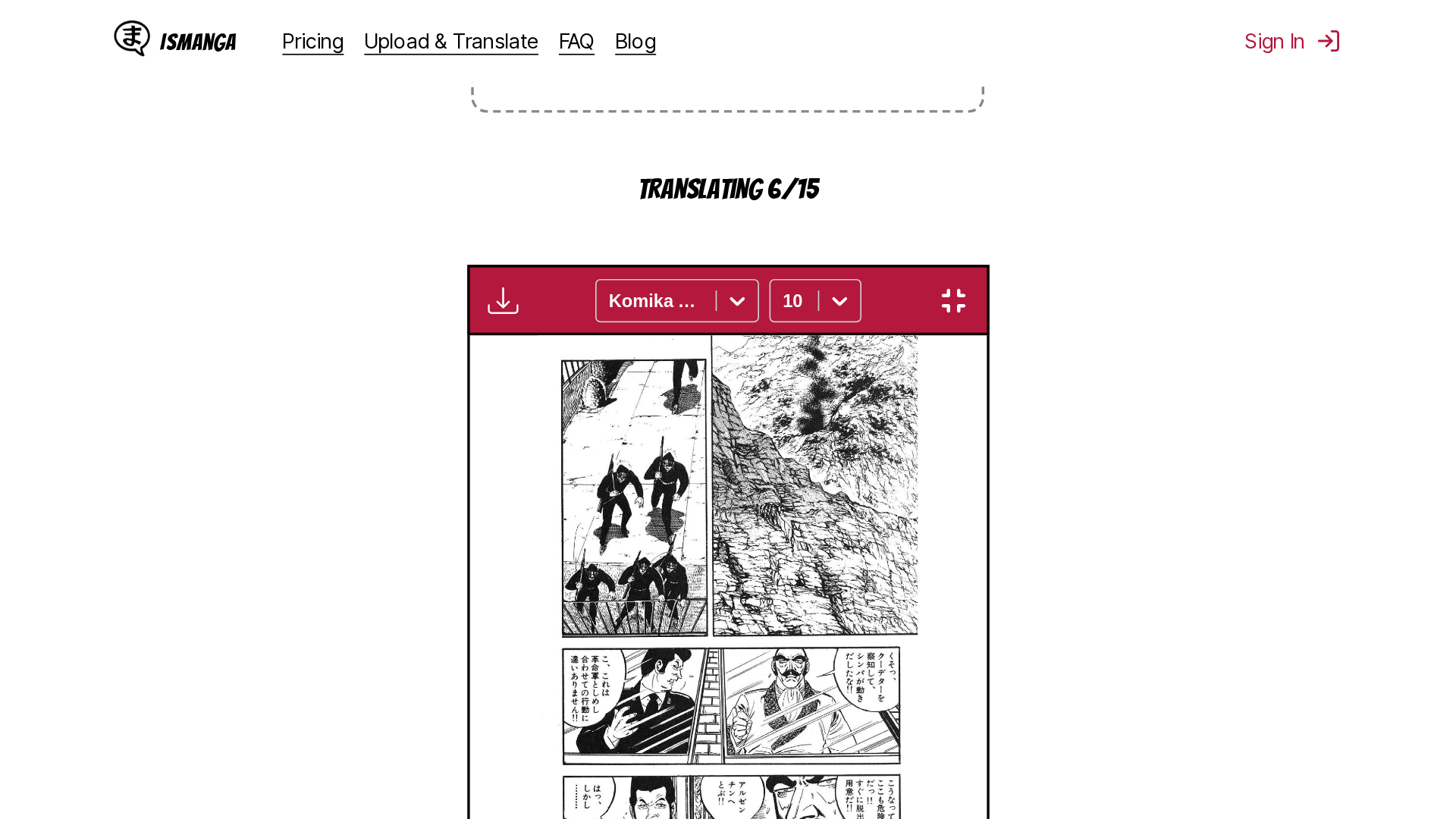
scroll to position [159, 0]
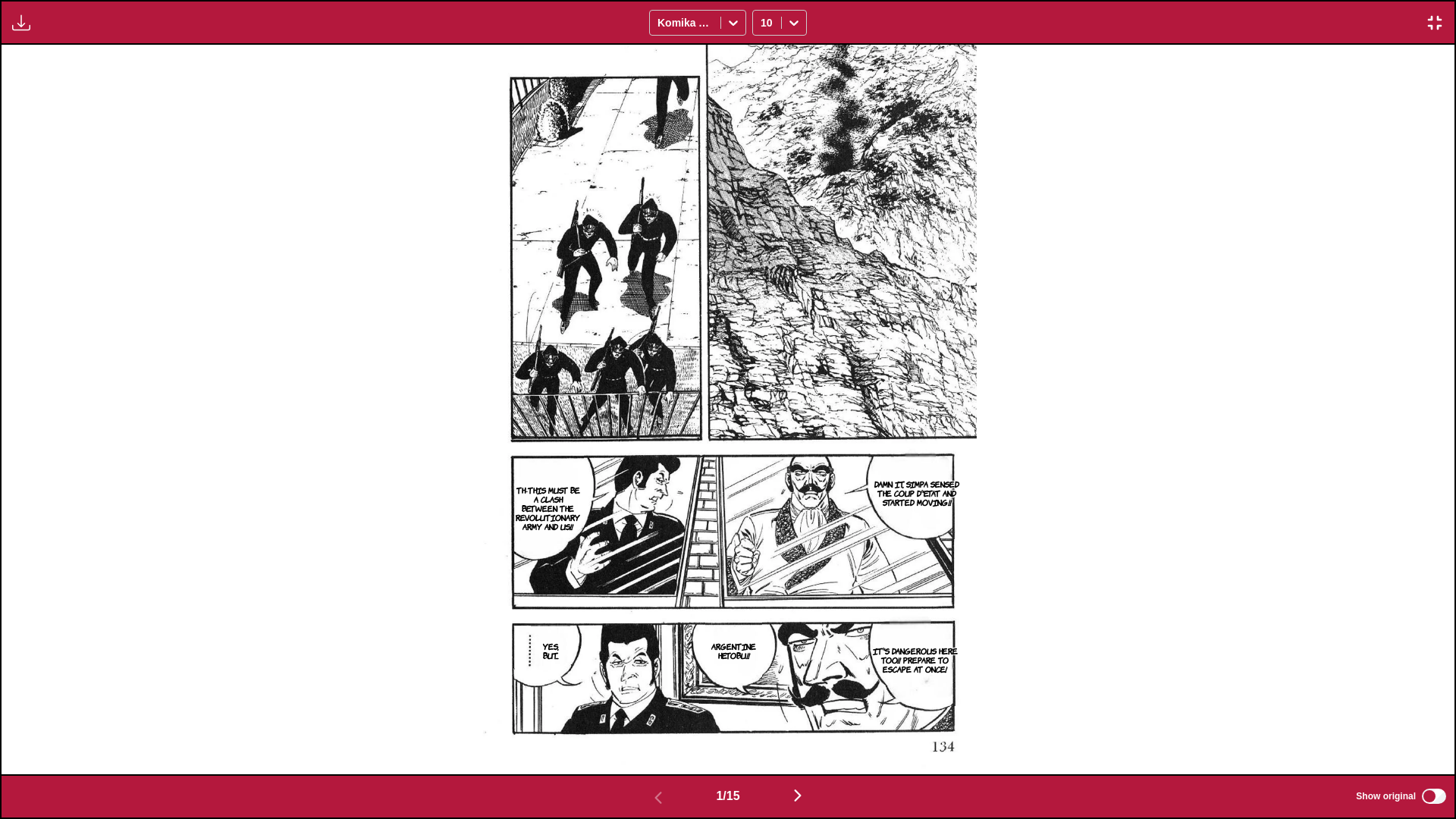
click at [763, 484] on img "button" at bounding box center [798, 795] width 18 height 18
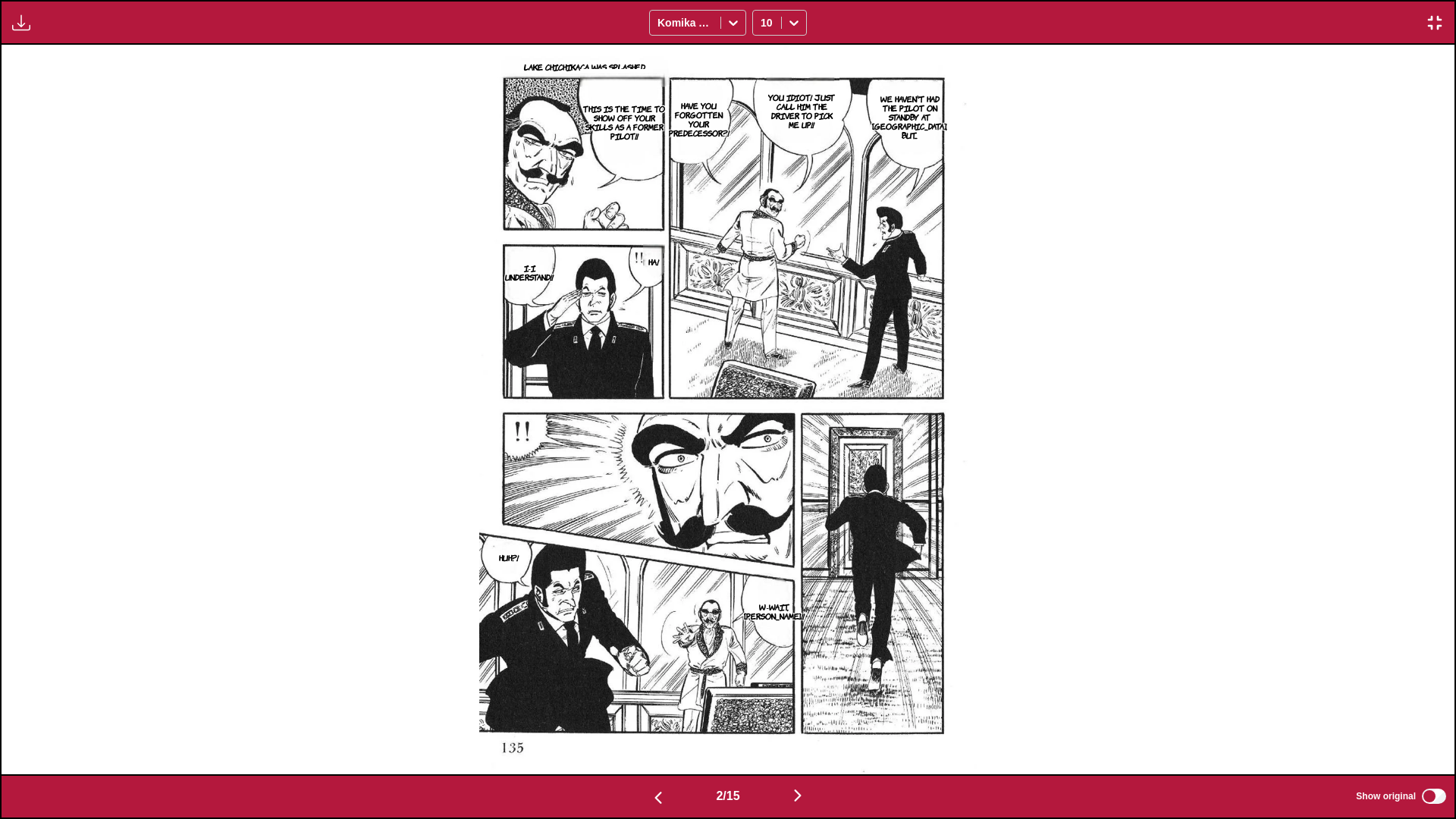
click at [763, 484] on img "button" at bounding box center [798, 795] width 18 height 18
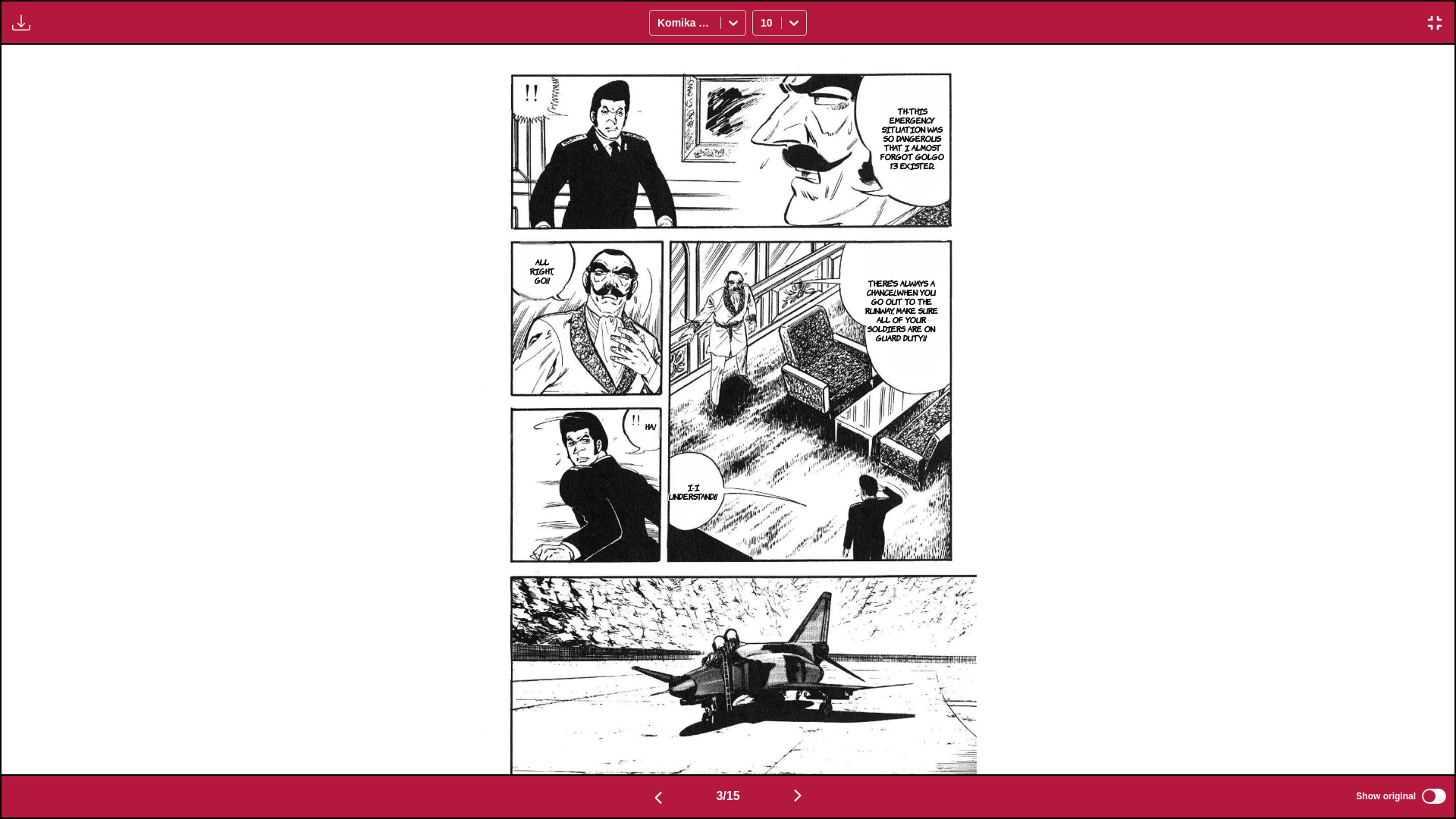
click at [763, 484] on img "button" at bounding box center [798, 795] width 18 height 18
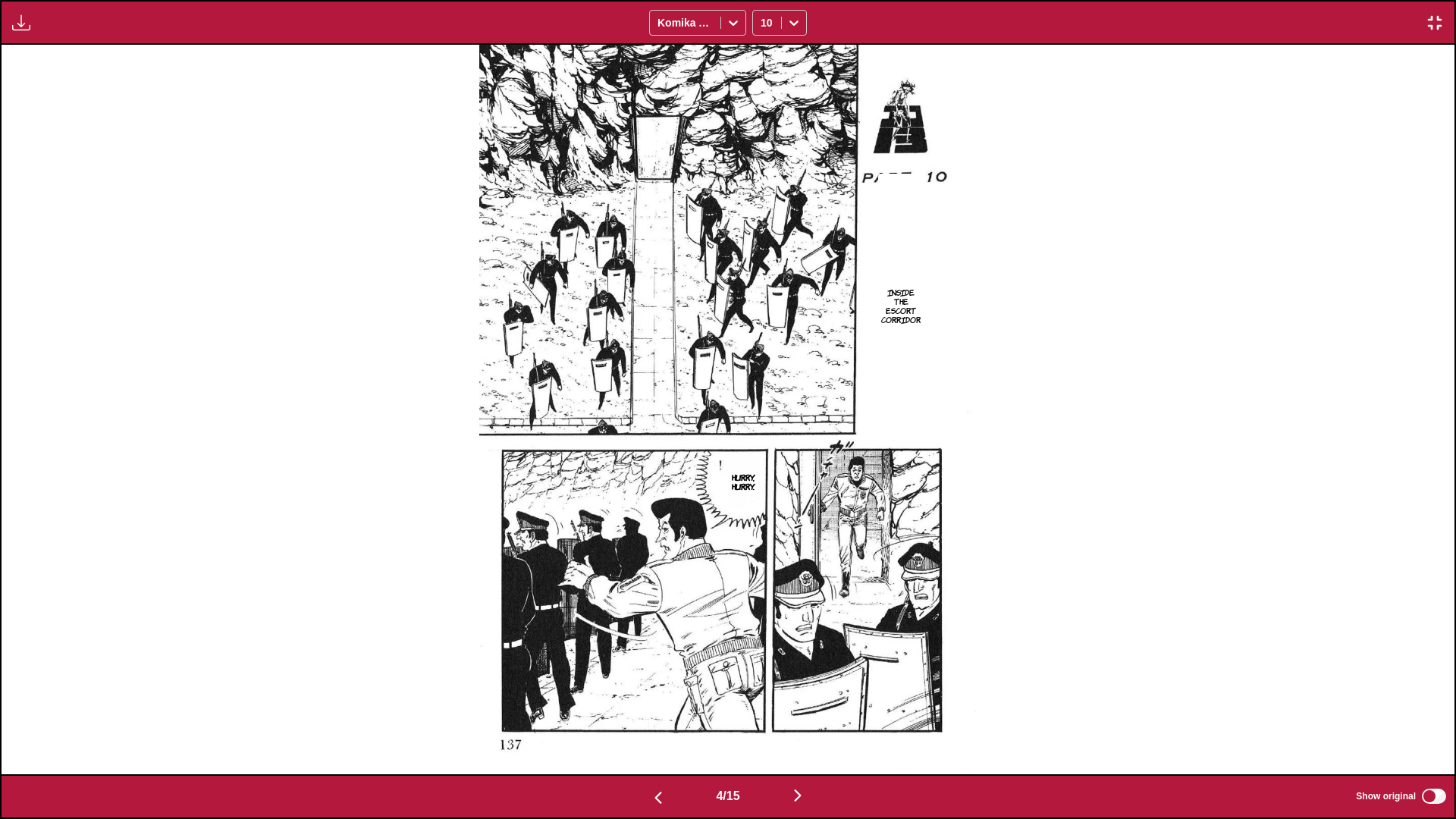
click at [763, 484] on img "button" at bounding box center [798, 795] width 18 height 18
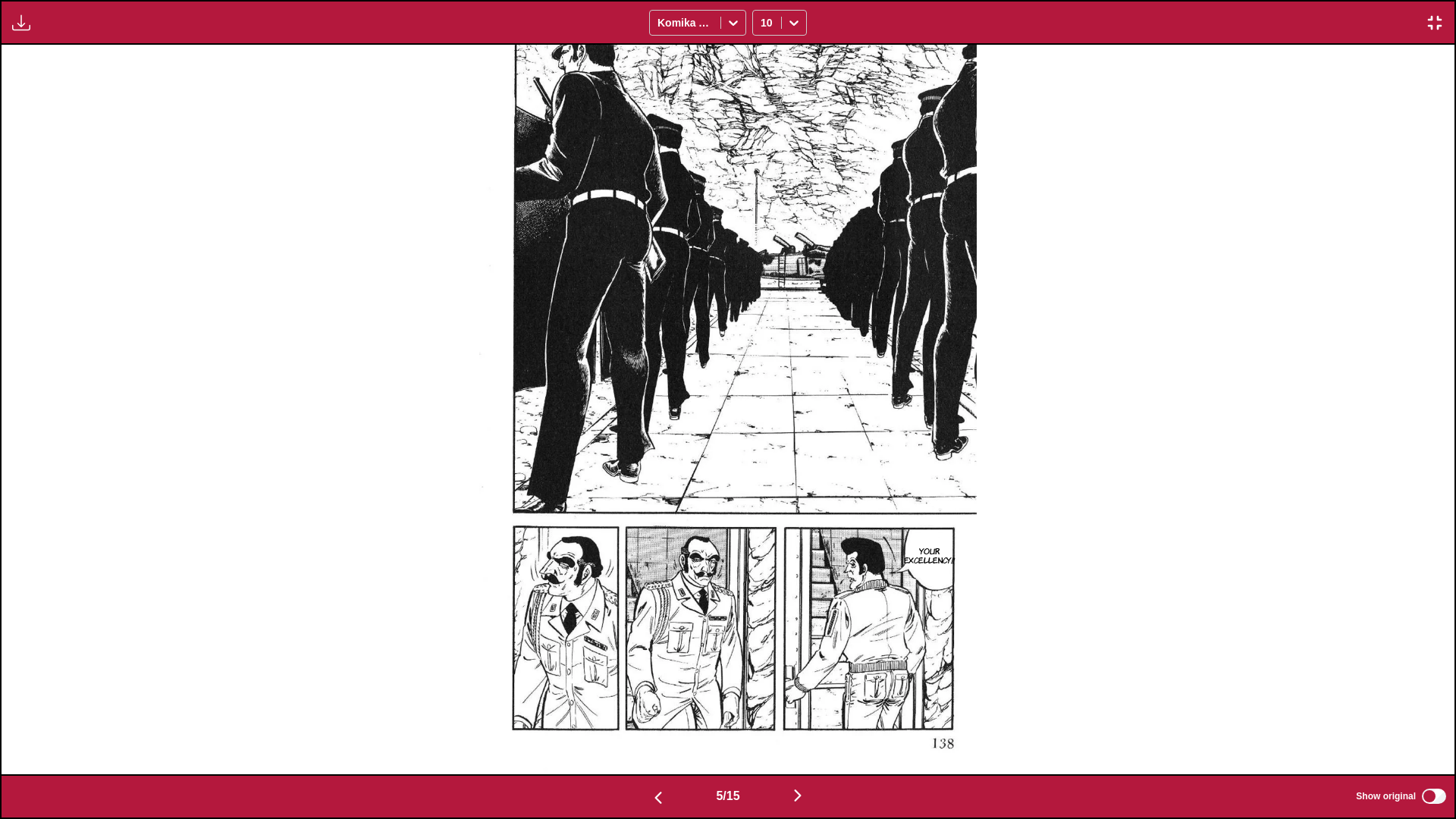
click at [763, 484] on img "button" at bounding box center [798, 795] width 18 height 18
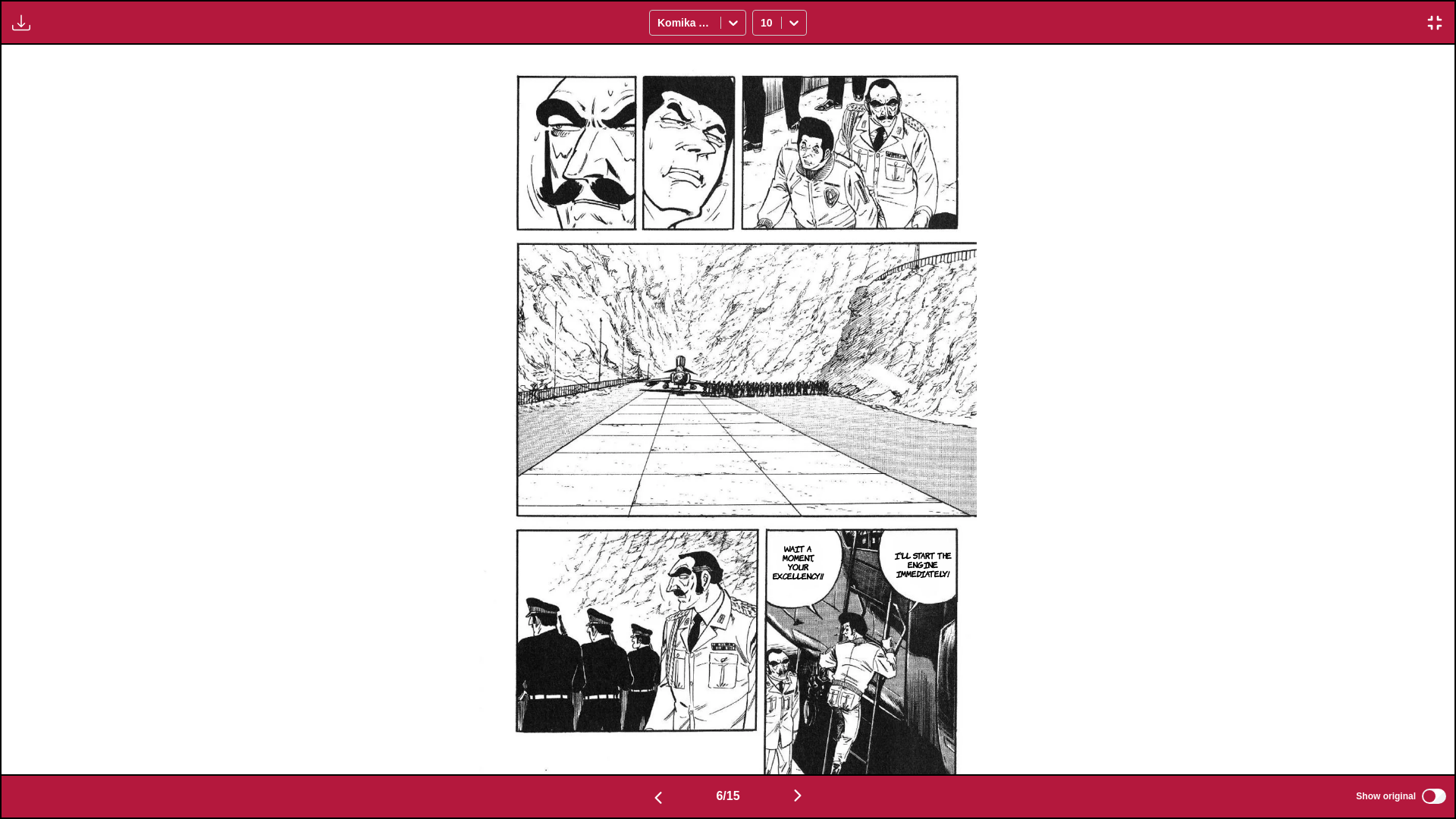
click at [763, 484] on img "button" at bounding box center [798, 795] width 18 height 18
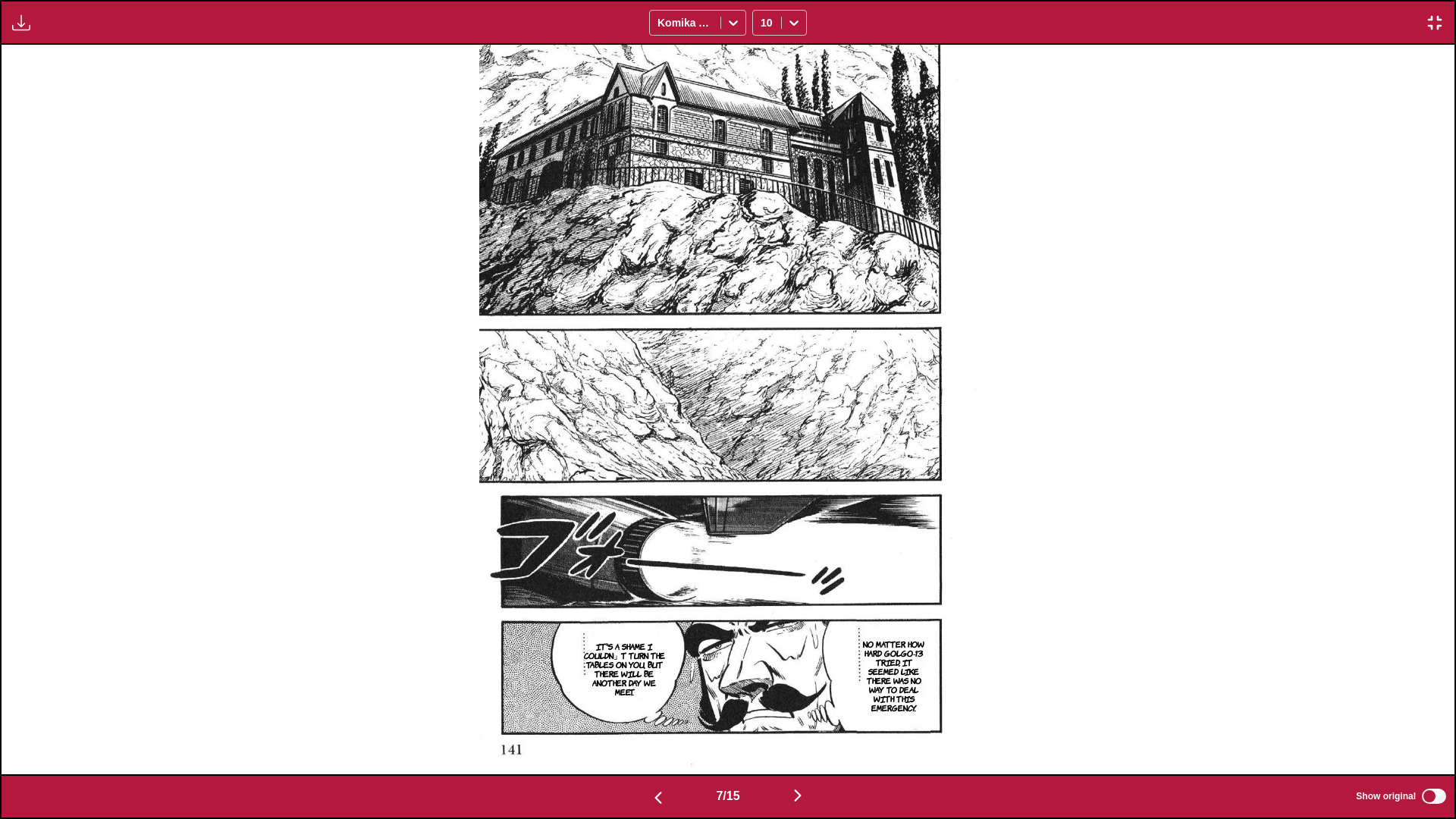
click at [763, 484] on img "button" at bounding box center [798, 795] width 18 height 18
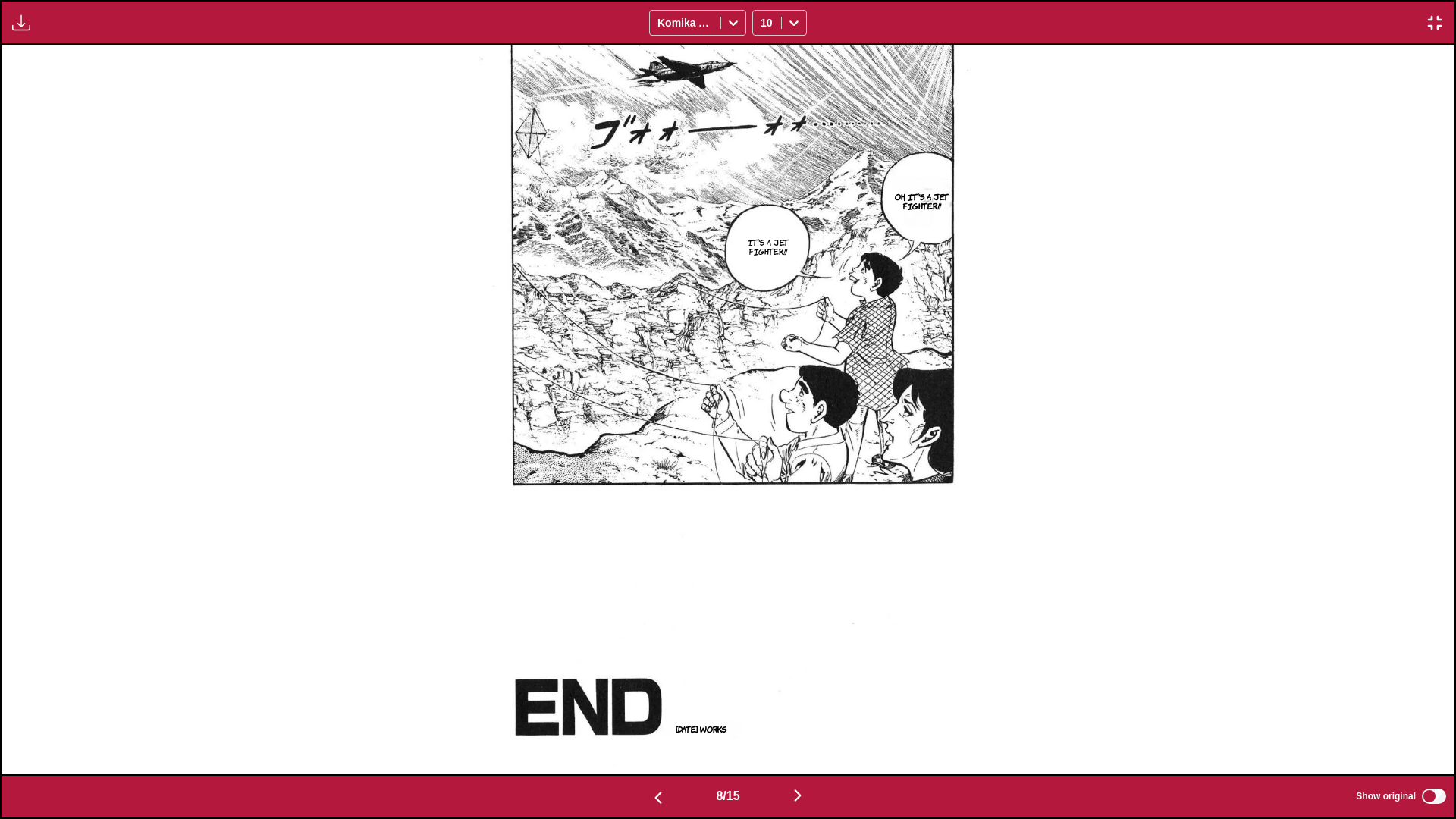
click at [763, 484] on img "button" at bounding box center [798, 795] width 18 height 18
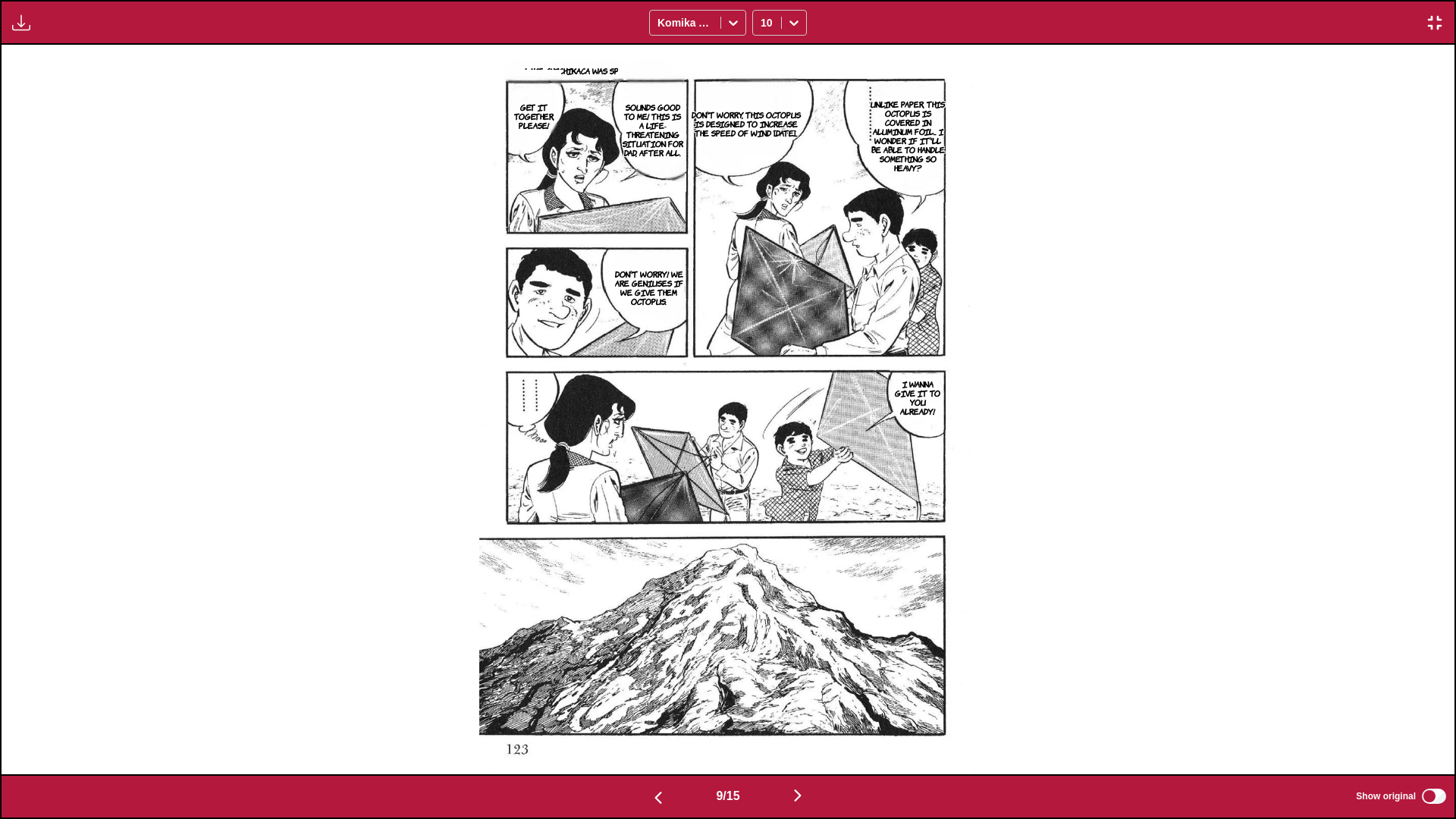
click at [763, 484] on img "button" at bounding box center [798, 795] width 18 height 18
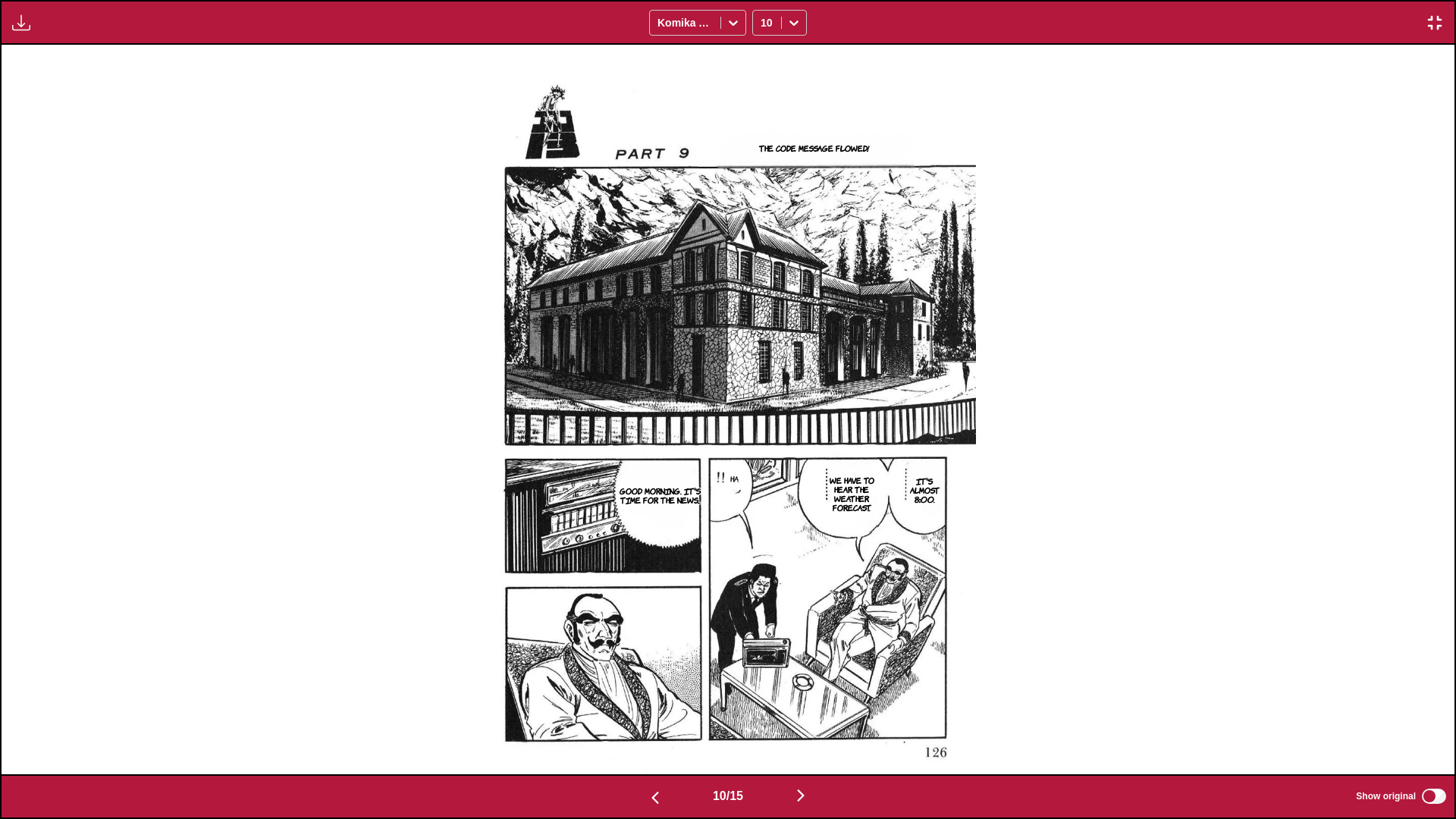
click at [763, 484] on img "button" at bounding box center [801, 795] width 18 height 18
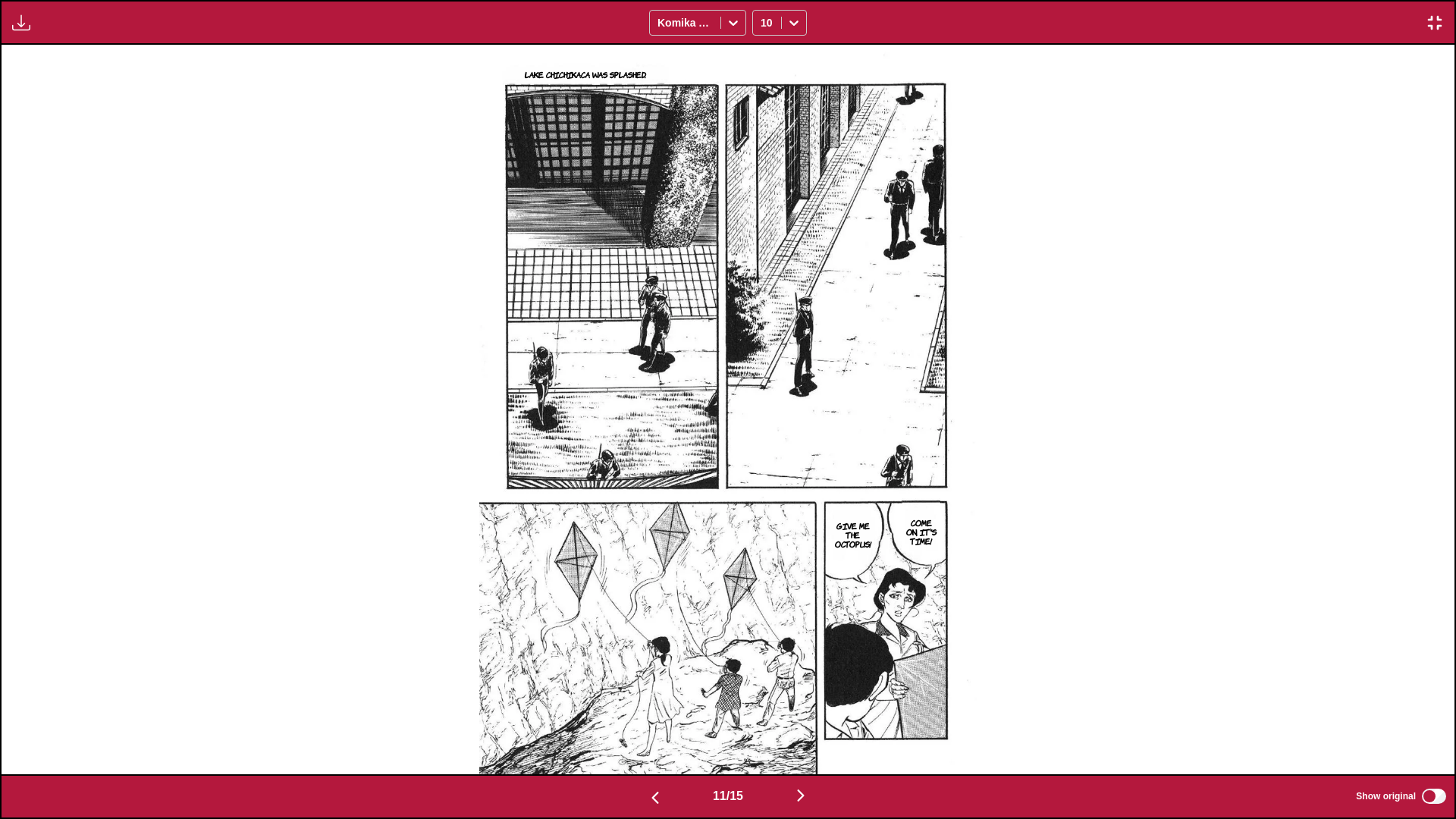
click at [763, 484] on img "button" at bounding box center [801, 795] width 18 height 18
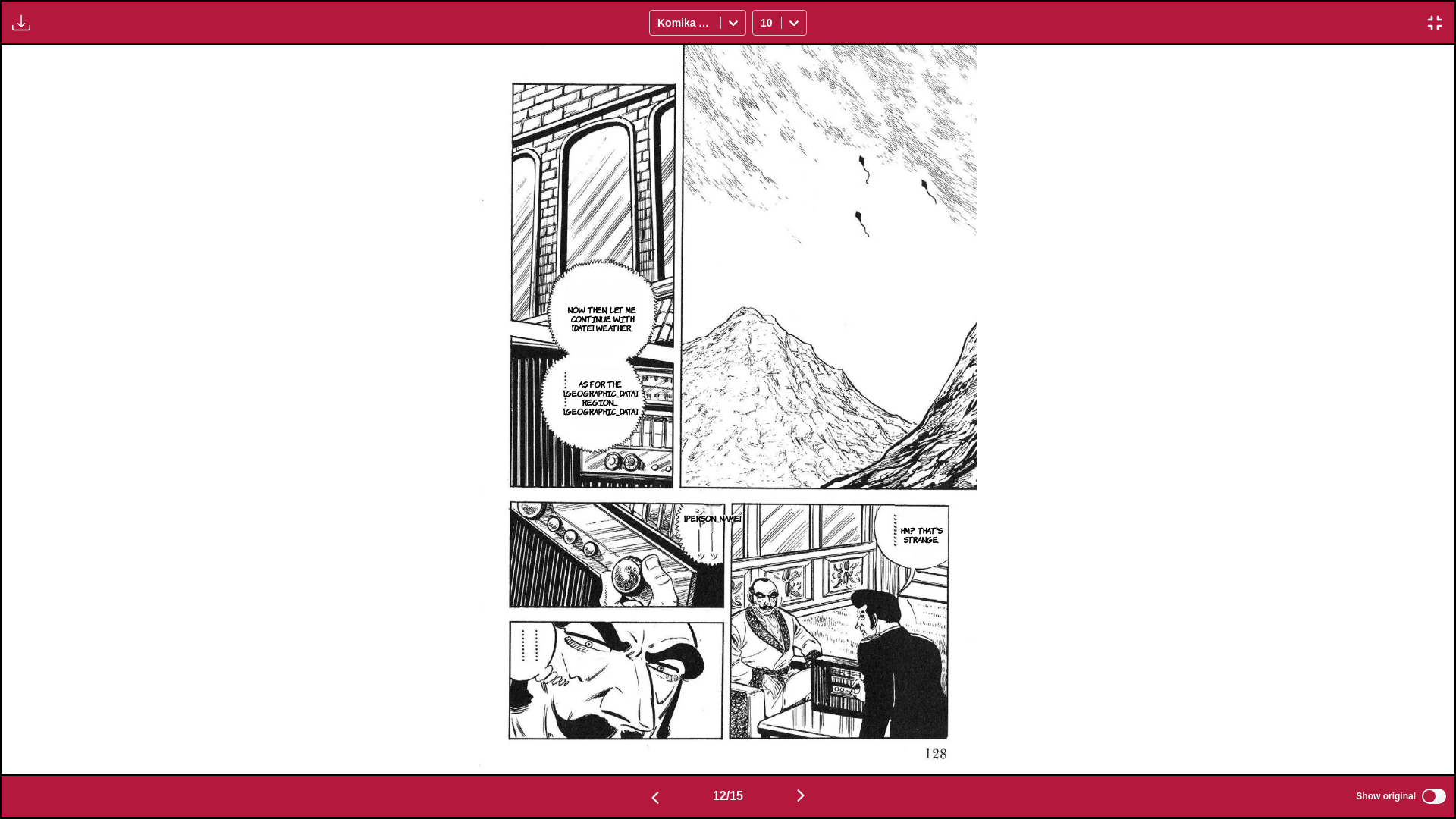
click at [763, 484] on img "button" at bounding box center [801, 795] width 18 height 18
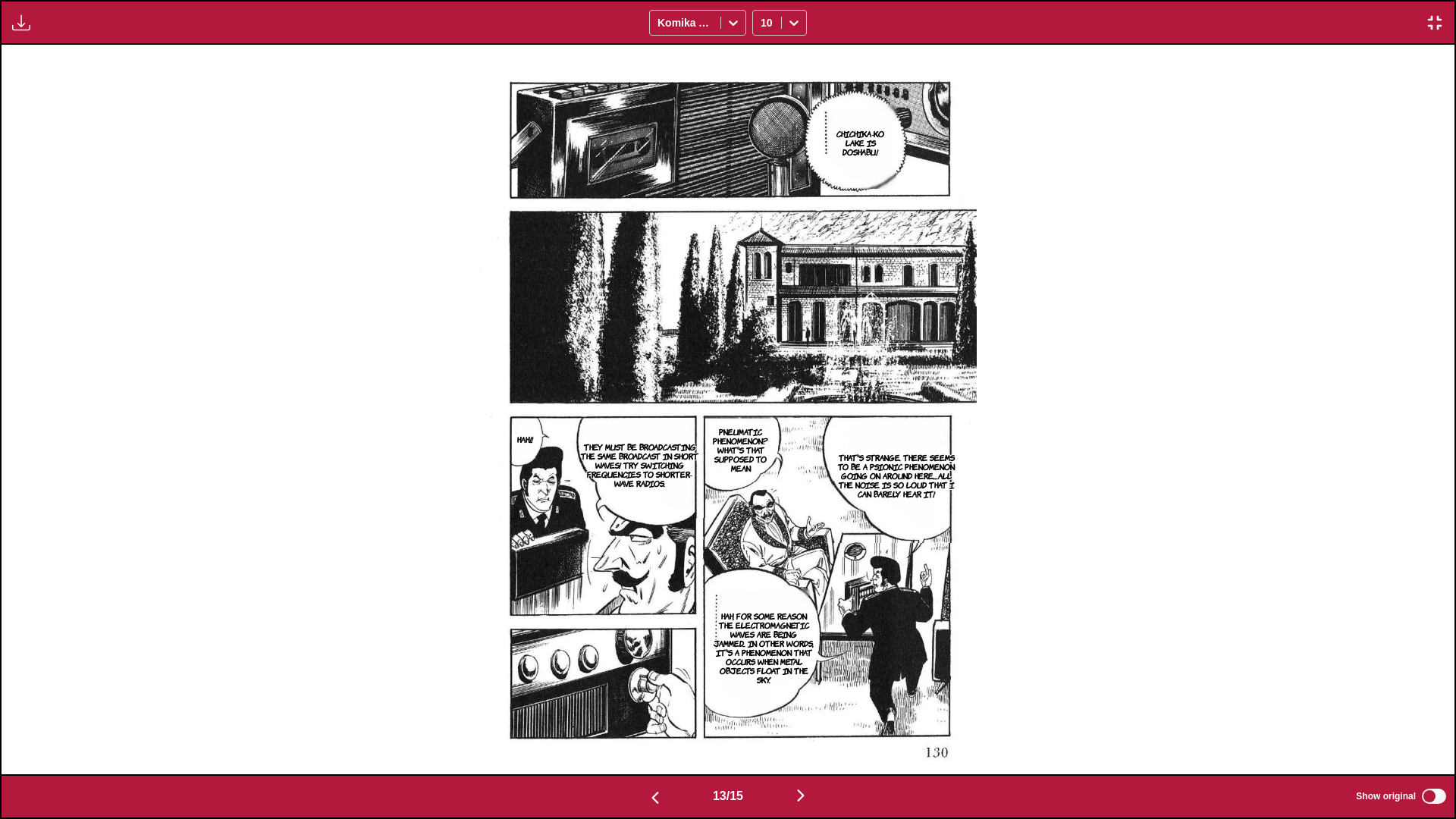
click at [763, 484] on img "button" at bounding box center [801, 795] width 18 height 18
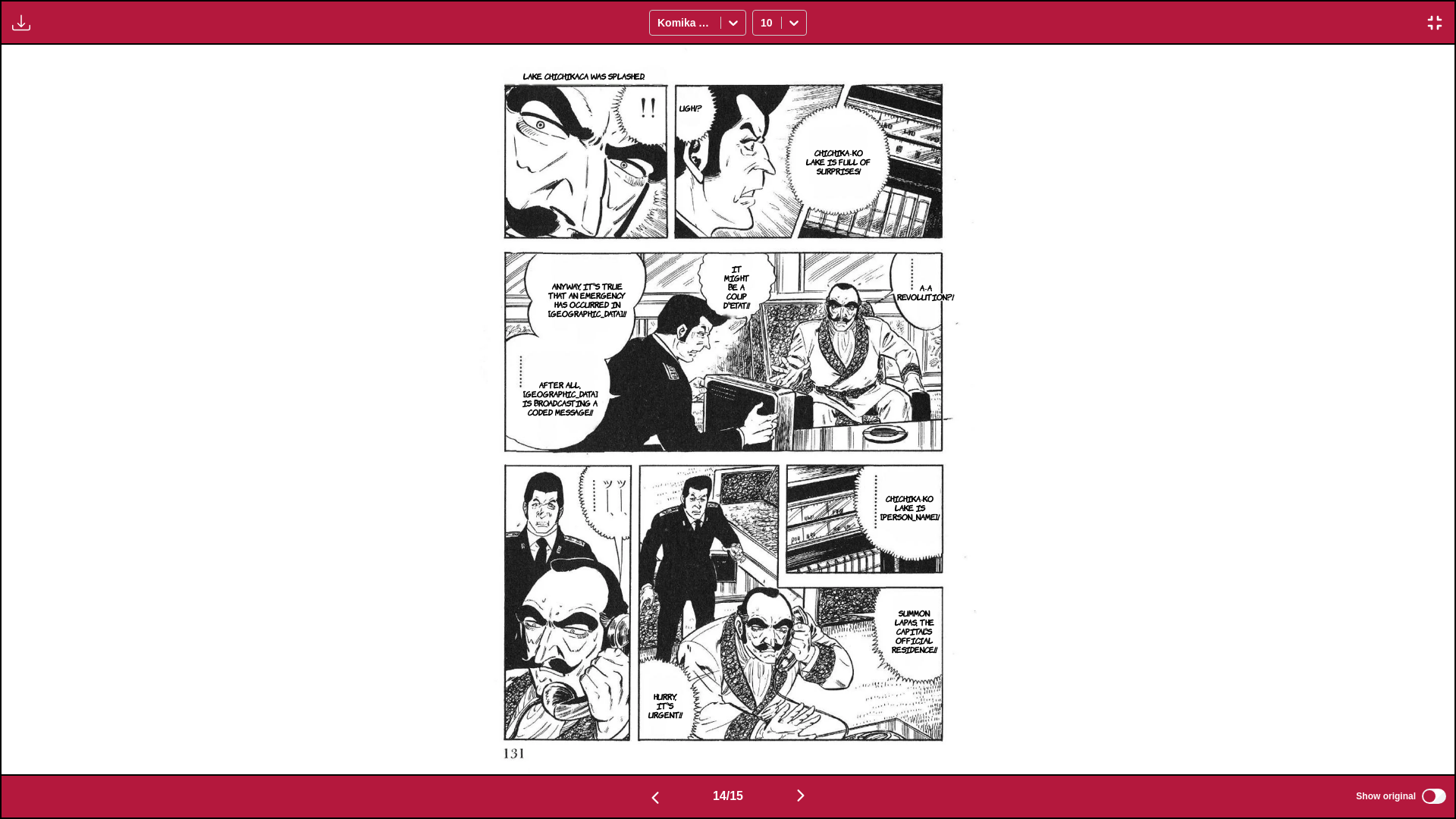
click at [763, 484] on img "button" at bounding box center [801, 795] width 18 height 18
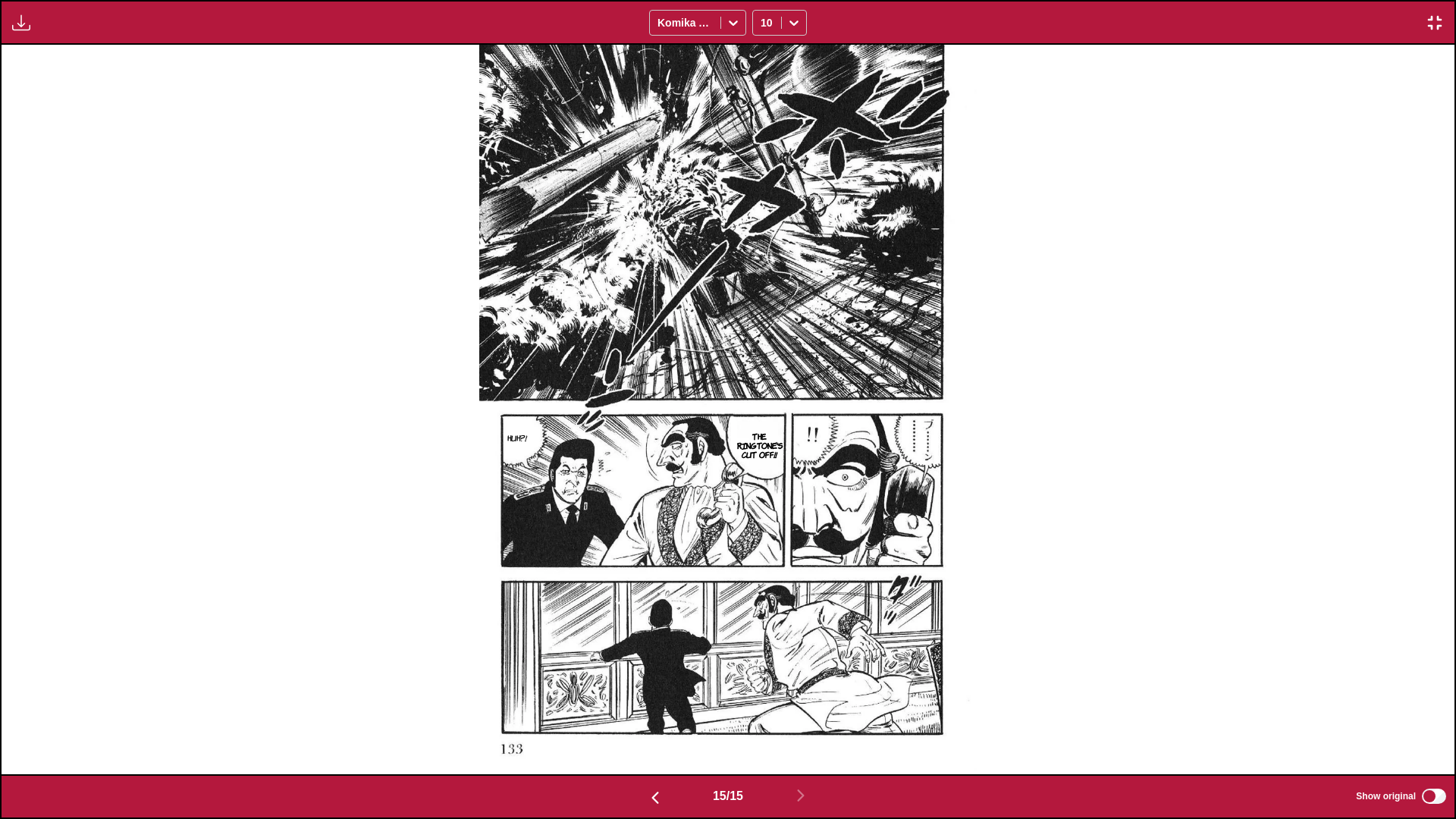
click at [763, 17] on img "button" at bounding box center [1434, 22] width 18 height 18
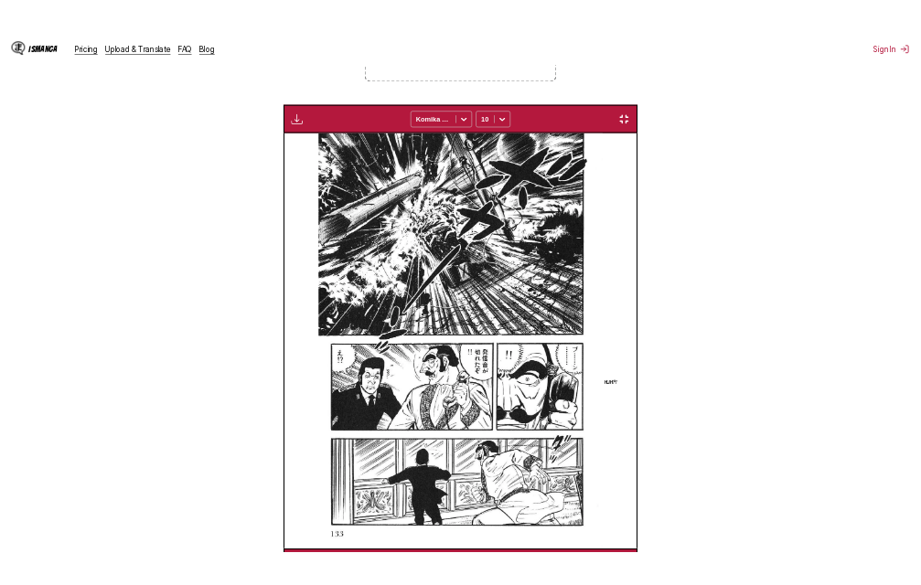
scroll to position [0, 5172]
